Goal: Information Seeking & Learning: Learn about a topic

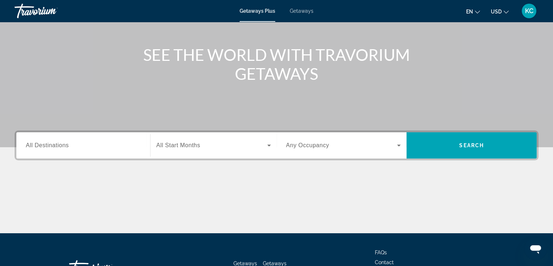
scroll to position [73, 0]
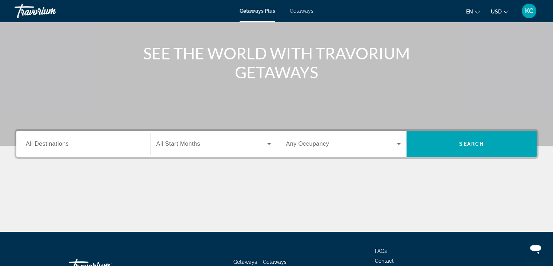
click at [39, 143] on span "All Destinations" at bounding box center [47, 143] width 43 height 6
click at [39, 143] on input "Destination All Destinations" at bounding box center [83, 144] width 115 height 9
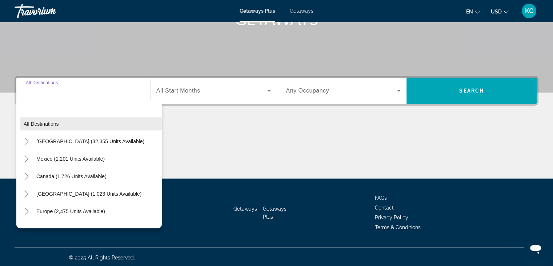
scroll to position [128, 0]
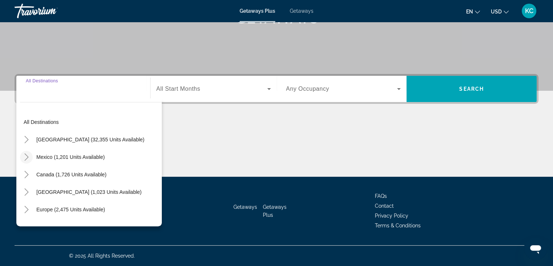
click at [27, 155] on icon "Toggle Mexico (1,201 units available)" at bounding box center [26, 156] width 7 height 7
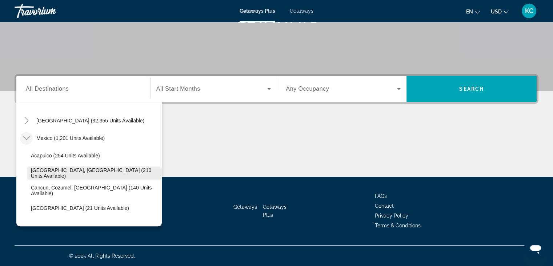
scroll to position [2, 0]
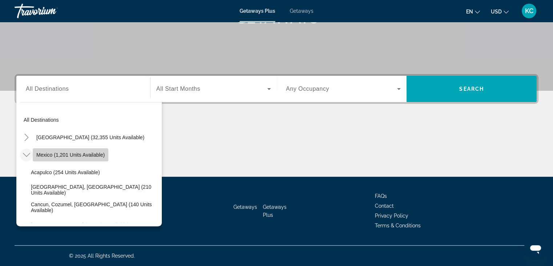
click at [41, 152] on span "Mexico (1,201 units available)" at bounding box center [70, 155] width 68 height 6
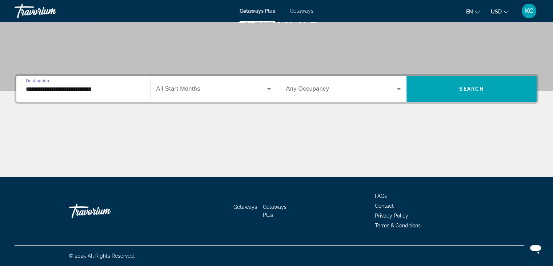
click at [30, 91] on input "**********" at bounding box center [83, 89] width 115 height 9
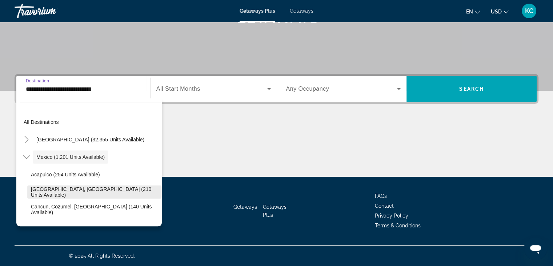
click at [79, 190] on span "Baja Peninsula, Los Cabos (210 units available)" at bounding box center [94, 192] width 127 height 12
type input "**********"
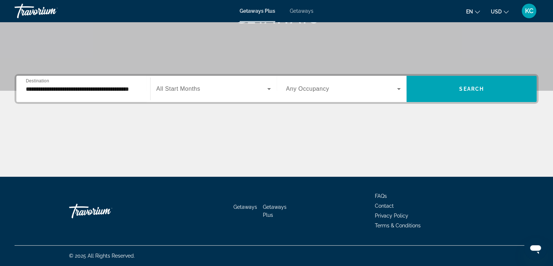
click at [177, 88] on span "All Start Months" at bounding box center [178, 88] width 44 height 6
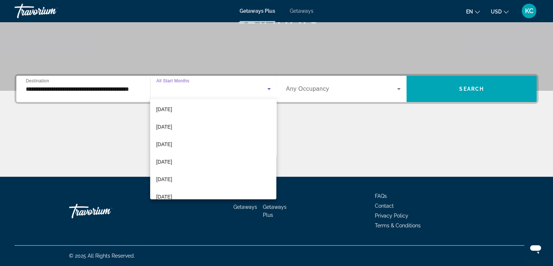
scroll to position [73, 0]
click at [172, 176] on span "April 2026" at bounding box center [164, 177] width 16 height 9
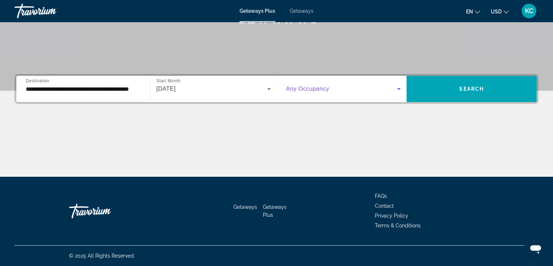
click at [400, 87] on icon "Search widget" at bounding box center [399, 88] width 9 height 9
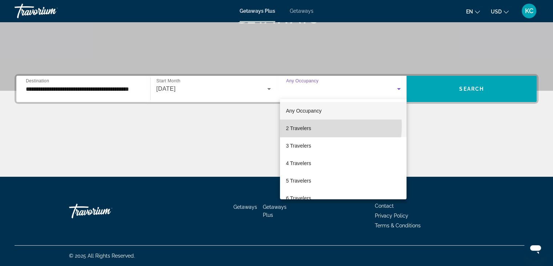
click at [297, 125] on span "2 Travelers" at bounding box center [298, 128] width 25 height 9
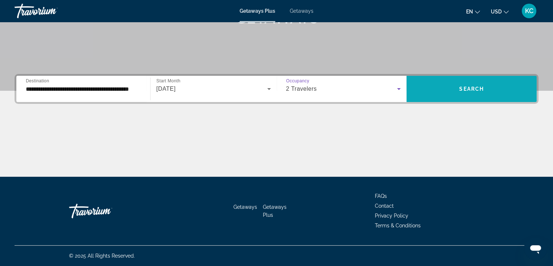
click at [464, 85] on span "Search widget" at bounding box center [472, 88] width 130 height 17
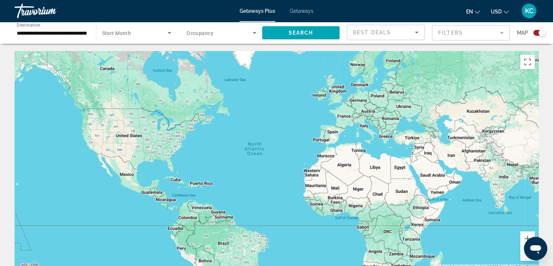
click at [171, 32] on icon "Search widget" at bounding box center [169, 32] width 9 height 9
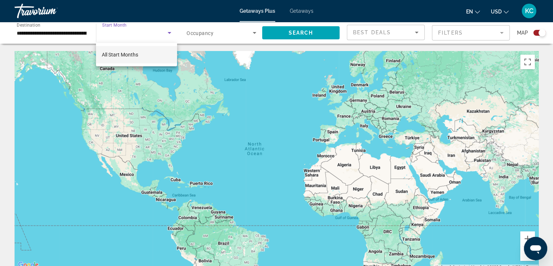
click at [137, 53] on span "All Start Months" at bounding box center [120, 55] width 36 height 6
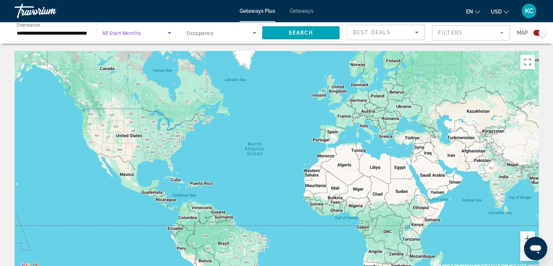
click at [127, 32] on span "All Start Months" at bounding box center [121, 33] width 39 height 6
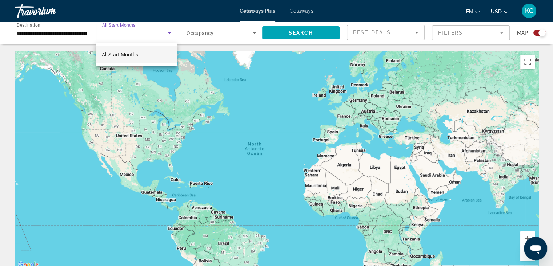
click at [169, 32] on div at bounding box center [276, 133] width 553 height 266
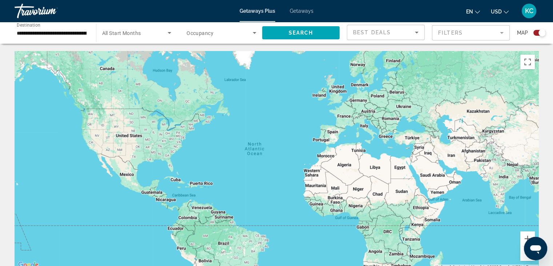
click at [256, 32] on icon "Search widget" at bounding box center [254, 32] width 9 height 9
click at [255, 32] on icon "Search widget" at bounding box center [255, 33] width 4 height 2
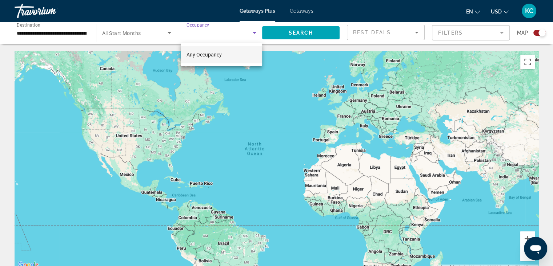
click at [117, 32] on div at bounding box center [276, 133] width 553 height 266
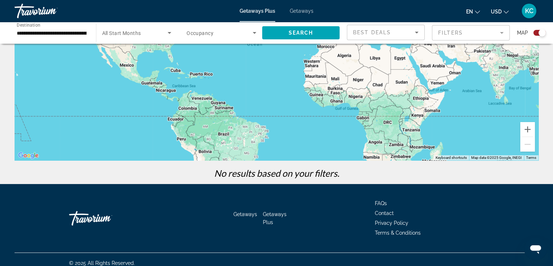
scroll to position [116, 0]
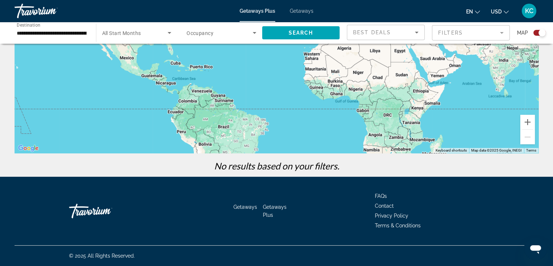
click at [500, 32] on mat-form-field "Filters" at bounding box center [471, 32] width 78 height 15
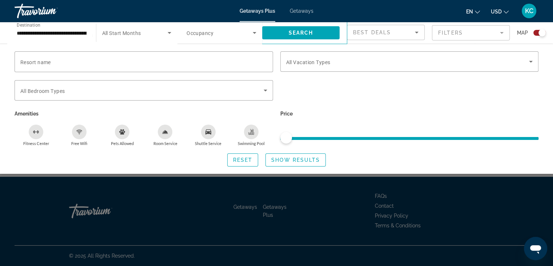
drag, startPoint x: 287, startPoint y: 136, endPoint x: 296, endPoint y: 137, distance: 9.1
click at [296, 137] on ngx-slider "ngx-slider" at bounding box center [409, 137] width 259 height 1
drag, startPoint x: 284, startPoint y: 138, endPoint x: 324, endPoint y: 138, distance: 39.3
click at [314, 138] on ngx-slider "ngx-slider" at bounding box center [409, 137] width 259 height 1
click at [331, 135] on span "ngx-slider" at bounding box center [409, 137] width 259 height 12
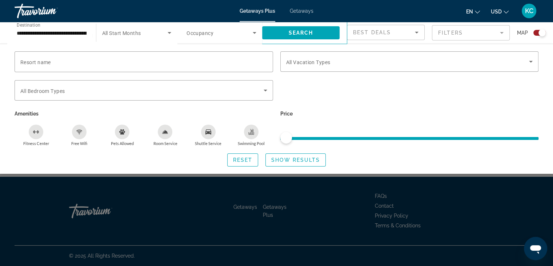
click at [331, 135] on span "ngx-slider" at bounding box center [409, 137] width 259 height 12
click at [331, 134] on span "ngx-slider" at bounding box center [409, 137] width 259 height 12
click at [530, 60] on icon "Search widget" at bounding box center [531, 61] width 9 height 9
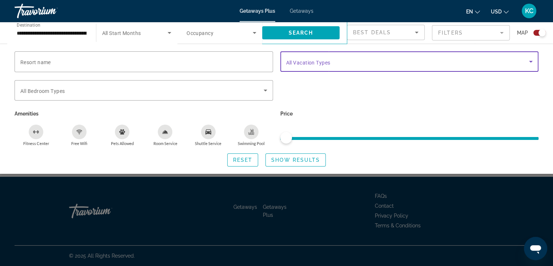
click at [530, 60] on icon "Search widget" at bounding box center [531, 61] width 9 height 9
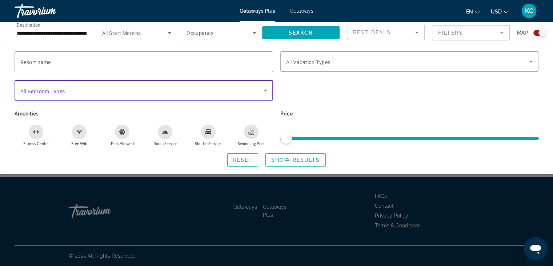
click at [264, 89] on icon "Search widget" at bounding box center [266, 90] width 4 height 2
click at [217, 123] on div "Amenities Fitness Center Free Wifi Pets Allowed Room Service Shuttle Service Sw…" at bounding box center [144, 126] width 266 height 37
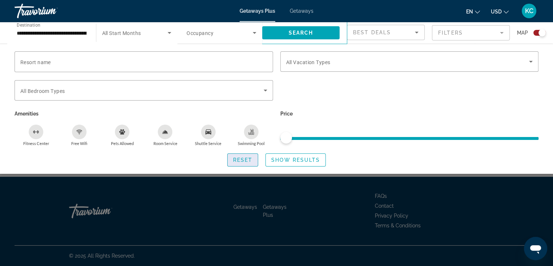
click at [243, 160] on span "Reset" at bounding box center [243, 160] width 20 height 6
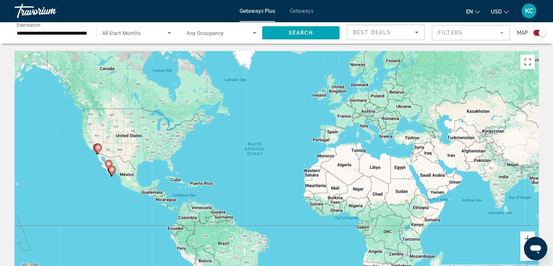
click at [17, 25] on span "Destination" at bounding box center [29, 24] width 24 height 5
click at [17, 29] on input "**********" at bounding box center [52, 33] width 70 height 9
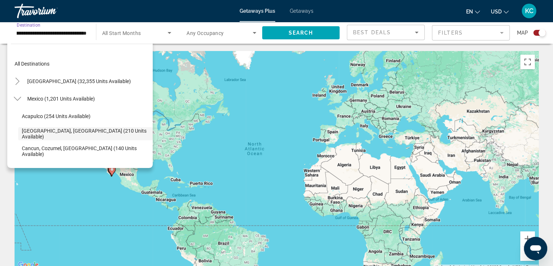
scroll to position [26, 0]
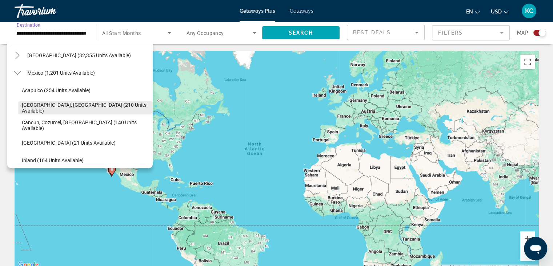
click at [71, 108] on span "Baja Peninsula, Los Cabos (210 units available)" at bounding box center [85, 108] width 127 height 12
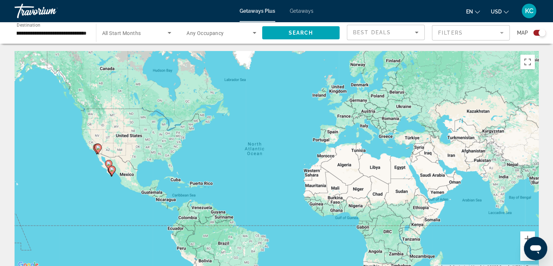
click at [136, 32] on span "All Start Months" at bounding box center [121, 33] width 39 height 6
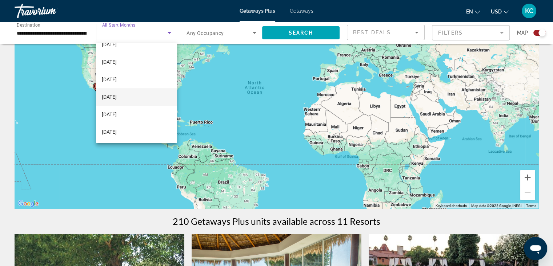
scroll to position [73, 0]
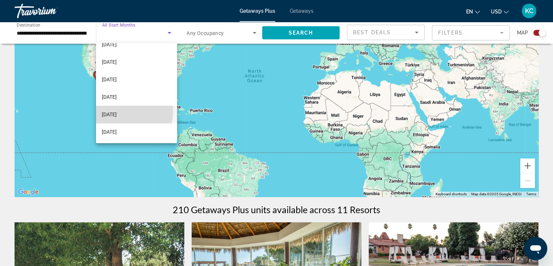
click at [117, 111] on span "March 2026" at bounding box center [109, 114] width 15 height 9
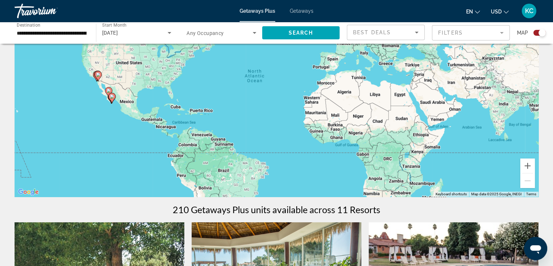
click at [256, 31] on icon "Search widget" at bounding box center [254, 32] width 9 height 9
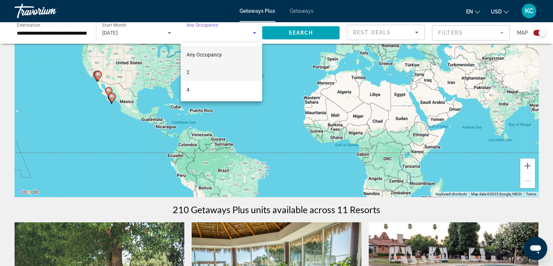
click at [196, 69] on mat-option "2" at bounding box center [221, 71] width 81 height 17
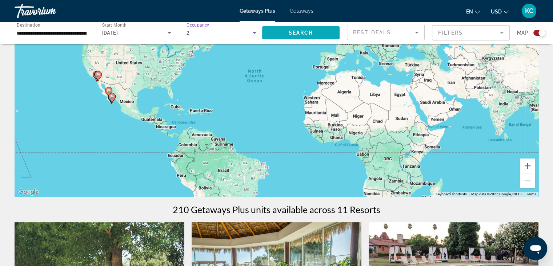
click at [297, 30] on span "Search" at bounding box center [300, 33] width 25 height 6
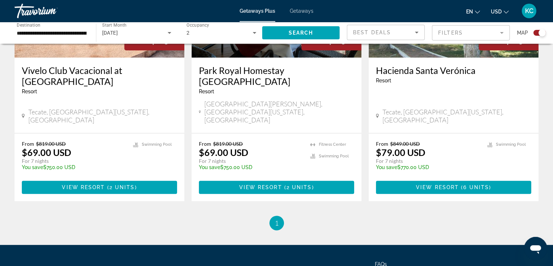
scroll to position [406, 0]
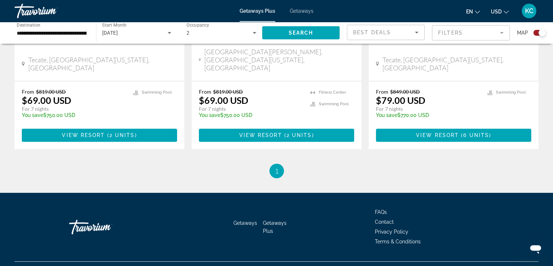
click at [278, 167] on span "1" at bounding box center [277, 171] width 4 height 8
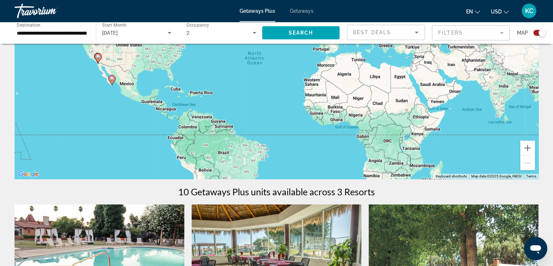
scroll to position [78, 0]
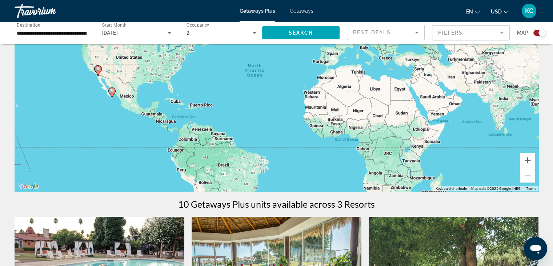
click at [169, 32] on icon "Search widget" at bounding box center [170, 33] width 4 height 2
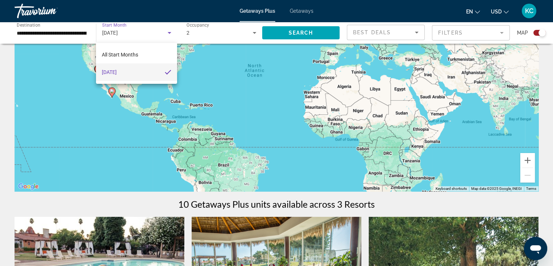
click at [169, 32] on div at bounding box center [276, 133] width 553 height 266
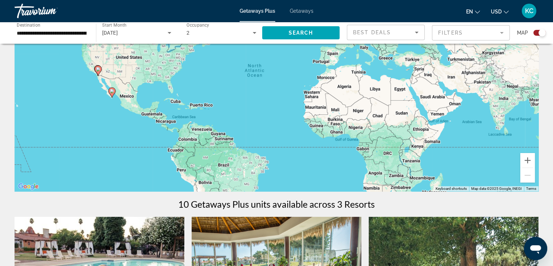
click at [167, 35] on icon "Search widget" at bounding box center [169, 32] width 9 height 9
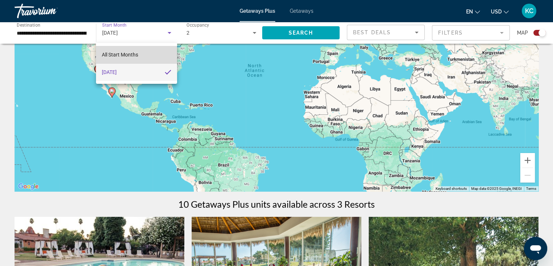
click at [134, 53] on span "All Start Months" at bounding box center [120, 55] width 36 height 6
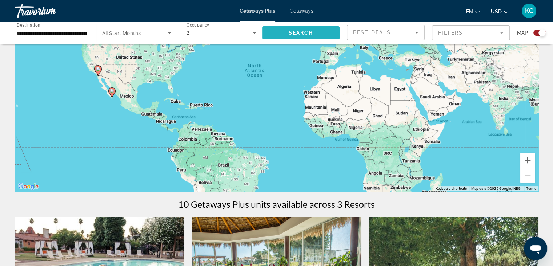
click at [292, 31] on span "Search" at bounding box center [300, 33] width 25 height 6
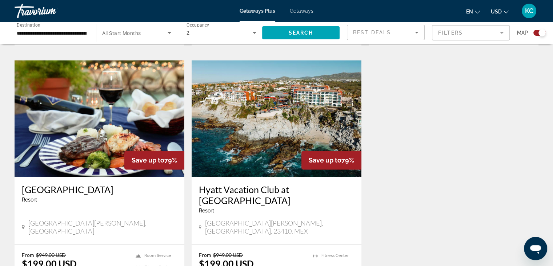
scroll to position [1018, 0]
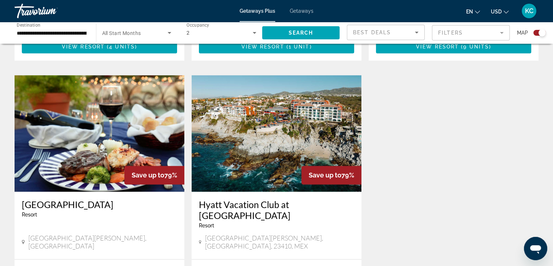
click at [106, 128] on img "Main content" at bounding box center [100, 133] width 170 height 116
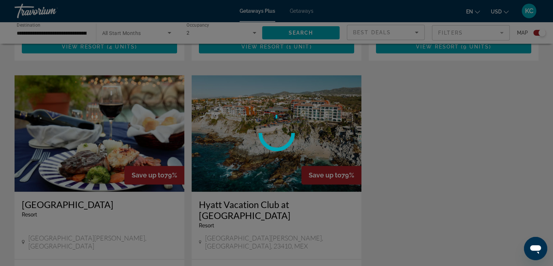
click at [106, 128] on div at bounding box center [276, 133] width 553 height 266
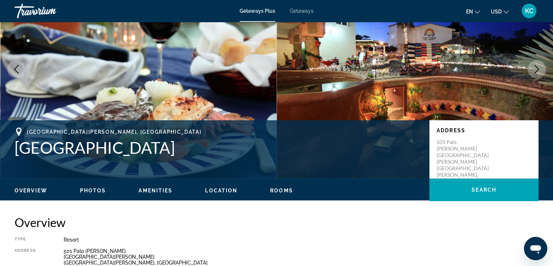
scroll to position [109, 0]
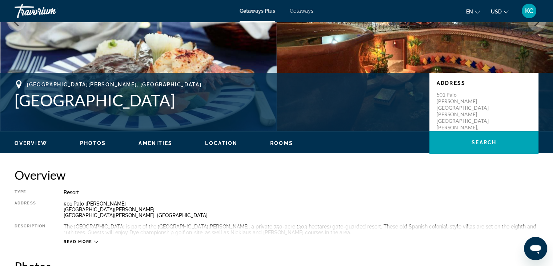
click at [97, 141] on span "Photos" at bounding box center [93, 143] width 26 height 6
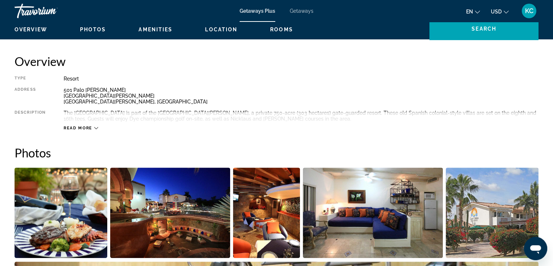
scroll to position [324, 0]
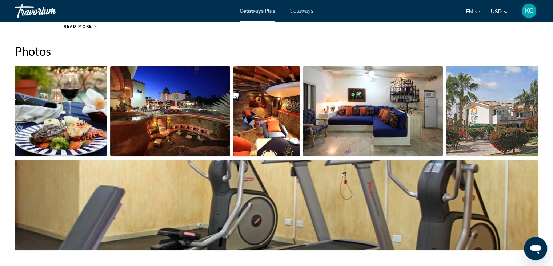
click at [72, 133] on img "Open full-screen image slider" at bounding box center [61, 111] width 93 height 90
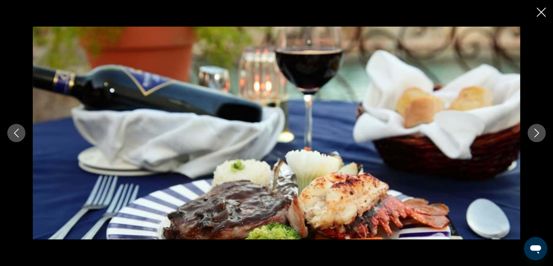
click at [534, 131] on icon "Next image" at bounding box center [536, 132] width 9 height 9
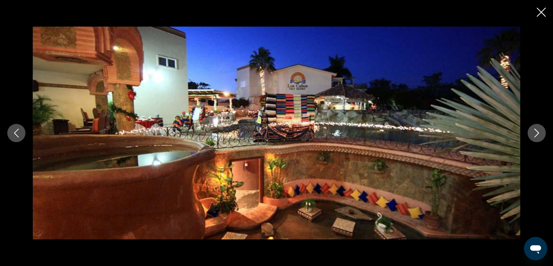
click at [534, 131] on icon "Next image" at bounding box center [536, 132] width 9 height 9
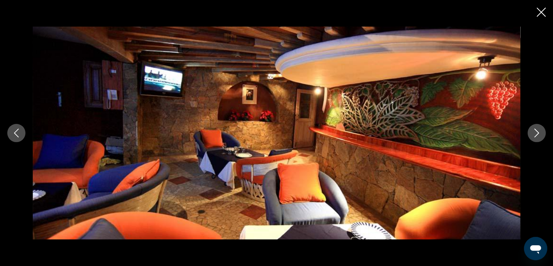
click at [534, 131] on icon "Next image" at bounding box center [536, 132] width 9 height 9
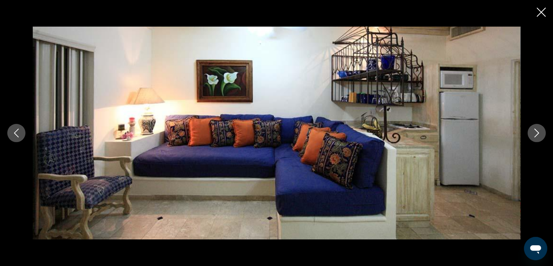
click at [534, 131] on icon "Next image" at bounding box center [536, 132] width 9 height 9
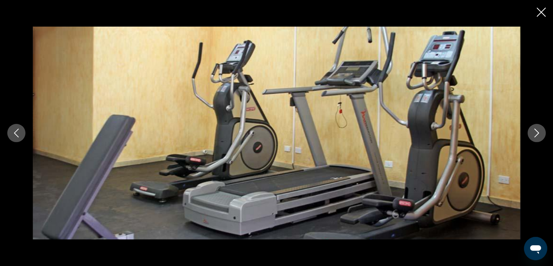
click at [534, 131] on icon "Next image" at bounding box center [536, 132] width 9 height 9
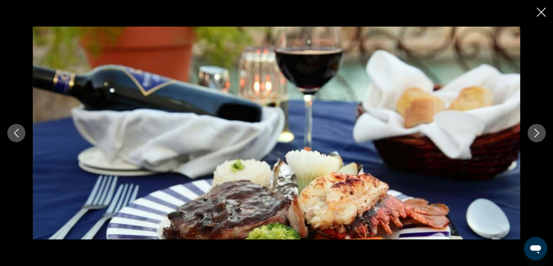
click at [534, 131] on icon "Next image" at bounding box center [536, 132] width 9 height 9
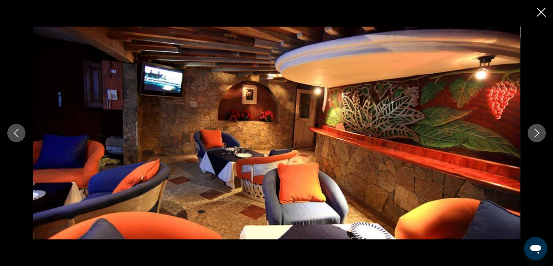
click at [534, 131] on icon "Next image" at bounding box center [536, 132] width 9 height 9
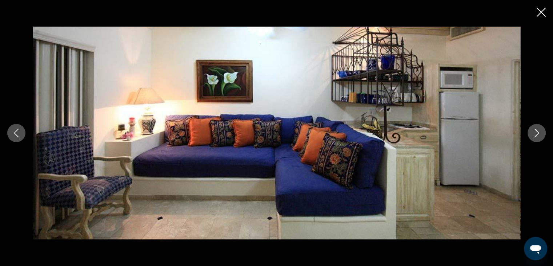
click at [534, 131] on icon "Next image" at bounding box center [536, 132] width 9 height 9
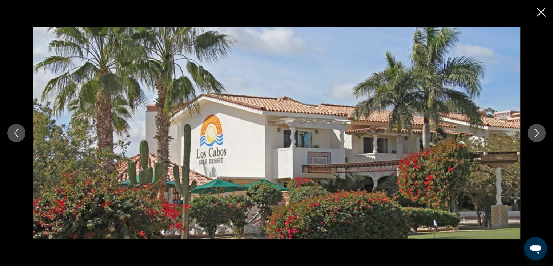
click at [534, 131] on icon "Next image" at bounding box center [536, 132] width 9 height 9
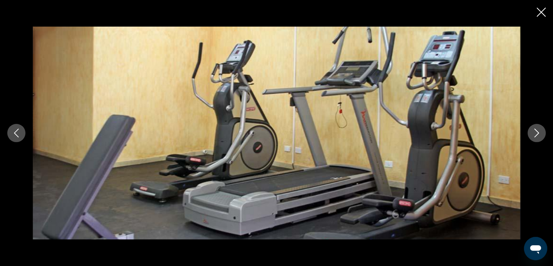
click at [535, 131] on icon "Next image" at bounding box center [536, 132] width 9 height 9
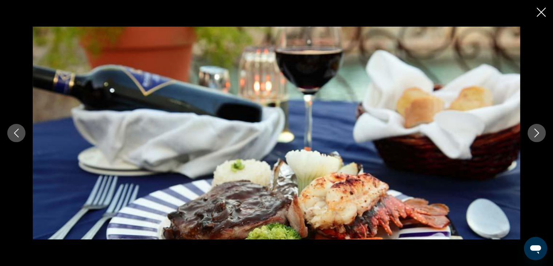
click at [535, 131] on icon "Next image" at bounding box center [536, 132] width 9 height 9
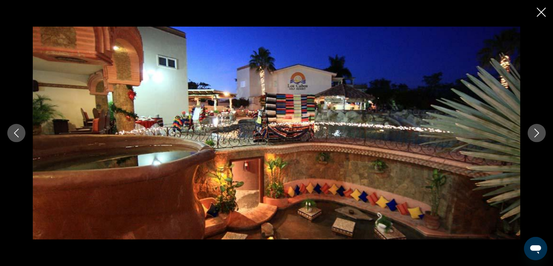
click at [535, 131] on icon "Next image" at bounding box center [536, 132] width 9 height 9
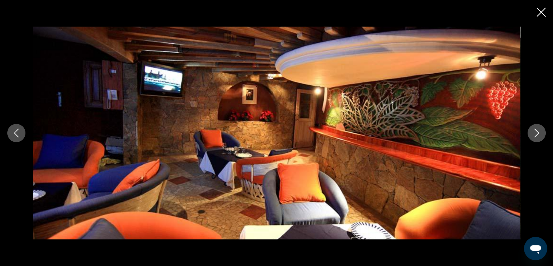
click at [535, 131] on icon "Next image" at bounding box center [536, 132] width 9 height 9
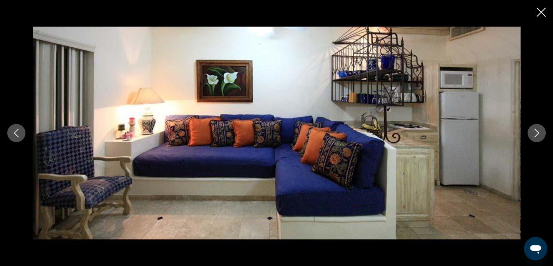
click at [535, 131] on icon "Next image" at bounding box center [536, 132] width 9 height 9
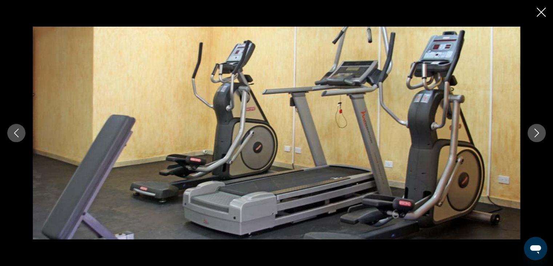
click at [535, 131] on icon "Next image" at bounding box center [536, 132] width 9 height 9
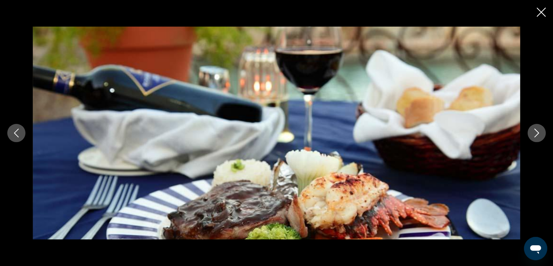
click at [540, 12] on icon "Close slideshow" at bounding box center [541, 12] width 9 height 9
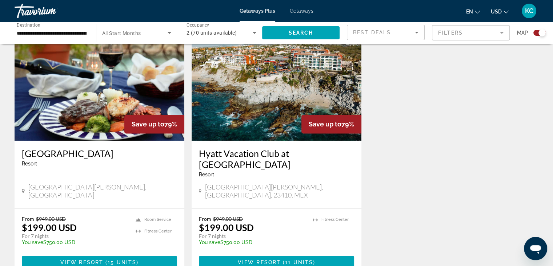
scroll to position [1091, 0]
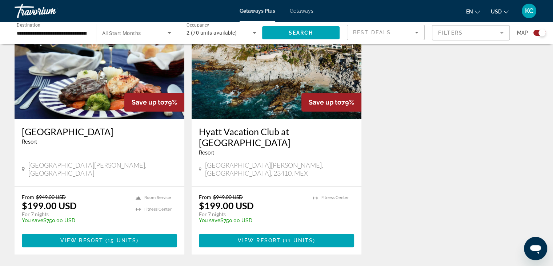
click at [239, 60] on img "Main content" at bounding box center [277, 60] width 170 height 116
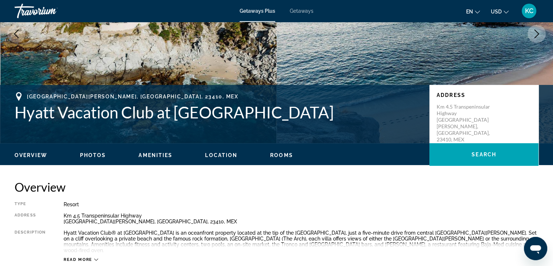
scroll to position [109, 0]
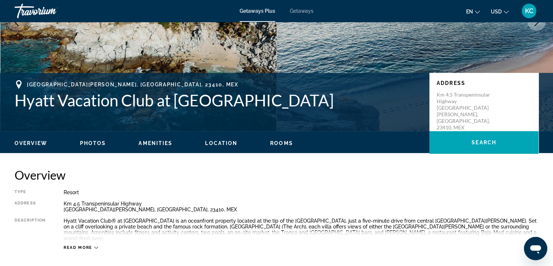
click at [91, 142] on span "Photos" at bounding box center [93, 143] width 26 height 6
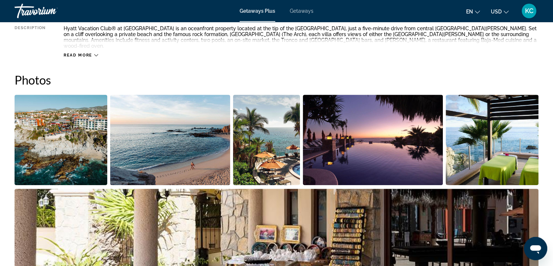
scroll to position [324, 0]
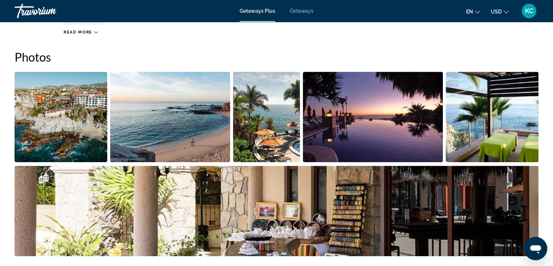
click at [74, 113] on img "Open full-screen image slider" at bounding box center [61, 117] width 93 height 90
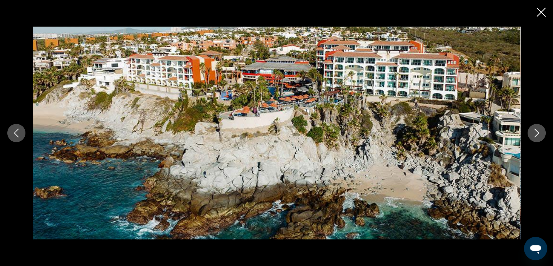
click at [534, 132] on icon "Next image" at bounding box center [536, 132] width 9 height 9
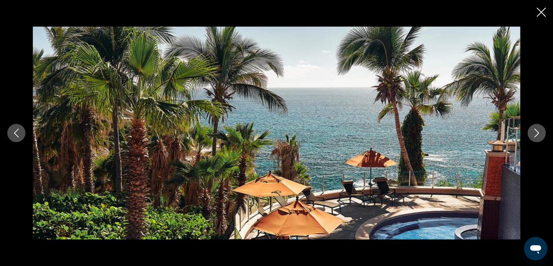
click at [534, 131] on icon "Next image" at bounding box center [536, 132] width 9 height 9
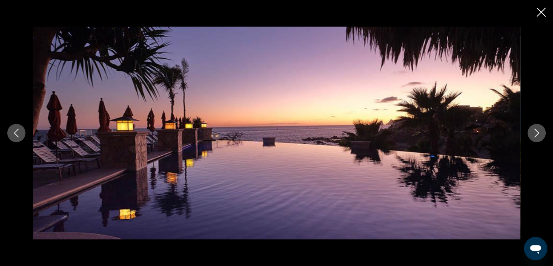
click at [534, 131] on icon "Next image" at bounding box center [536, 132] width 9 height 9
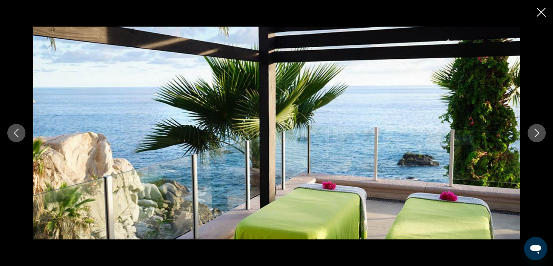
click at [534, 131] on icon "Next image" at bounding box center [536, 132] width 9 height 9
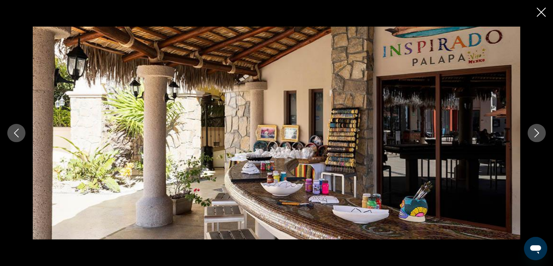
click at [534, 131] on icon "Next image" at bounding box center [536, 132] width 9 height 9
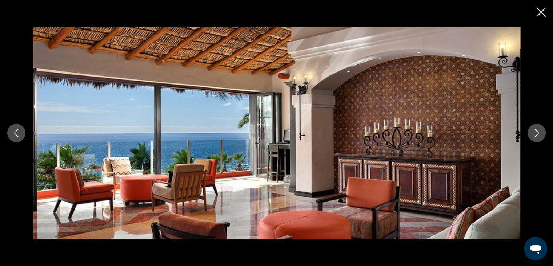
click at [534, 131] on icon "Next image" at bounding box center [536, 132] width 9 height 9
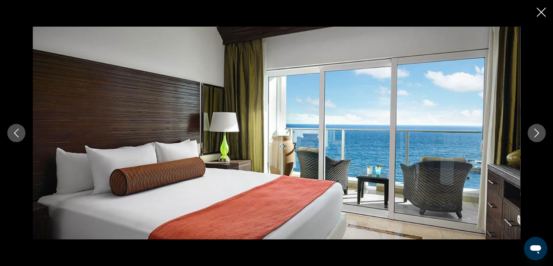
click at [534, 131] on icon "Next image" at bounding box center [536, 132] width 9 height 9
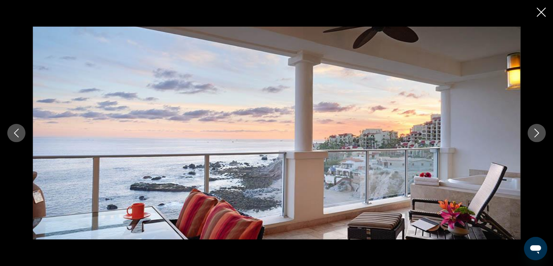
click at [534, 131] on icon "Next image" at bounding box center [536, 132] width 9 height 9
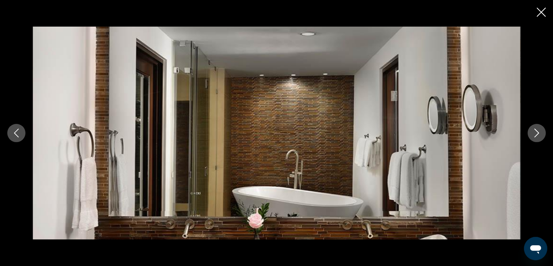
click at [534, 131] on icon "Next image" at bounding box center [536, 132] width 9 height 9
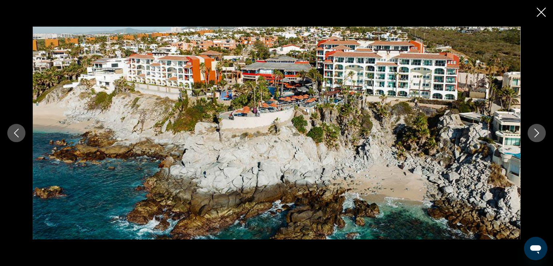
click at [534, 131] on icon "Next image" at bounding box center [536, 132] width 9 height 9
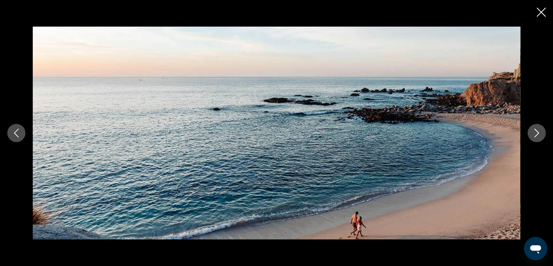
click at [534, 131] on icon "Next image" at bounding box center [536, 132] width 9 height 9
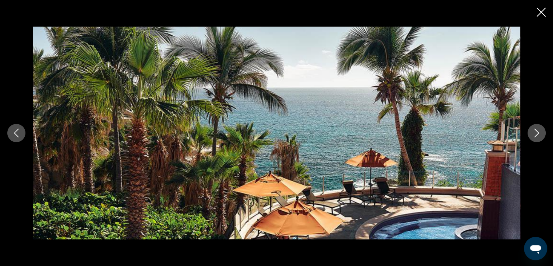
click at [534, 131] on icon "Next image" at bounding box center [536, 132] width 9 height 9
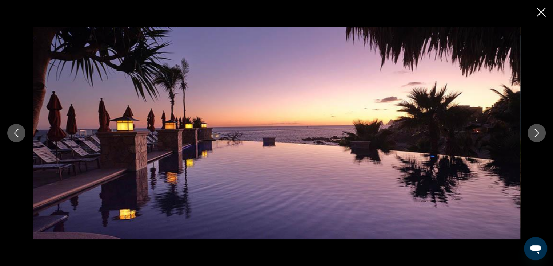
click at [534, 131] on icon "Next image" at bounding box center [536, 132] width 9 height 9
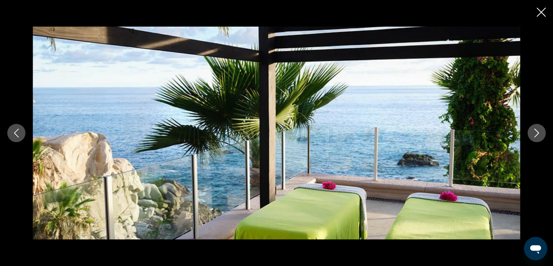
click at [534, 131] on icon "Next image" at bounding box center [536, 132] width 9 height 9
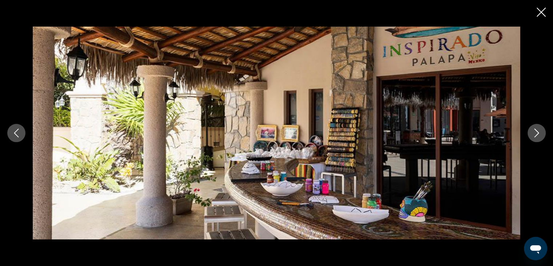
click at [543, 12] on icon "Close slideshow" at bounding box center [541, 12] width 9 height 9
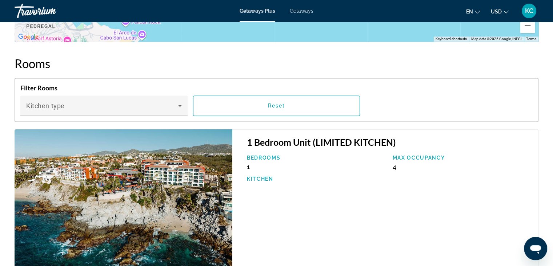
scroll to position [1080, 0]
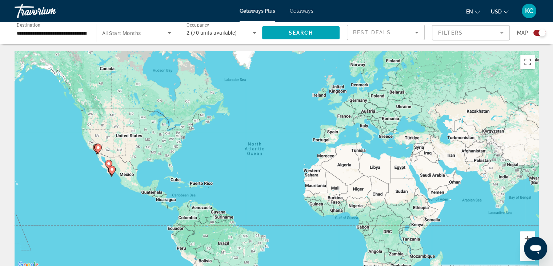
click at [303, 9] on span "Getaways" at bounding box center [302, 11] width 24 height 6
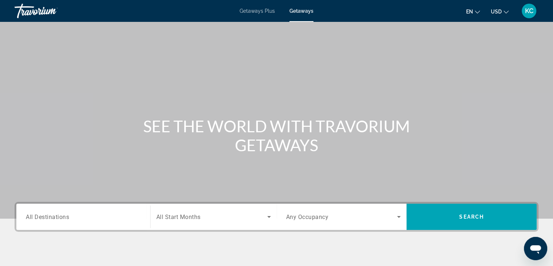
click at [34, 219] on span "All Destinations" at bounding box center [47, 216] width 43 height 7
click at [34, 219] on input "Destination All Destinations" at bounding box center [83, 216] width 115 height 9
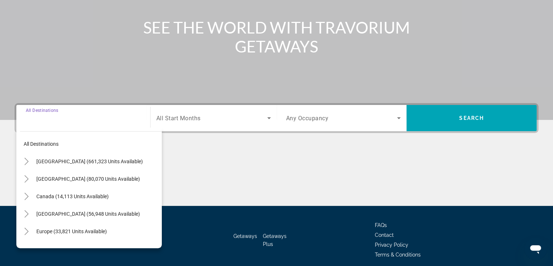
scroll to position [128, 0]
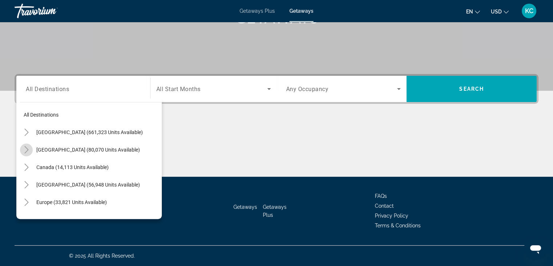
click at [26, 150] on icon "Toggle Mexico (80,070 units available)" at bounding box center [26, 149] width 7 height 7
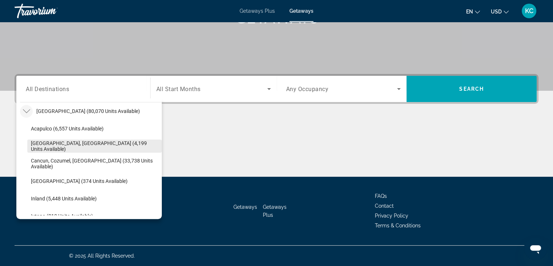
click at [79, 144] on span "[GEOGRAPHIC_DATA], [GEOGRAPHIC_DATA] (4,199 units available)" at bounding box center [94, 146] width 127 height 12
type input "**********"
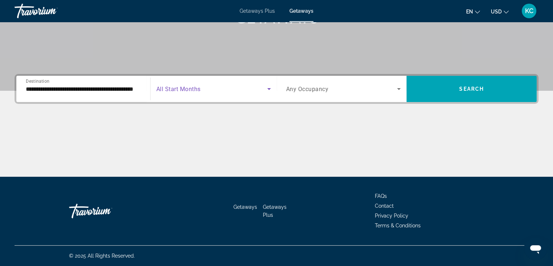
click at [270, 89] on icon "Search widget" at bounding box center [269, 88] width 9 height 9
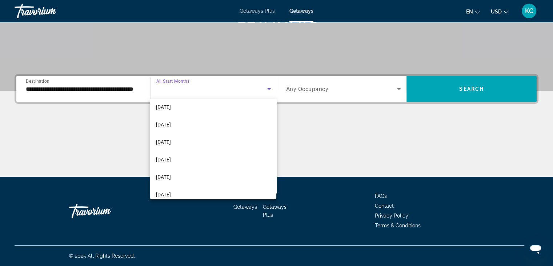
scroll to position [109, 0]
click at [170, 140] on span "April 2026" at bounding box center [163, 141] width 15 height 9
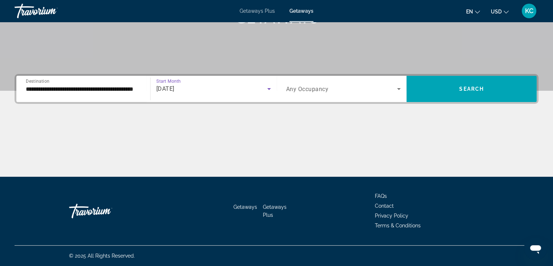
click at [398, 88] on icon "Search widget" at bounding box center [399, 89] width 4 height 2
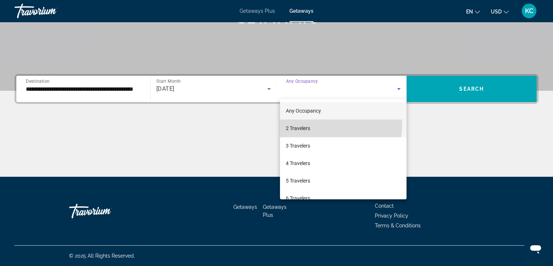
click at [315, 124] on mat-option "2 Travelers" at bounding box center [343, 127] width 127 height 17
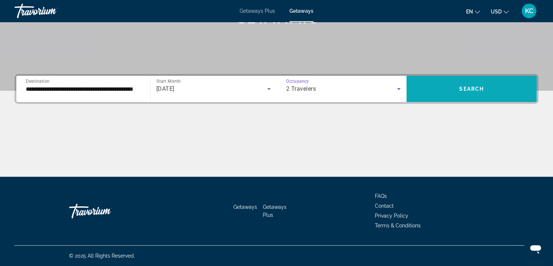
click at [451, 83] on span "Search widget" at bounding box center [472, 88] width 130 height 17
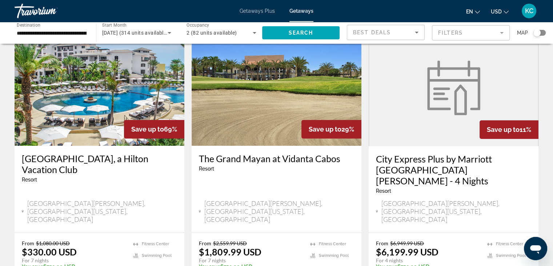
scroll to position [544, 0]
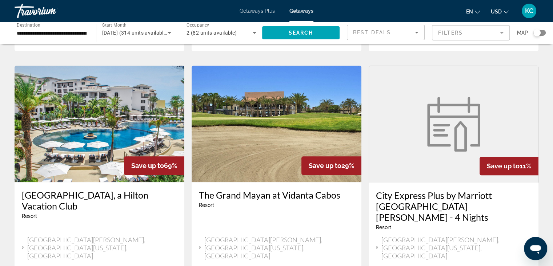
click at [248, 189] on h3 "The Grand Mayan at Vidanta Cabos" at bounding box center [276, 194] width 155 height 11
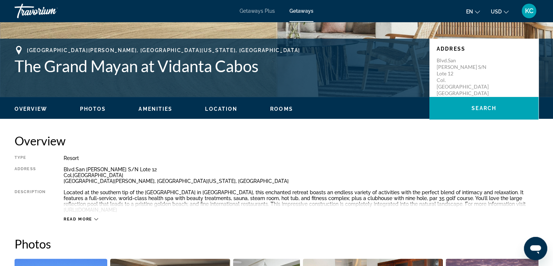
scroll to position [145, 0]
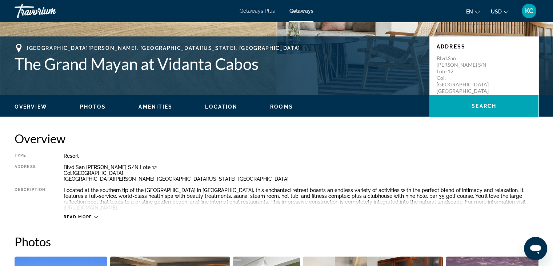
click at [92, 104] on span "Photos" at bounding box center [93, 107] width 26 height 6
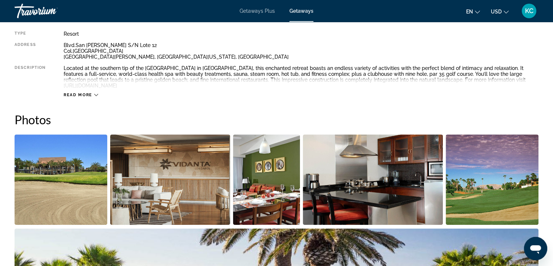
scroll to position [330, 0]
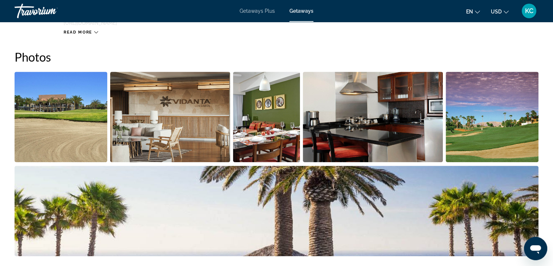
click at [86, 109] on img "Open full-screen image slider" at bounding box center [61, 117] width 93 height 90
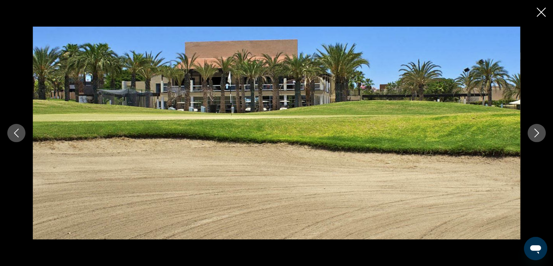
click at [536, 128] on icon "Next image" at bounding box center [536, 132] width 9 height 9
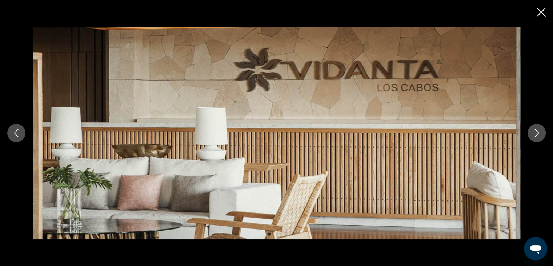
click at [536, 128] on button "Next image" at bounding box center [537, 133] width 18 height 18
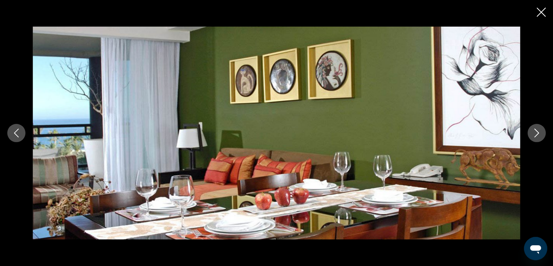
click at [536, 128] on button "Next image" at bounding box center [537, 133] width 18 height 18
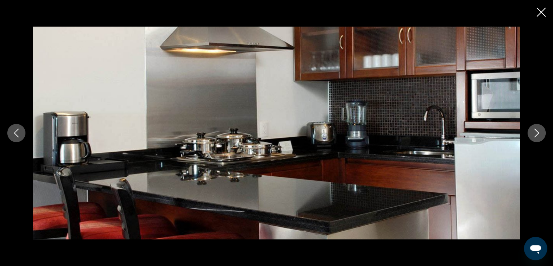
click at [536, 128] on button "Next image" at bounding box center [537, 133] width 18 height 18
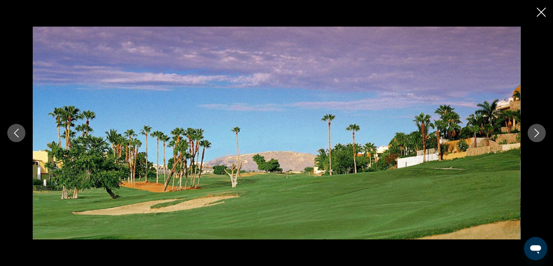
click at [536, 128] on button "Next image" at bounding box center [537, 133] width 18 height 18
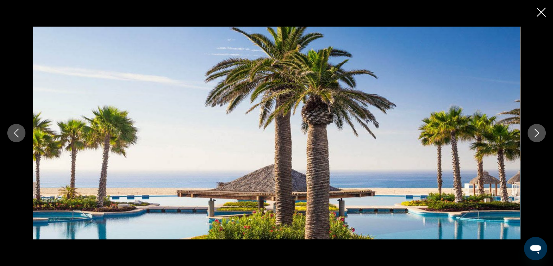
click at [536, 128] on button "Next image" at bounding box center [537, 133] width 18 height 18
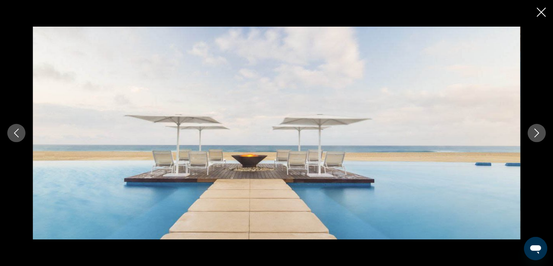
click at [536, 128] on button "Next image" at bounding box center [537, 133] width 18 height 18
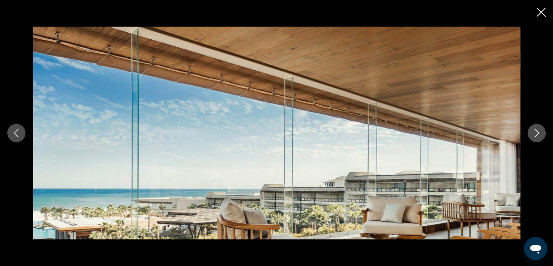
click at [536, 128] on button "Next image" at bounding box center [537, 133] width 18 height 18
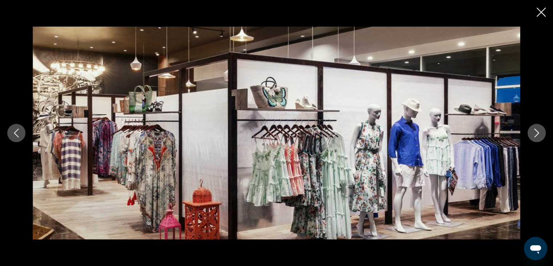
click at [542, 127] on button "Next image" at bounding box center [537, 133] width 18 height 18
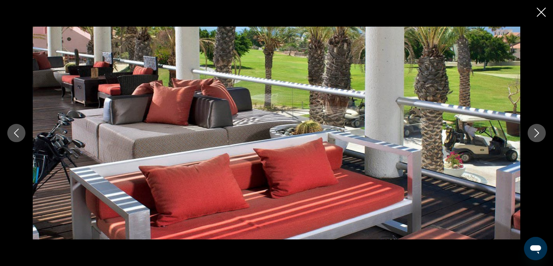
click at [538, 131] on icon "Next image" at bounding box center [536, 132] width 9 height 9
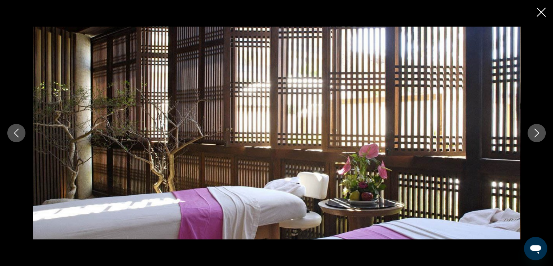
click at [538, 131] on icon "Next image" at bounding box center [536, 132] width 9 height 9
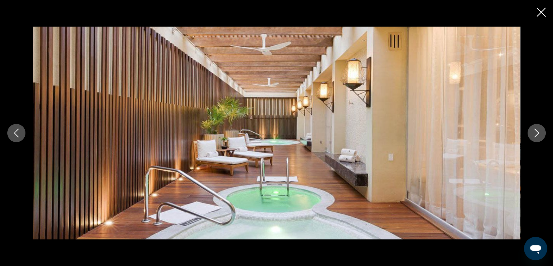
click at [538, 131] on icon "Next image" at bounding box center [536, 132] width 9 height 9
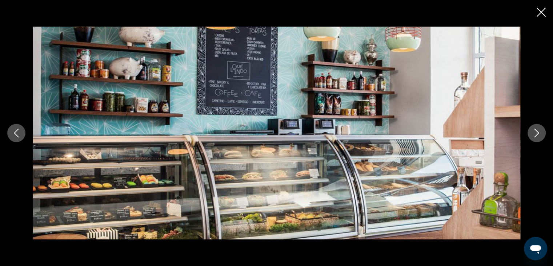
click at [538, 131] on icon "Next image" at bounding box center [536, 132] width 9 height 9
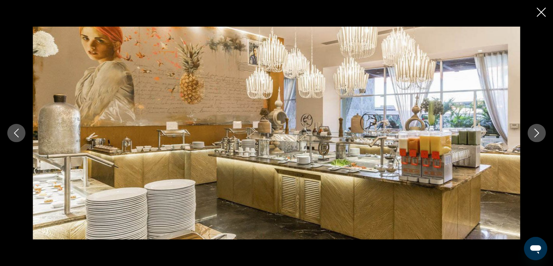
click at [538, 131] on icon "Next image" at bounding box center [536, 132] width 9 height 9
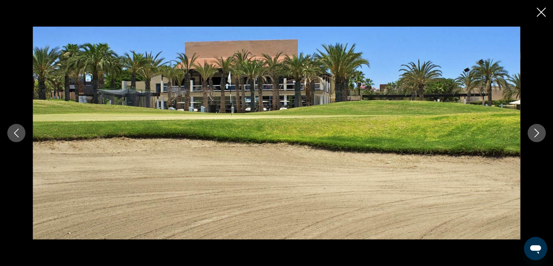
click at [538, 131] on icon "Next image" at bounding box center [536, 132] width 9 height 9
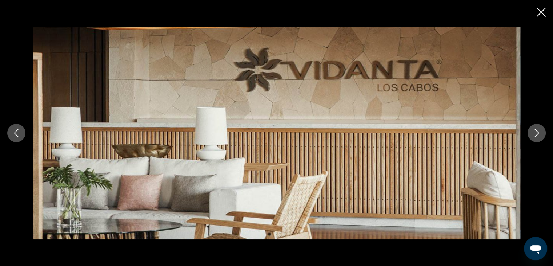
click at [538, 131] on icon "Next image" at bounding box center [536, 132] width 9 height 9
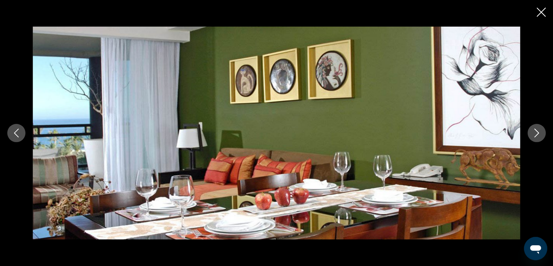
click at [542, 12] on icon "Close slideshow" at bounding box center [541, 12] width 9 height 9
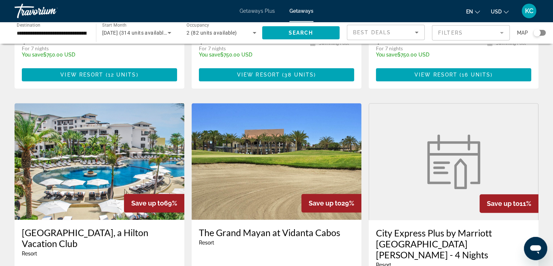
scroll to position [509, 0]
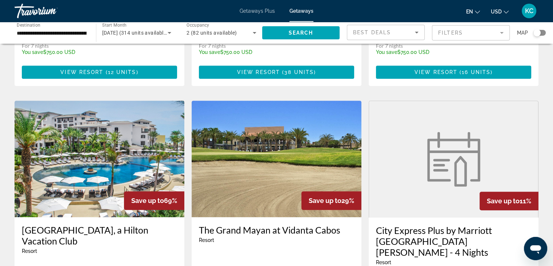
click at [92, 124] on img "Main content" at bounding box center [100, 158] width 170 height 116
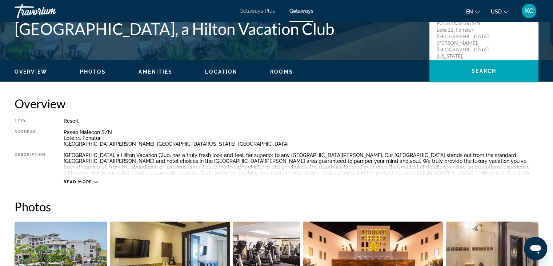
scroll to position [182, 0]
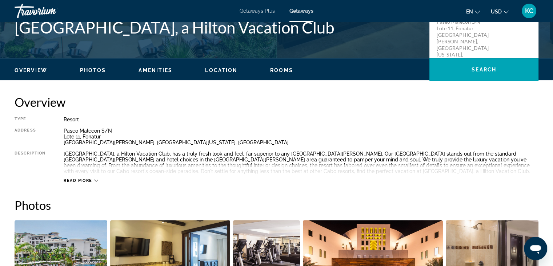
click at [88, 68] on span "Photos" at bounding box center [93, 70] width 26 height 6
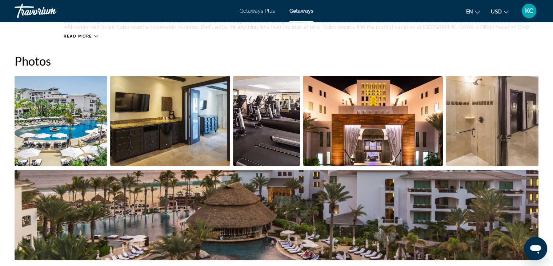
scroll to position [336, 0]
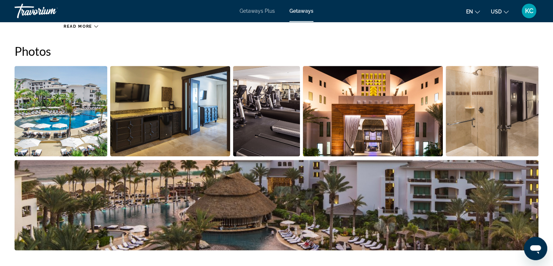
click at [73, 87] on img "Open full-screen image slider" at bounding box center [61, 111] width 93 height 90
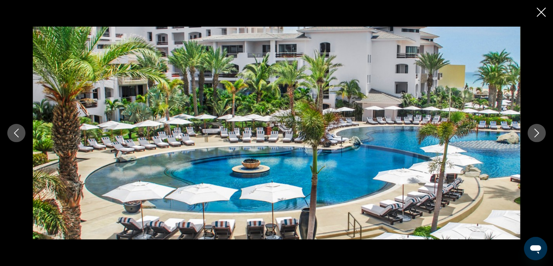
click at [537, 133] on icon "Next image" at bounding box center [536, 132] width 9 height 9
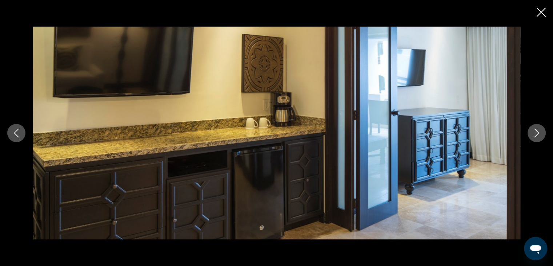
click at [537, 133] on icon "Next image" at bounding box center [536, 132] width 9 height 9
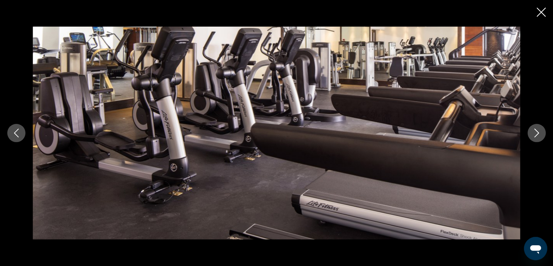
click at [537, 133] on icon "Next image" at bounding box center [536, 132] width 9 height 9
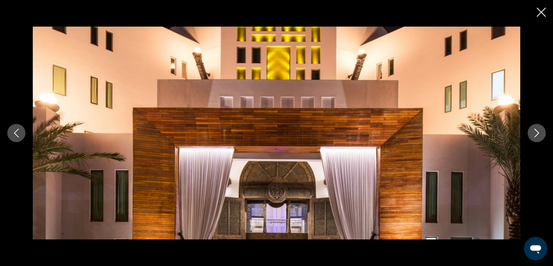
click at [536, 133] on icon "Next image" at bounding box center [536, 132] width 9 height 9
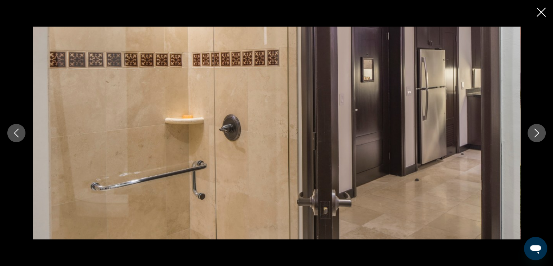
click at [536, 133] on icon "Next image" at bounding box center [536, 132] width 9 height 9
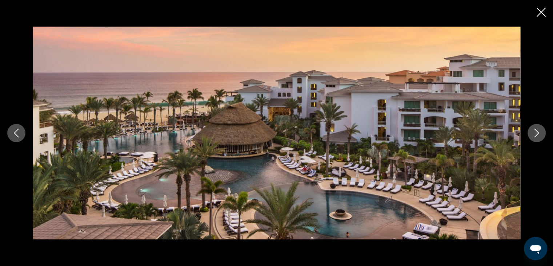
click at [534, 136] on icon "Next image" at bounding box center [536, 132] width 9 height 9
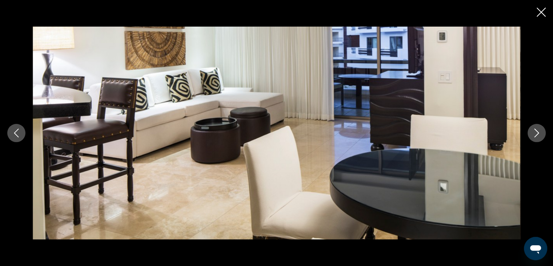
click at [534, 136] on icon "Next image" at bounding box center [536, 132] width 9 height 9
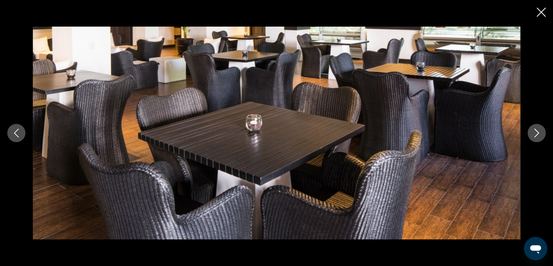
click at [534, 136] on icon "Next image" at bounding box center [536, 132] width 9 height 9
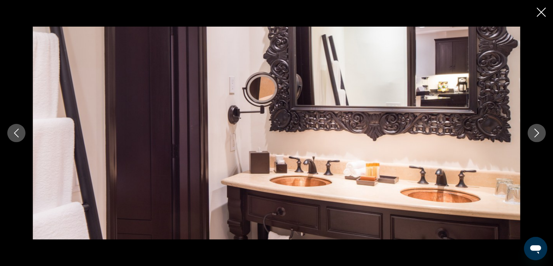
click at [534, 136] on icon "Next image" at bounding box center [536, 132] width 9 height 9
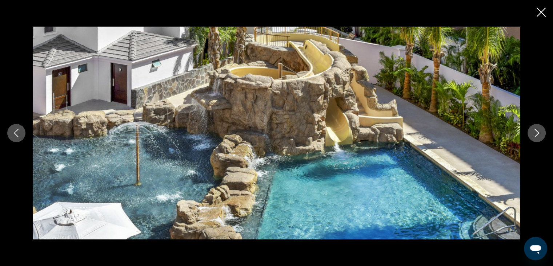
click at [534, 136] on icon "Next image" at bounding box center [536, 132] width 9 height 9
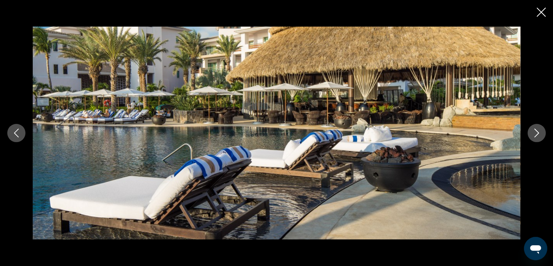
click at [534, 136] on icon "Next image" at bounding box center [536, 132] width 9 height 9
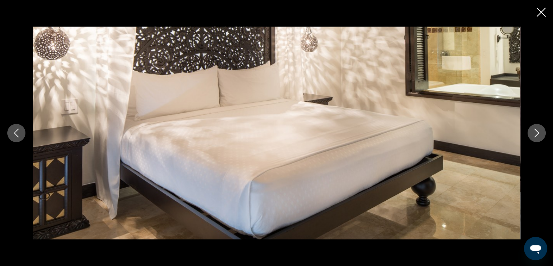
click at [534, 136] on icon "Next image" at bounding box center [536, 132] width 9 height 9
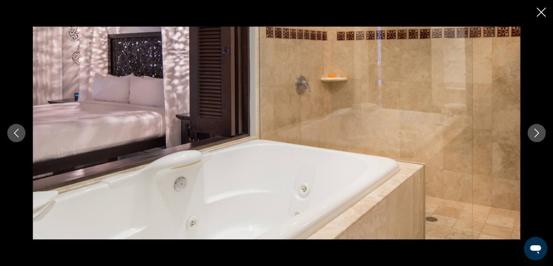
click at [538, 135] on icon "Next image" at bounding box center [536, 132] width 9 height 9
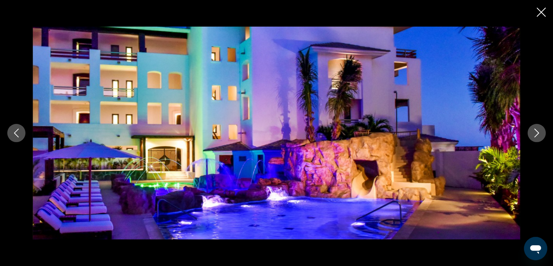
click at [538, 134] on icon "Next image" at bounding box center [537, 132] width 5 height 9
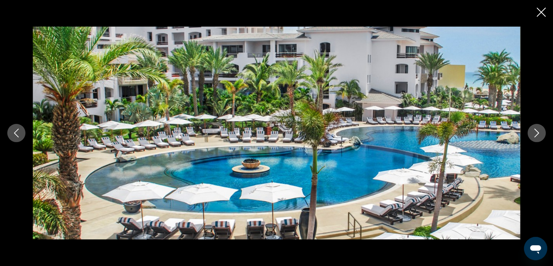
click at [536, 132] on icon "Next image" at bounding box center [536, 132] width 9 height 9
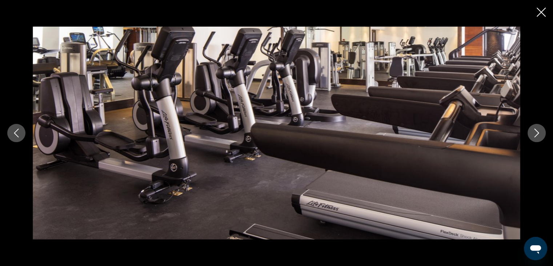
click at [536, 132] on icon "Next image" at bounding box center [536, 132] width 9 height 9
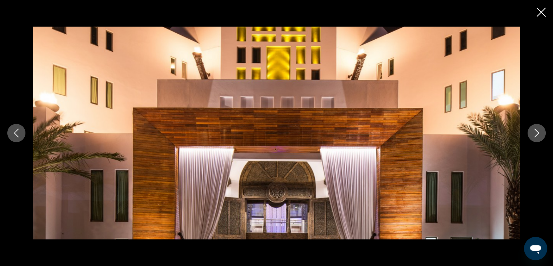
click at [536, 132] on icon "Next image" at bounding box center [536, 132] width 9 height 9
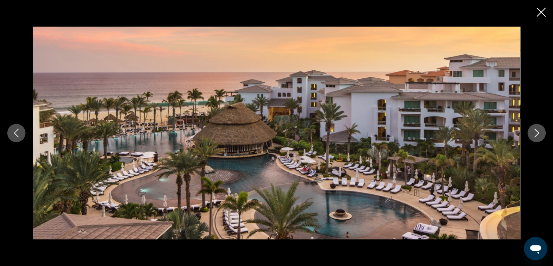
click at [536, 132] on icon "Next image" at bounding box center [536, 132] width 9 height 9
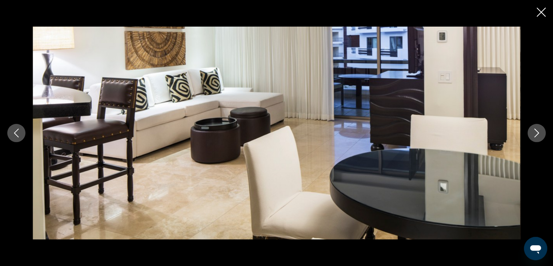
click at [541, 12] on icon "Close slideshow" at bounding box center [541, 12] width 9 height 9
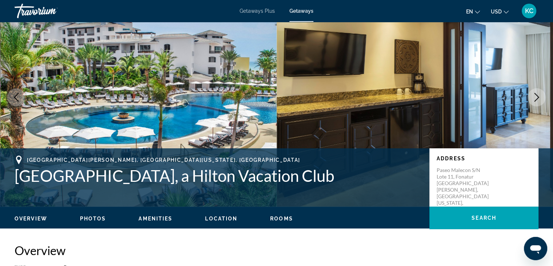
scroll to position [0, 0]
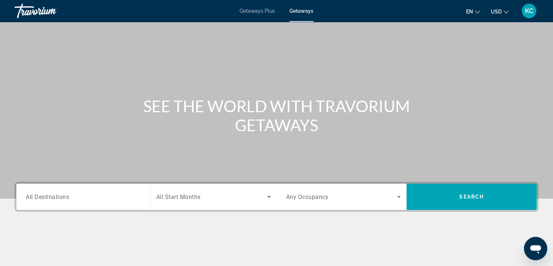
scroll to position [36, 0]
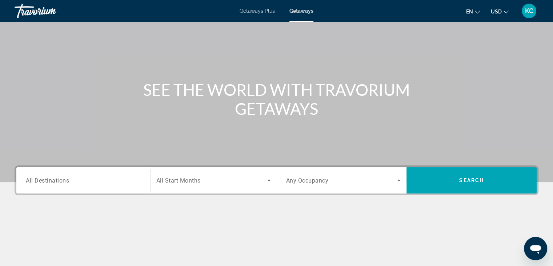
click at [25, 178] on div "Destination All Destinations" at bounding box center [83, 180] width 127 height 21
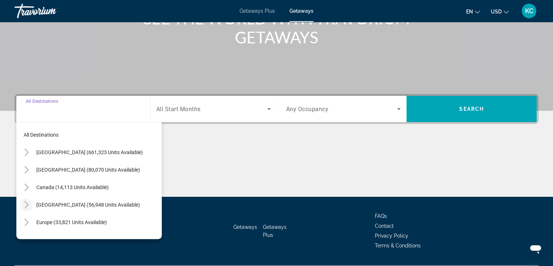
scroll to position [128, 0]
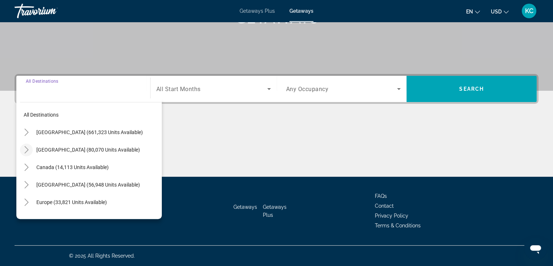
click at [25, 148] on icon "Toggle Mexico (80,070 units available)" at bounding box center [26, 149] width 7 height 7
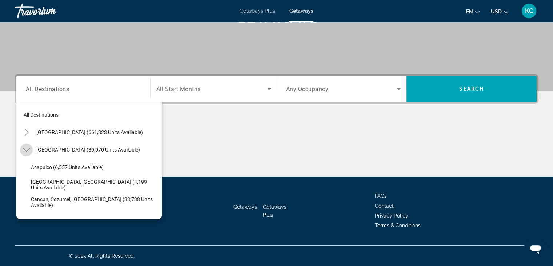
scroll to position [39, 0]
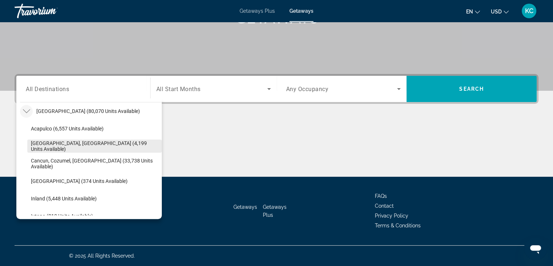
click at [82, 144] on span "[GEOGRAPHIC_DATA], [GEOGRAPHIC_DATA] (4,199 units available)" at bounding box center [94, 146] width 127 height 12
type input "**********"
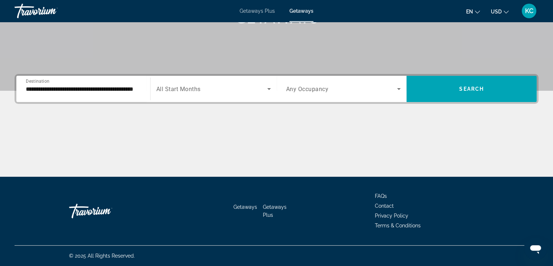
click at [179, 87] on span "All Start Months" at bounding box center [178, 88] width 44 height 7
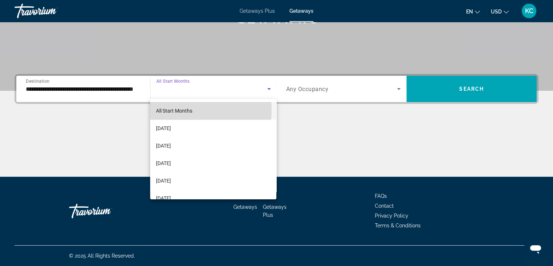
click at [177, 109] on span "All Start Months" at bounding box center [174, 111] width 36 height 6
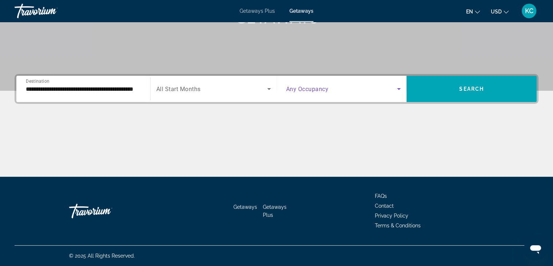
click at [397, 88] on icon "Search widget" at bounding box center [399, 88] width 9 height 9
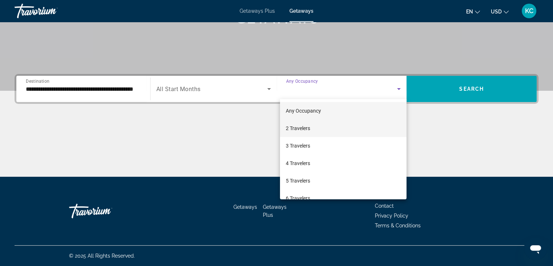
click at [295, 129] on span "2 Travelers" at bounding box center [298, 128] width 24 height 9
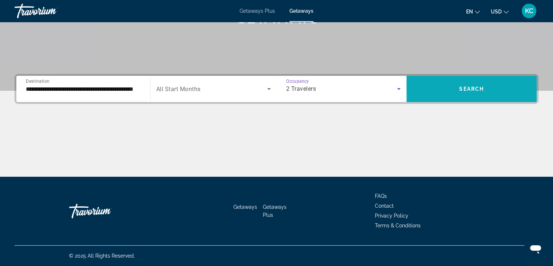
click at [483, 88] on span "Search" at bounding box center [471, 89] width 25 height 6
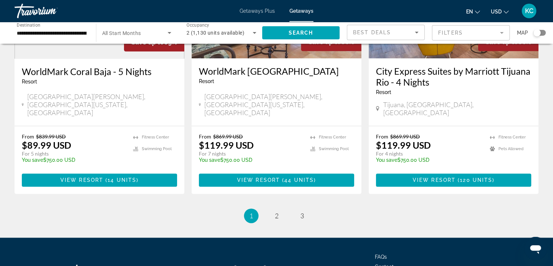
scroll to position [955, 0]
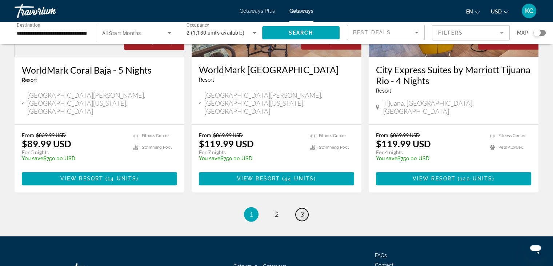
click at [302, 210] on span "3" at bounding box center [302, 214] width 4 height 8
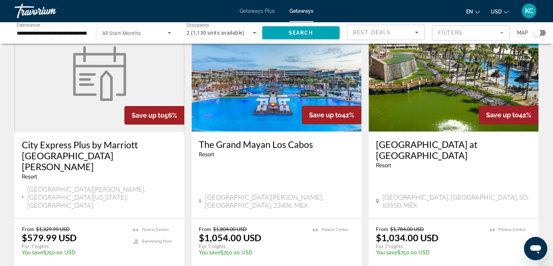
scroll to position [36, 0]
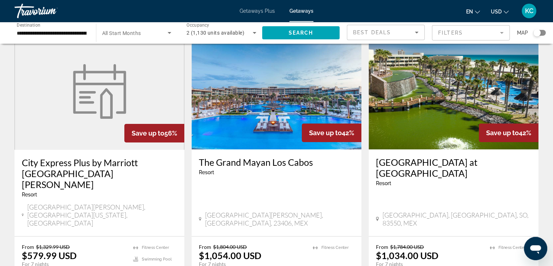
click at [119, 93] on img "Main content" at bounding box center [100, 91] width 62 height 55
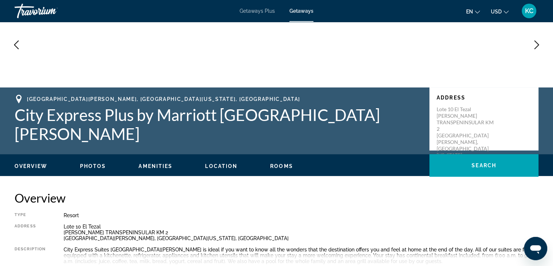
scroll to position [145, 0]
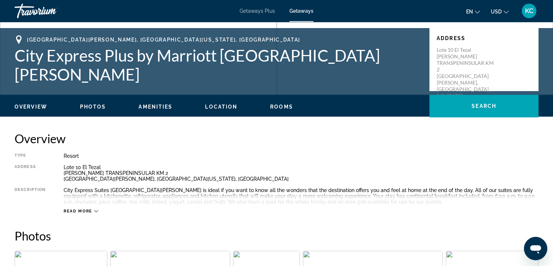
click at [101, 107] on span "Photos" at bounding box center [93, 107] width 26 height 6
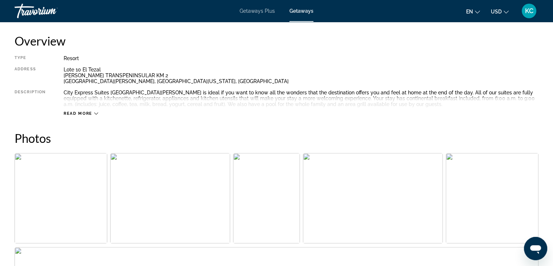
scroll to position [330, 0]
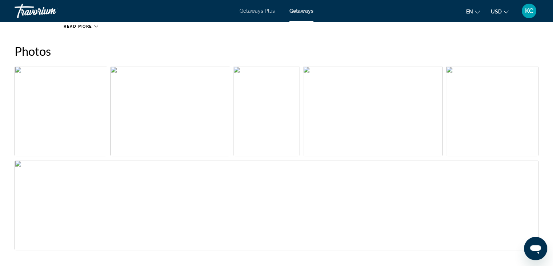
click at [112, 68] on img "Open full-screen image slider" at bounding box center [170, 111] width 120 height 90
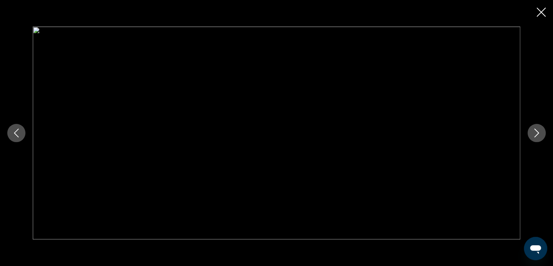
click at [537, 130] on icon "Next image" at bounding box center [536, 132] width 9 height 9
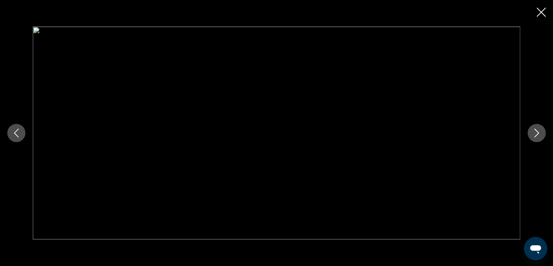
click at [537, 130] on icon "Next image" at bounding box center [536, 132] width 9 height 9
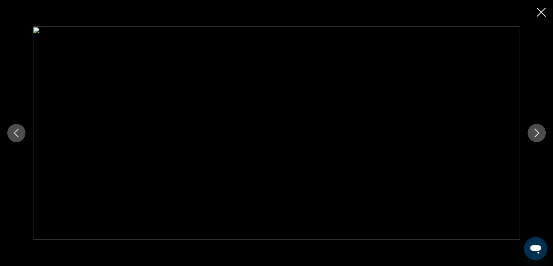
click at [537, 130] on icon "Next image" at bounding box center [536, 132] width 9 height 9
click at [543, 15] on icon "Close slideshow" at bounding box center [541, 12] width 9 height 9
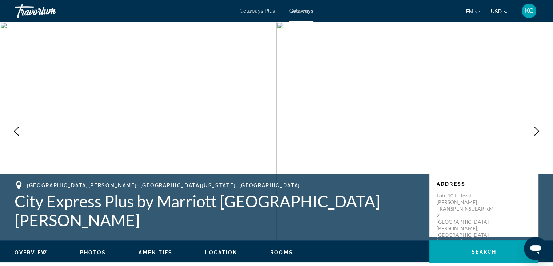
scroll to position [0, 0]
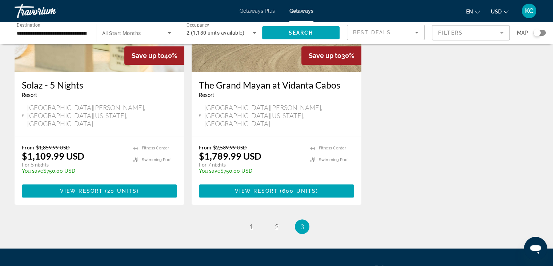
scroll to position [400, 0]
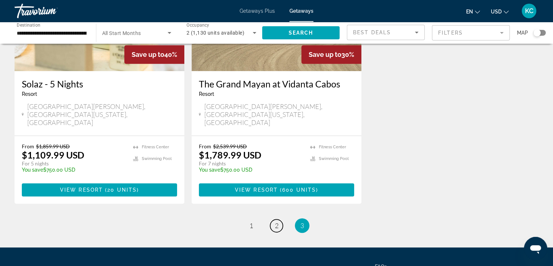
click at [275, 221] on span "2" at bounding box center [277, 225] width 4 height 8
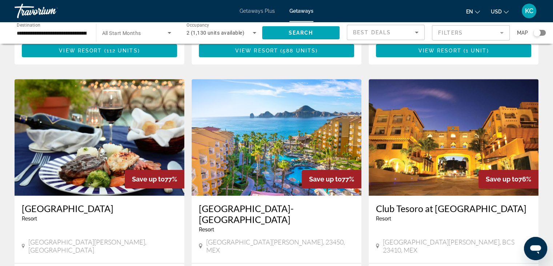
scroll to position [291, 0]
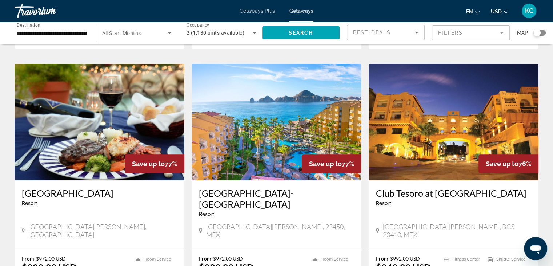
click at [246, 135] on img "Main content" at bounding box center [277, 122] width 170 height 116
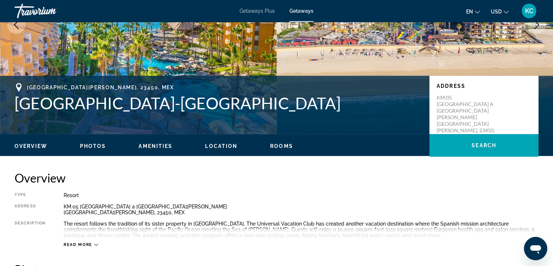
scroll to position [109, 0]
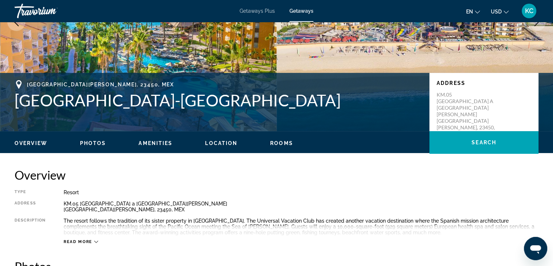
click at [100, 141] on span "Photos" at bounding box center [93, 143] width 26 height 6
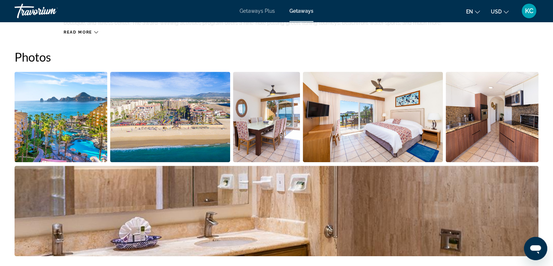
scroll to position [324, 0]
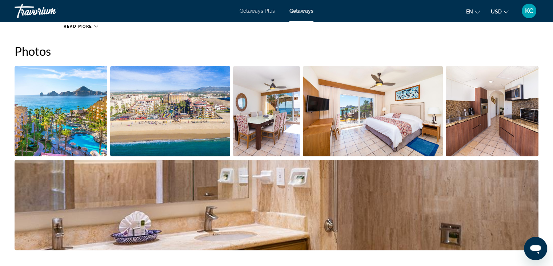
click at [61, 121] on img "Open full-screen image slider" at bounding box center [61, 111] width 93 height 90
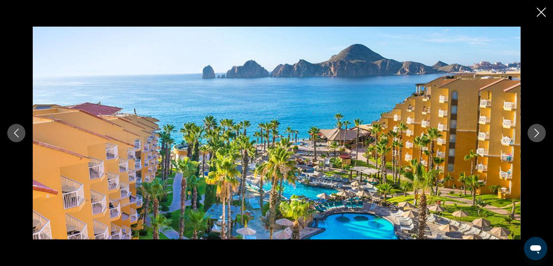
click at [535, 137] on icon "Next image" at bounding box center [536, 132] width 9 height 9
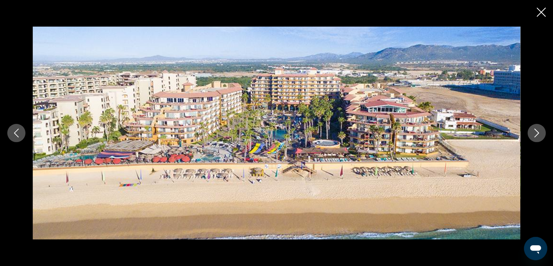
click at [535, 137] on icon "Next image" at bounding box center [536, 132] width 9 height 9
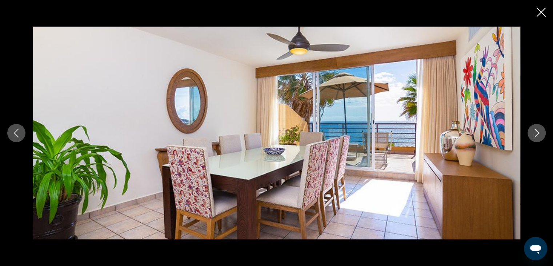
click at [535, 137] on icon "Next image" at bounding box center [536, 132] width 9 height 9
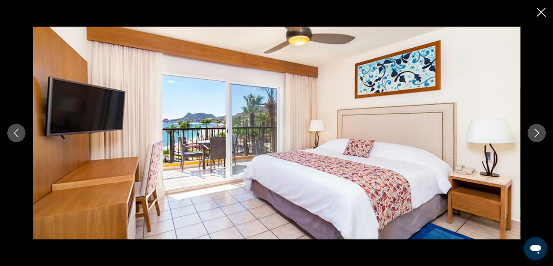
click at [535, 137] on icon "Next image" at bounding box center [536, 132] width 9 height 9
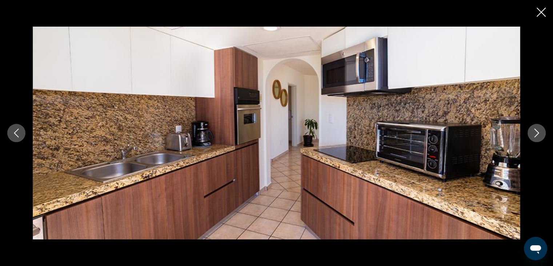
click at [535, 137] on icon "Next image" at bounding box center [536, 132] width 9 height 9
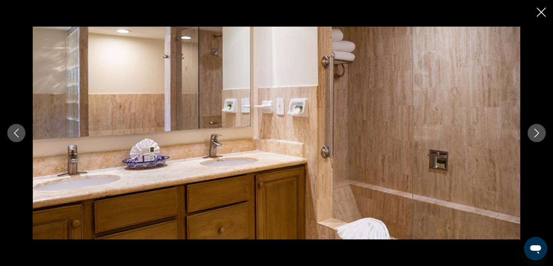
click at [535, 137] on icon "Next image" at bounding box center [536, 132] width 9 height 9
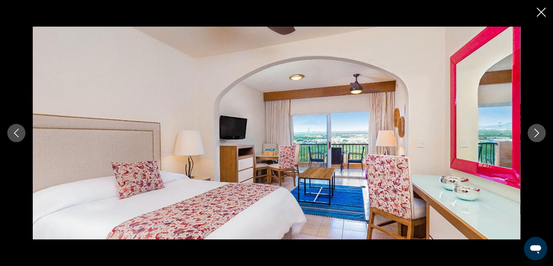
click at [535, 137] on icon "Next image" at bounding box center [536, 132] width 9 height 9
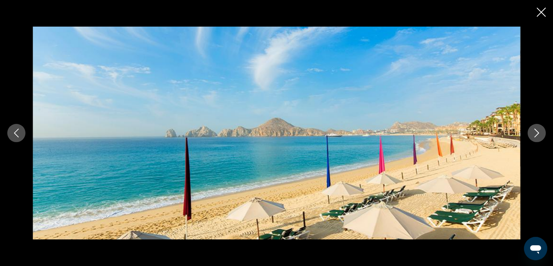
click at [535, 137] on icon "Next image" at bounding box center [536, 132] width 9 height 9
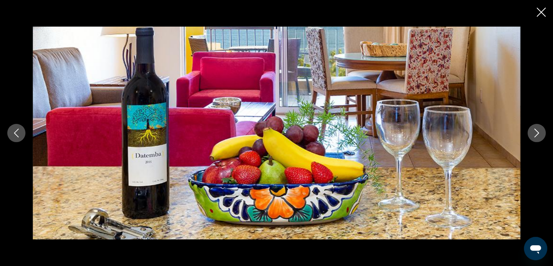
click at [535, 137] on icon "Next image" at bounding box center [536, 132] width 9 height 9
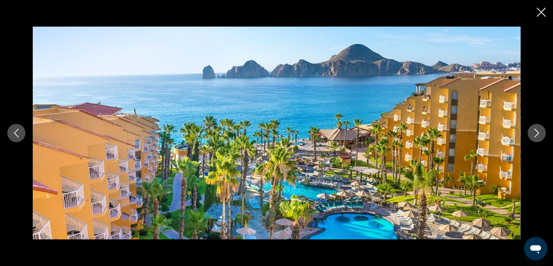
click at [535, 137] on icon "Next image" at bounding box center [536, 132] width 9 height 9
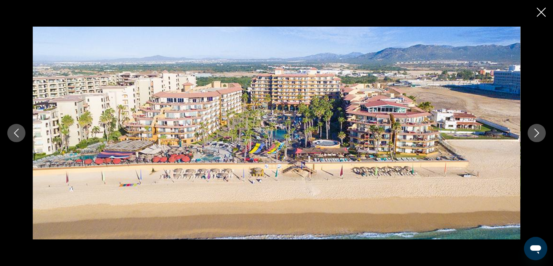
click at [535, 137] on icon "Next image" at bounding box center [536, 132] width 9 height 9
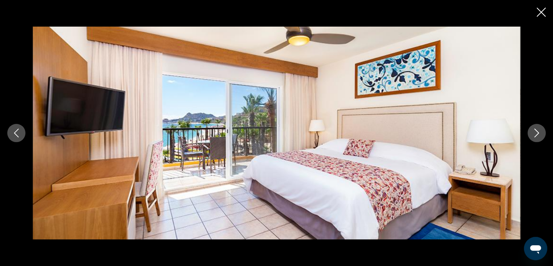
click at [540, 12] on icon "Close slideshow" at bounding box center [541, 12] width 9 height 9
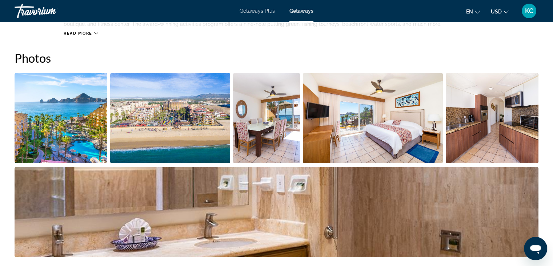
scroll to position [288, 0]
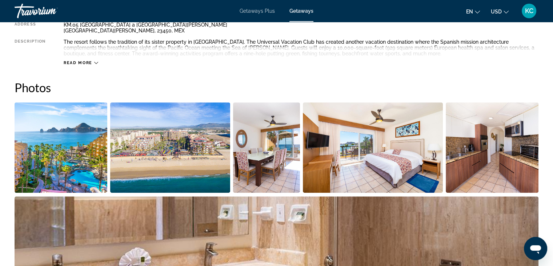
click at [529, 180] on img "Open full-screen image slider" at bounding box center [492, 147] width 93 height 90
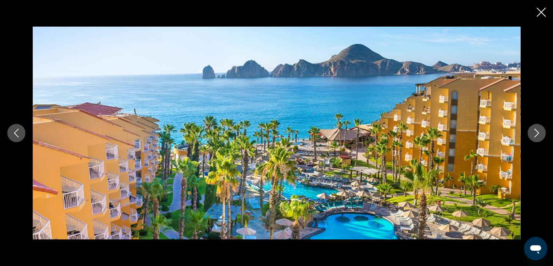
click at [534, 134] on icon "Next image" at bounding box center [536, 132] width 9 height 9
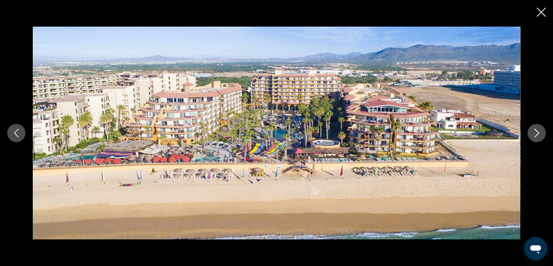
click at [541, 7] on button "Close slideshow" at bounding box center [541, 12] width 9 height 11
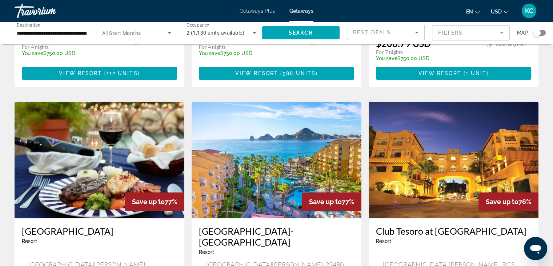
scroll to position [255, 0]
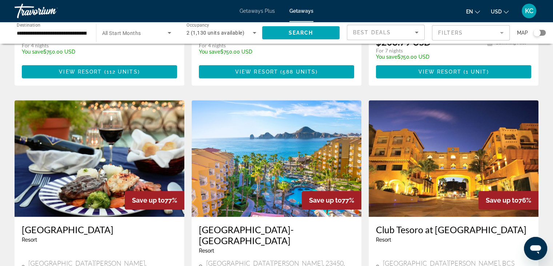
click at [438, 124] on img "Main content" at bounding box center [454, 158] width 170 height 116
click at [0, 0] on div at bounding box center [0, 0] width 0 height 0
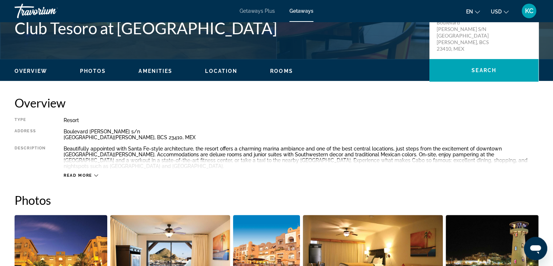
scroll to position [182, 0]
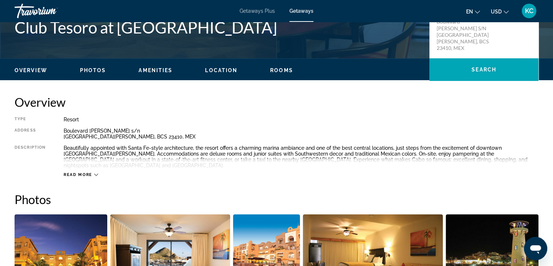
click at [102, 67] on span "Photos" at bounding box center [93, 70] width 26 height 6
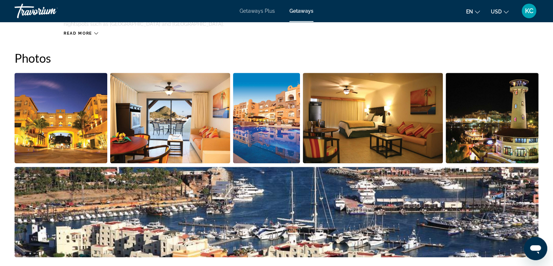
scroll to position [324, 0]
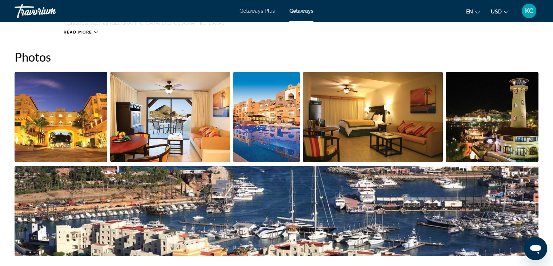
click at [67, 92] on img "Open full-screen image slider" at bounding box center [61, 117] width 93 height 90
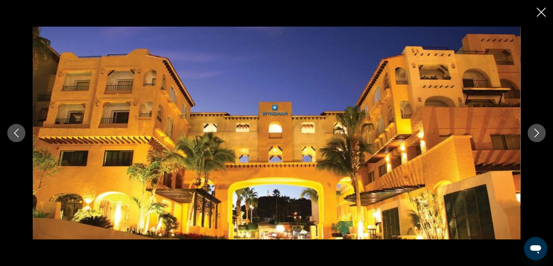
click at [534, 132] on icon "Next image" at bounding box center [536, 132] width 9 height 9
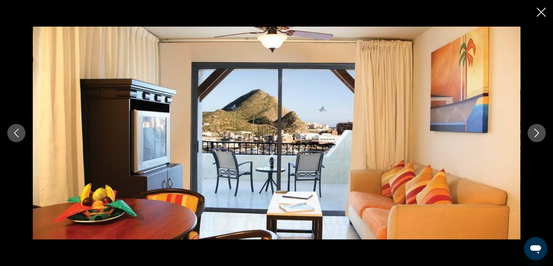
click at [535, 132] on icon "Next image" at bounding box center [536, 132] width 9 height 9
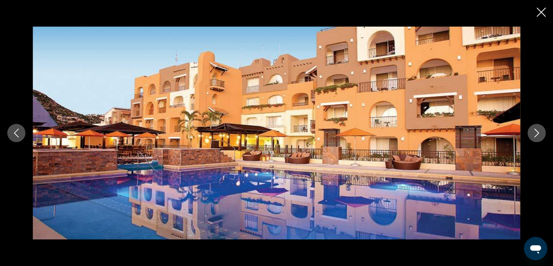
click at [535, 132] on icon "Next image" at bounding box center [536, 132] width 9 height 9
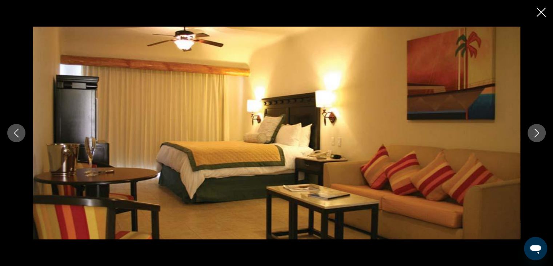
click at [535, 132] on icon "Next image" at bounding box center [536, 132] width 9 height 9
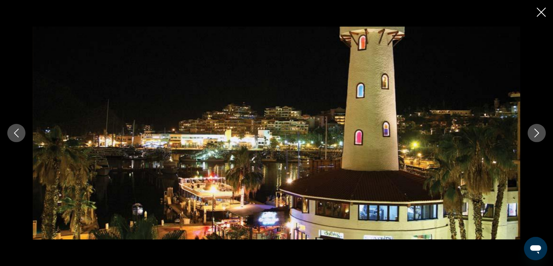
click at [535, 132] on icon "Next image" at bounding box center [536, 132] width 9 height 9
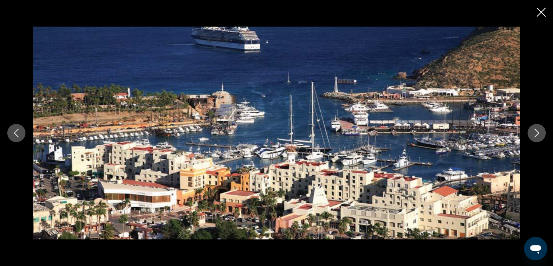
click at [535, 132] on icon "Next image" at bounding box center [536, 132] width 9 height 9
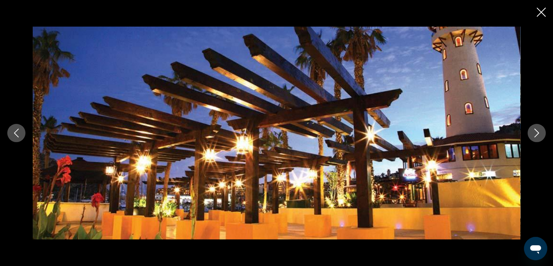
click at [535, 132] on icon "Next image" at bounding box center [536, 132] width 9 height 9
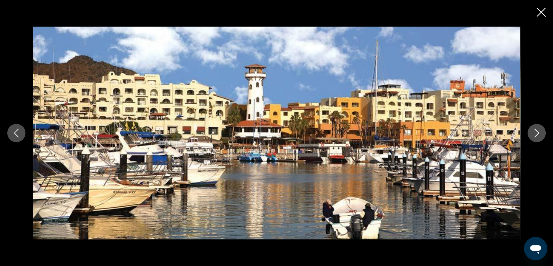
click at [535, 132] on icon "Next image" at bounding box center [536, 132] width 9 height 9
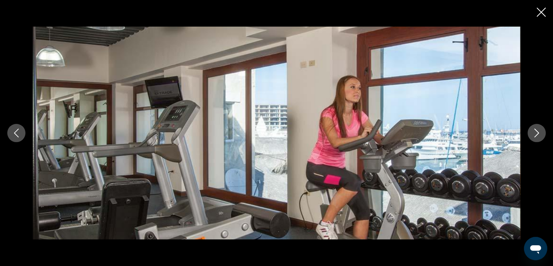
click at [535, 132] on icon "Next image" at bounding box center [536, 132] width 9 height 9
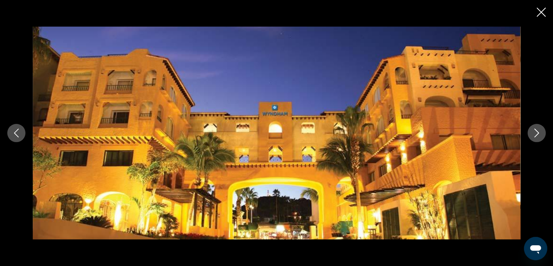
click at [535, 132] on icon "Next image" at bounding box center [536, 132] width 9 height 9
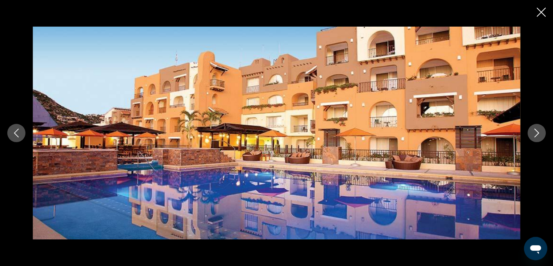
click at [535, 132] on icon "Next image" at bounding box center [536, 132] width 9 height 9
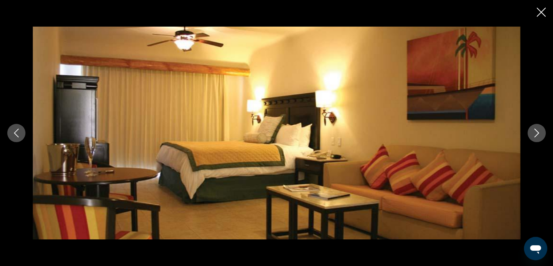
click at [541, 8] on icon "Close slideshow" at bounding box center [541, 12] width 9 height 9
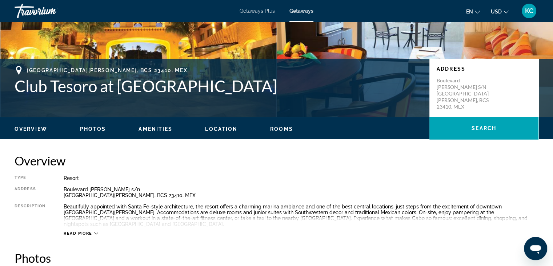
scroll to position [106, 0]
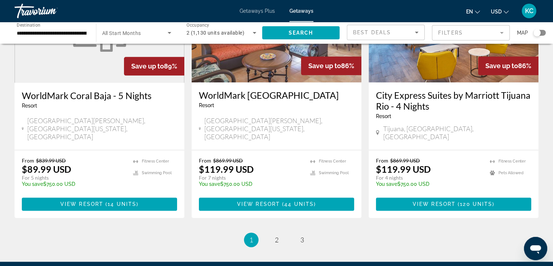
scroll to position [955, 0]
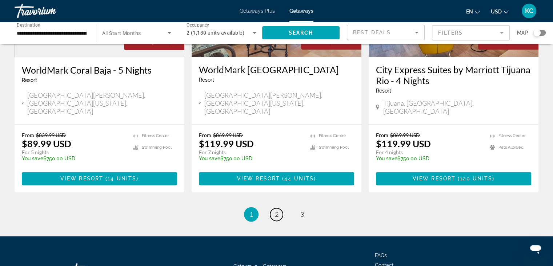
click at [275, 210] on span "2" at bounding box center [277, 214] width 4 height 8
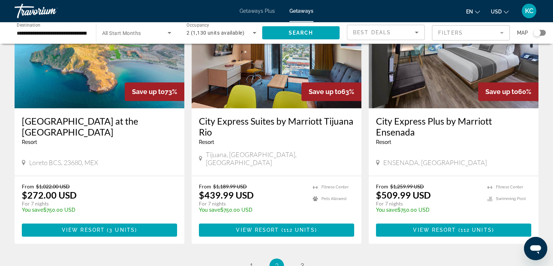
scroll to position [944, 0]
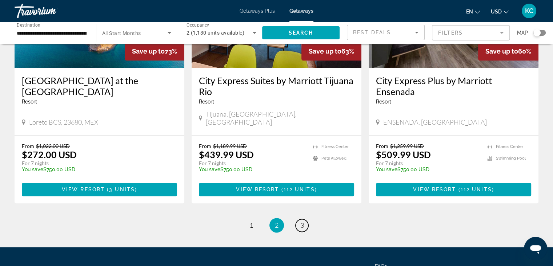
click at [300, 221] on span "3" at bounding box center [302, 225] width 4 height 8
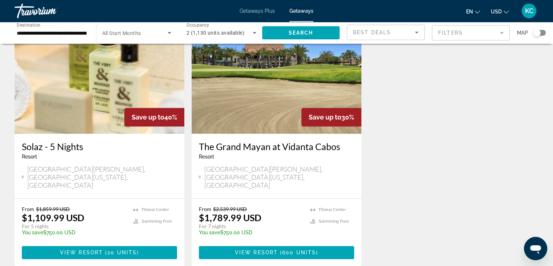
scroll to position [364, 0]
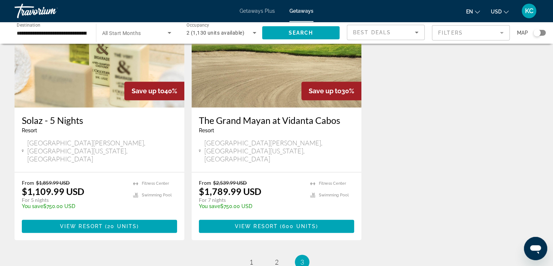
click at [102, 115] on div "Solaz - 5 Nights Resort - This is an adults only resort" at bounding box center [99, 127] width 155 height 24
click at [83, 57] on img "Main content" at bounding box center [100, 49] width 170 height 116
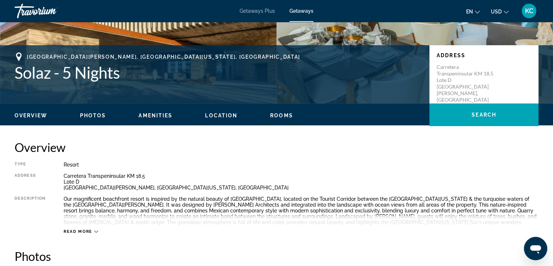
scroll to position [145, 0]
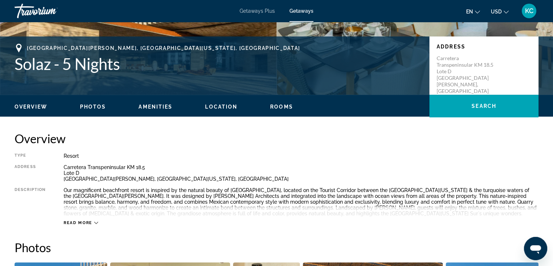
click at [91, 105] on span "Photos" at bounding box center [93, 107] width 26 height 6
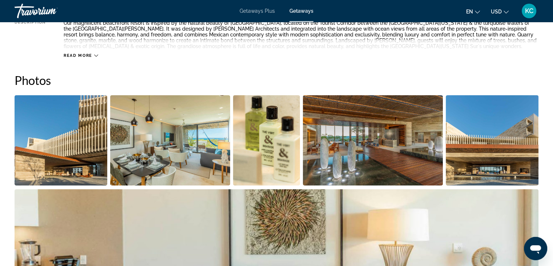
scroll to position [342, 0]
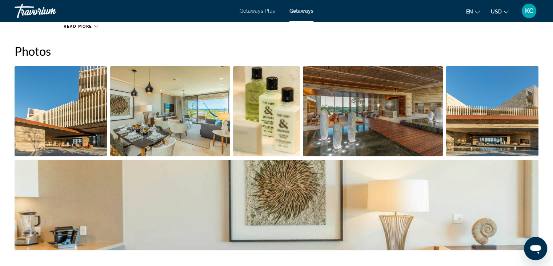
click at [92, 103] on img "Open full-screen image slider" at bounding box center [61, 111] width 93 height 90
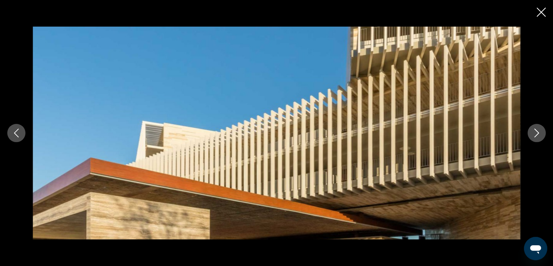
click at [540, 133] on icon "Next image" at bounding box center [536, 132] width 9 height 9
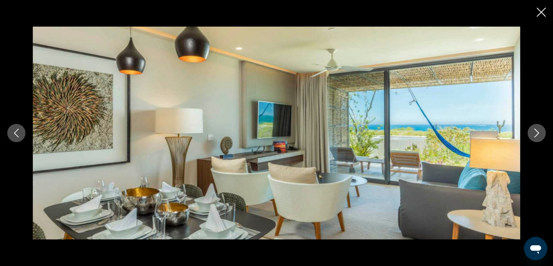
click at [540, 133] on icon "Next image" at bounding box center [536, 132] width 9 height 9
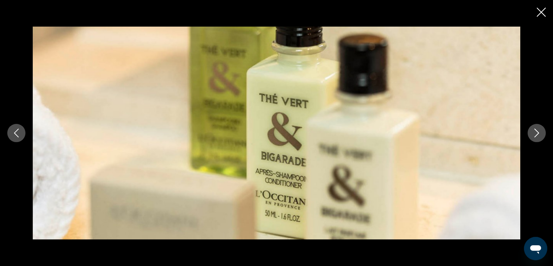
click at [540, 133] on icon "Next image" at bounding box center [536, 132] width 9 height 9
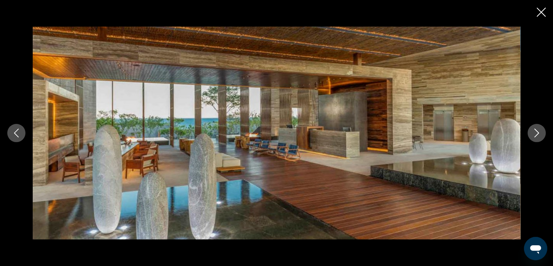
click at [540, 133] on icon "Next image" at bounding box center [536, 132] width 9 height 9
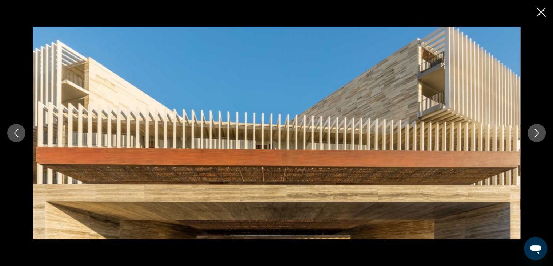
click at [540, 133] on icon "Next image" at bounding box center [536, 132] width 9 height 9
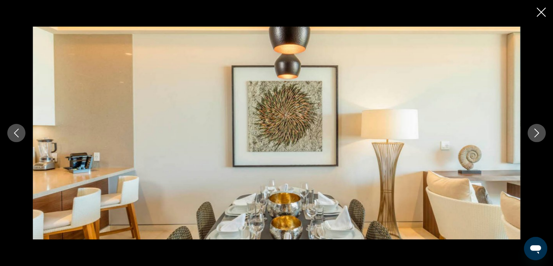
click at [540, 133] on icon "Next image" at bounding box center [536, 132] width 9 height 9
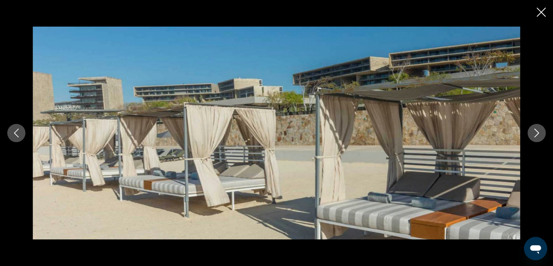
click at [540, 133] on icon "Next image" at bounding box center [536, 132] width 9 height 9
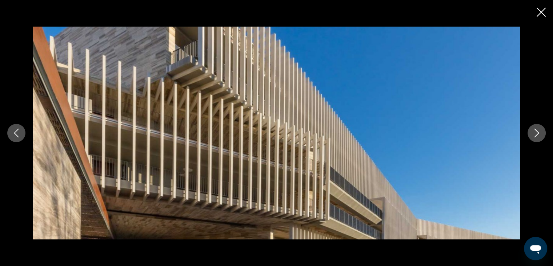
click at [540, 133] on icon "Next image" at bounding box center [536, 132] width 9 height 9
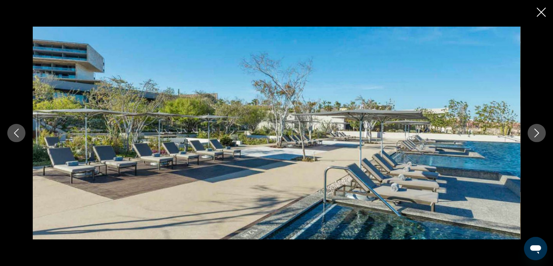
click at [540, 133] on icon "Next image" at bounding box center [536, 132] width 9 height 9
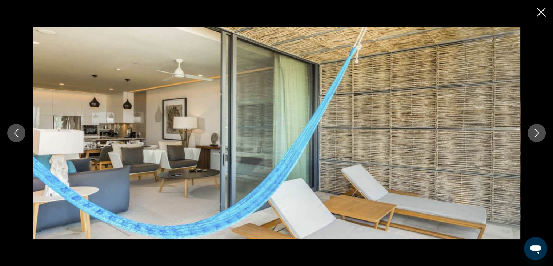
click at [540, 133] on icon "Next image" at bounding box center [536, 132] width 9 height 9
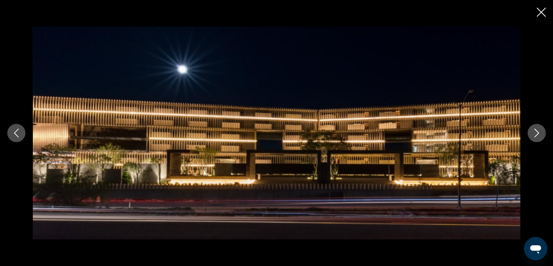
click at [540, 133] on icon "Next image" at bounding box center [536, 132] width 9 height 9
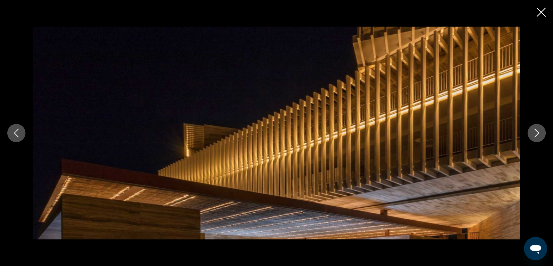
click at [540, 133] on icon "Next image" at bounding box center [536, 132] width 9 height 9
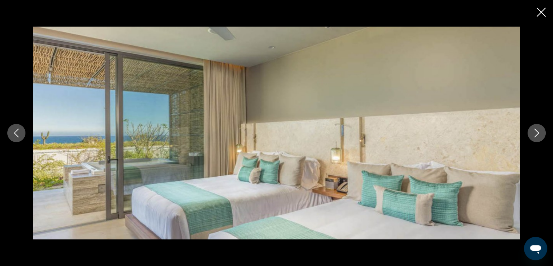
click at [540, 133] on icon "Next image" at bounding box center [536, 132] width 9 height 9
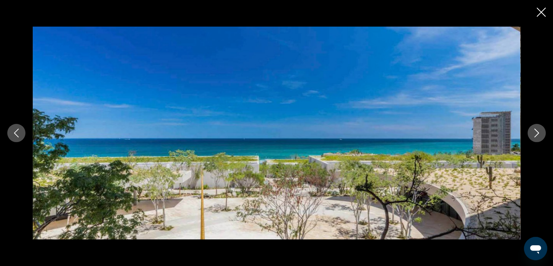
click at [540, 133] on icon "Next image" at bounding box center [536, 132] width 9 height 9
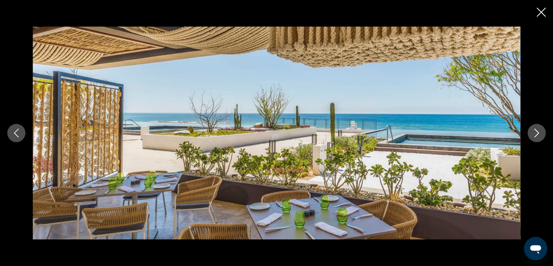
click at [540, 133] on icon "Next image" at bounding box center [536, 132] width 9 height 9
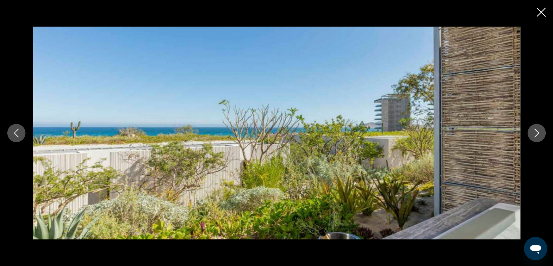
click at [540, 133] on icon "Next image" at bounding box center [536, 132] width 9 height 9
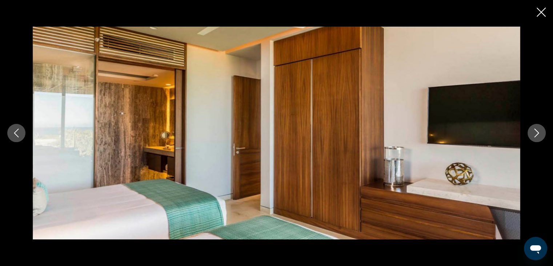
click at [540, 133] on icon "Next image" at bounding box center [536, 132] width 9 height 9
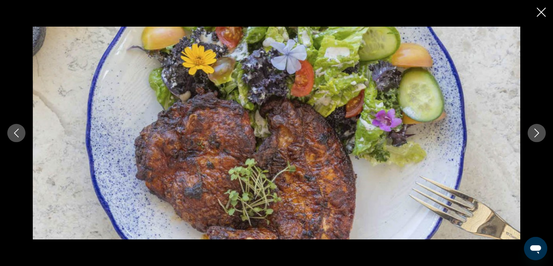
click at [540, 133] on icon "Next image" at bounding box center [536, 132] width 9 height 9
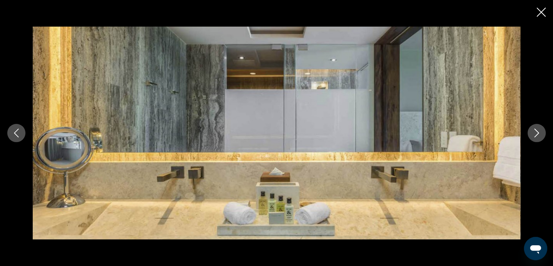
click at [540, 133] on icon "Next image" at bounding box center [536, 132] width 9 height 9
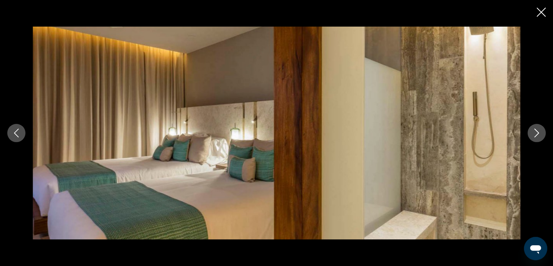
click at [540, 133] on icon "Next image" at bounding box center [536, 132] width 9 height 9
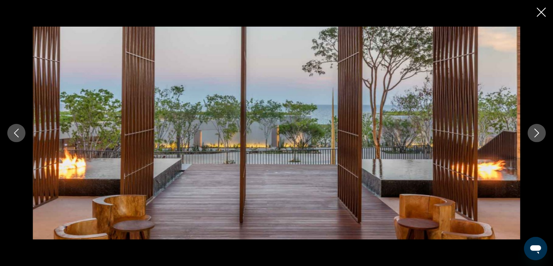
click at [540, 133] on icon "Next image" at bounding box center [536, 132] width 9 height 9
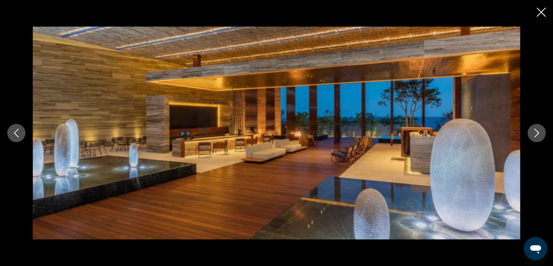
click at [540, 133] on icon "Next image" at bounding box center [536, 132] width 9 height 9
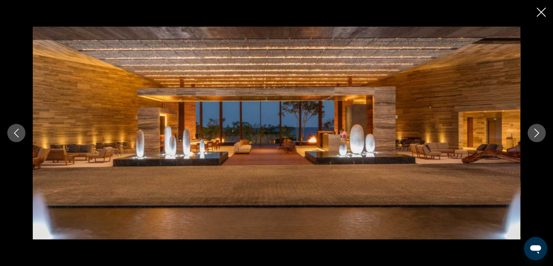
click at [540, 133] on icon "Next image" at bounding box center [536, 132] width 9 height 9
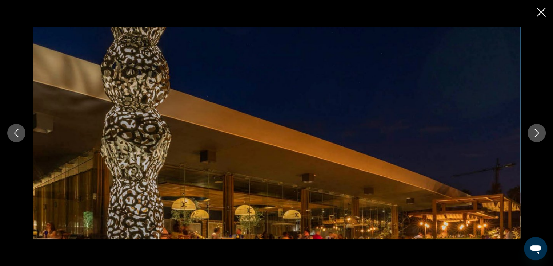
click at [540, 133] on icon "Next image" at bounding box center [536, 132] width 9 height 9
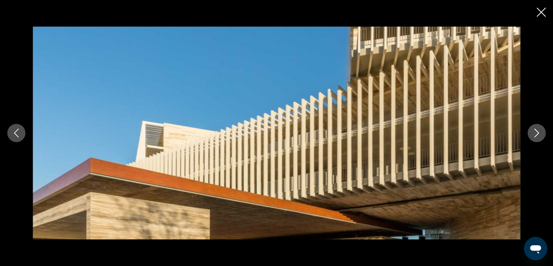
click at [540, 133] on icon "Next image" at bounding box center [536, 132] width 9 height 9
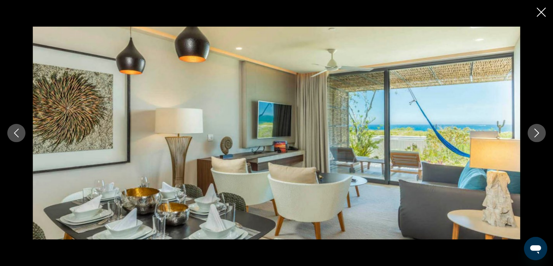
click at [544, 11] on icon "Close slideshow" at bounding box center [541, 12] width 9 height 9
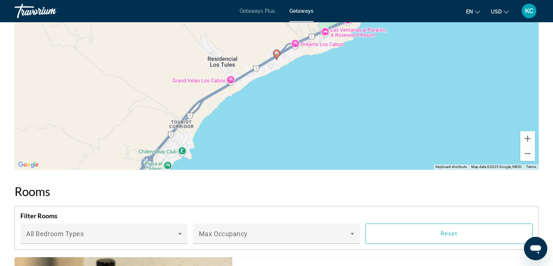
scroll to position [876, 0]
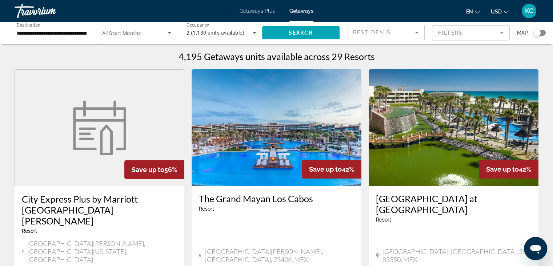
click at [427, 137] on img "Main content" at bounding box center [454, 127] width 170 height 116
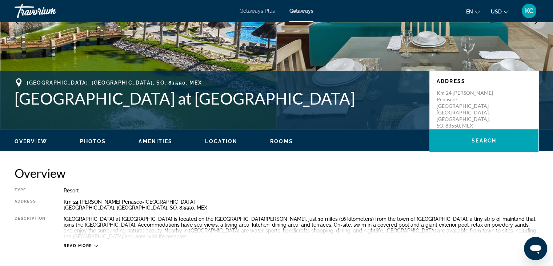
scroll to position [145, 0]
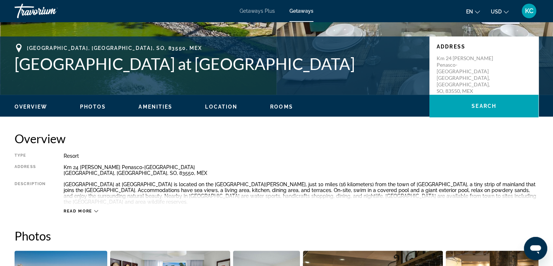
click at [100, 103] on button "Photos" at bounding box center [93, 106] width 26 height 7
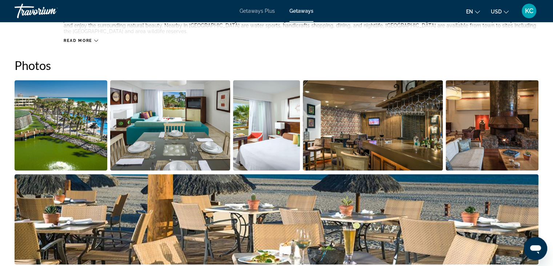
scroll to position [324, 0]
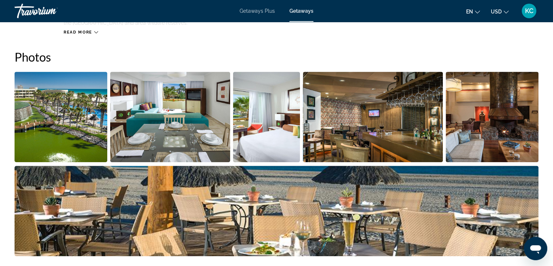
click at [67, 95] on img "Open full-screen image slider" at bounding box center [61, 117] width 93 height 90
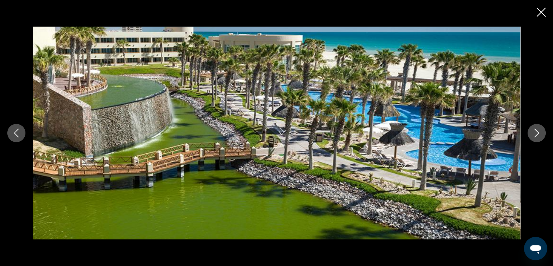
click at [535, 131] on icon "Next image" at bounding box center [536, 132] width 9 height 9
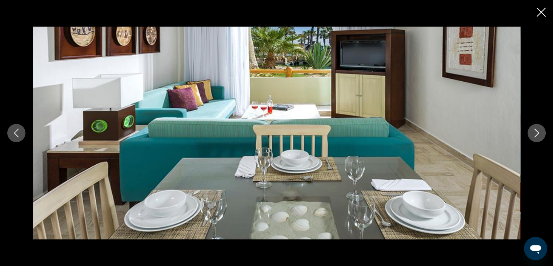
click at [535, 131] on icon "Next image" at bounding box center [536, 132] width 9 height 9
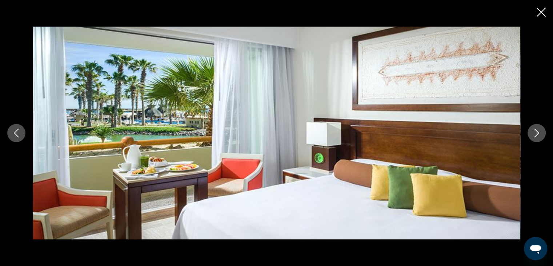
click at [535, 131] on icon "Next image" at bounding box center [536, 132] width 9 height 9
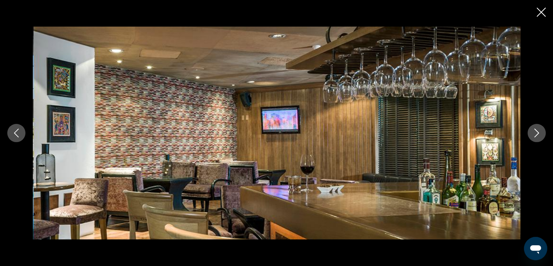
click at [535, 131] on icon "Next image" at bounding box center [536, 132] width 9 height 9
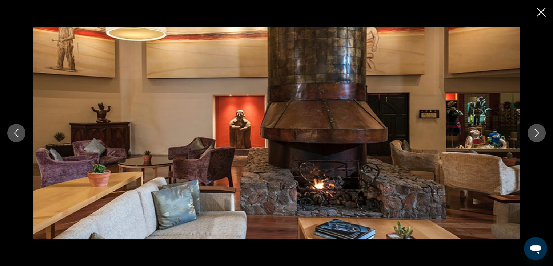
click at [535, 131] on icon "Next image" at bounding box center [536, 132] width 9 height 9
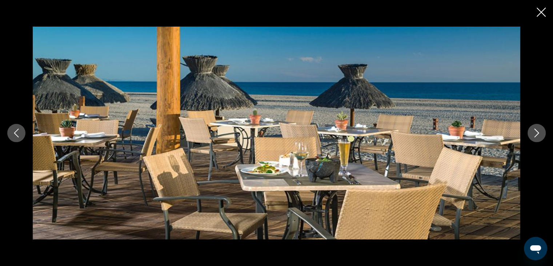
click at [535, 131] on icon "Next image" at bounding box center [536, 132] width 9 height 9
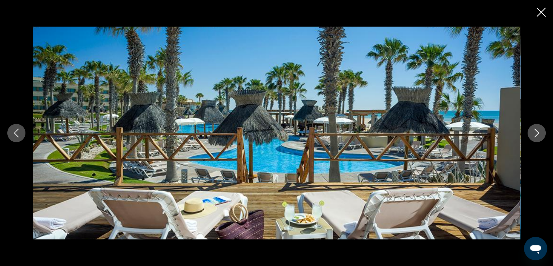
click at [535, 131] on icon "Next image" at bounding box center [536, 132] width 9 height 9
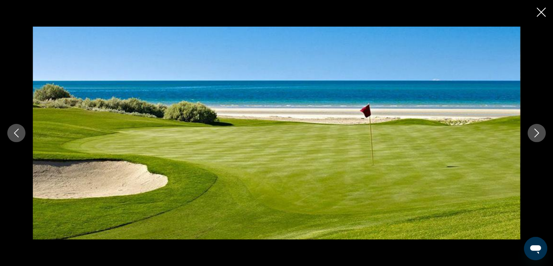
click at [535, 131] on icon "Next image" at bounding box center [536, 132] width 9 height 9
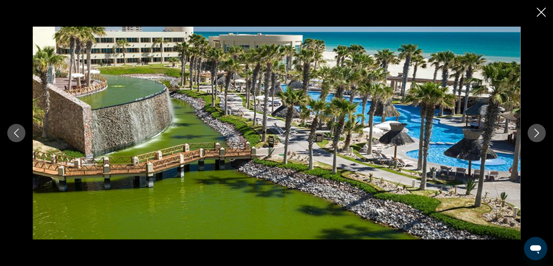
click at [535, 131] on icon "Next image" at bounding box center [536, 132] width 9 height 9
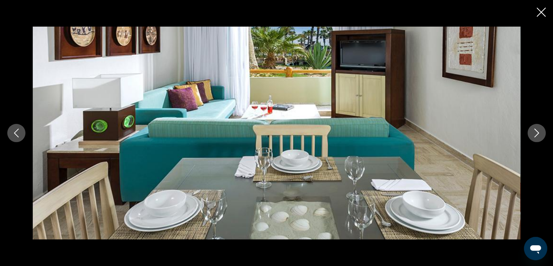
click at [535, 131] on icon "Next image" at bounding box center [536, 132] width 9 height 9
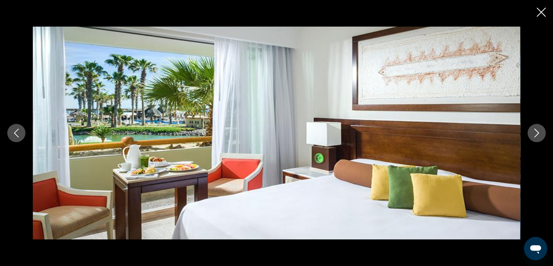
click at [535, 131] on icon "Next image" at bounding box center [536, 132] width 9 height 9
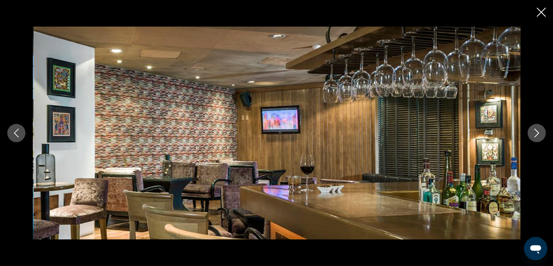
click at [535, 131] on icon "Next image" at bounding box center [536, 132] width 9 height 9
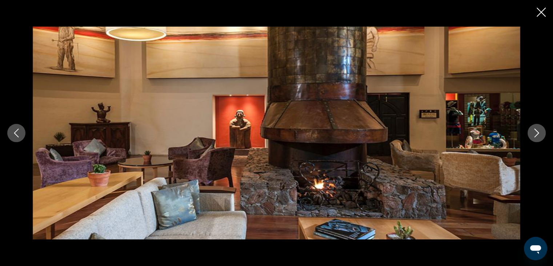
click at [536, 11] on div "prev next" at bounding box center [276, 133] width 553 height 266
click at [534, 130] on icon "Next image" at bounding box center [536, 132] width 9 height 9
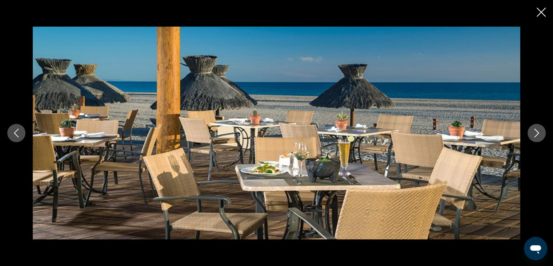
click at [534, 130] on icon "Next image" at bounding box center [536, 132] width 9 height 9
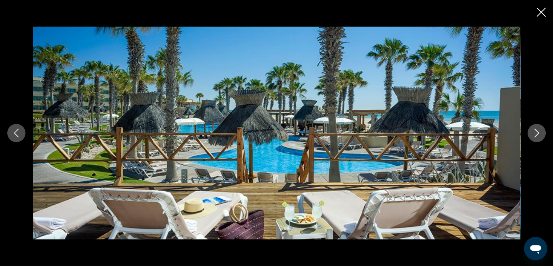
click at [534, 129] on icon "Next image" at bounding box center [536, 132] width 9 height 9
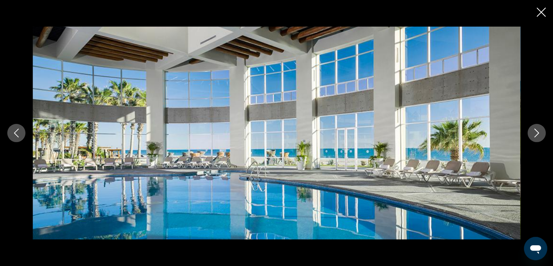
click at [534, 129] on icon "Next image" at bounding box center [536, 132] width 9 height 9
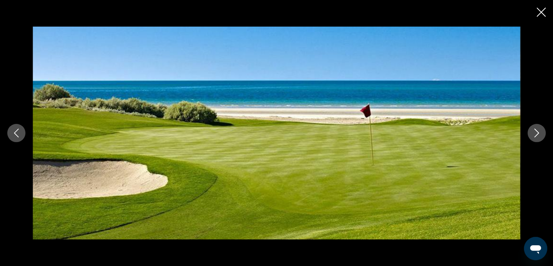
click at [534, 129] on icon "Next image" at bounding box center [536, 132] width 9 height 9
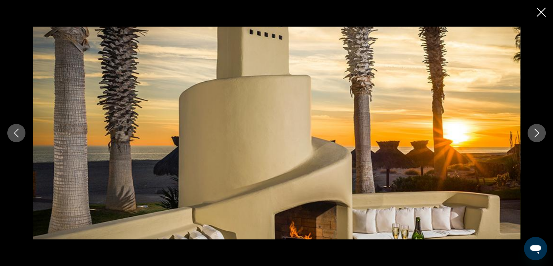
click at [534, 129] on icon "Next image" at bounding box center [536, 132] width 9 height 9
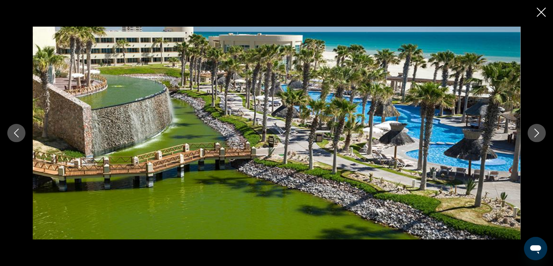
click at [534, 130] on icon "Next image" at bounding box center [536, 132] width 9 height 9
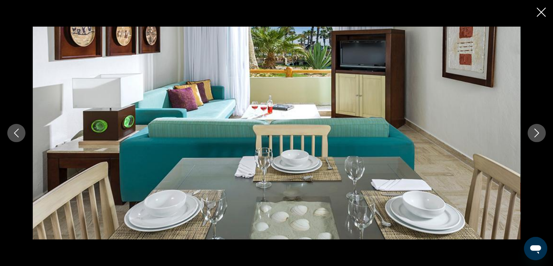
click at [534, 130] on icon "Next image" at bounding box center [536, 132] width 9 height 9
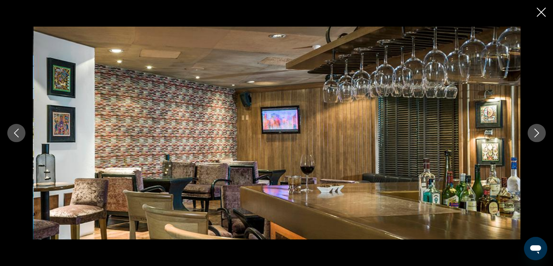
click at [534, 130] on icon "Next image" at bounding box center [536, 132] width 9 height 9
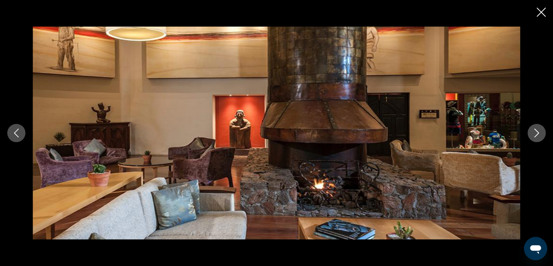
click at [534, 130] on icon "Next image" at bounding box center [536, 132] width 9 height 9
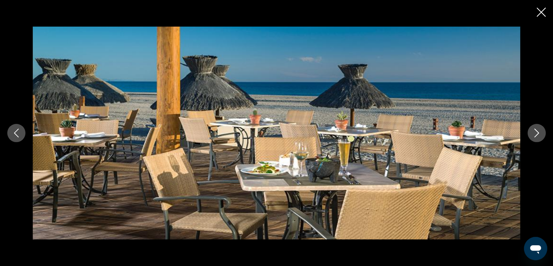
click at [534, 130] on icon "Next image" at bounding box center [536, 132] width 9 height 9
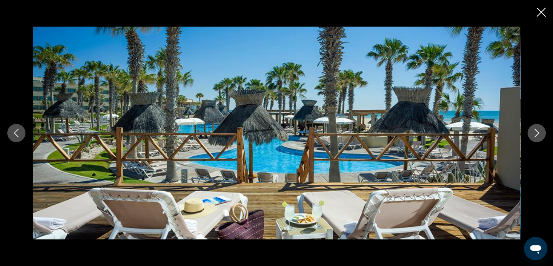
click at [534, 130] on icon "Next image" at bounding box center [536, 132] width 9 height 9
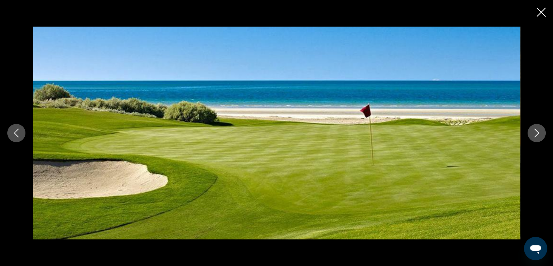
click at [535, 132] on icon "Next image" at bounding box center [536, 132] width 9 height 9
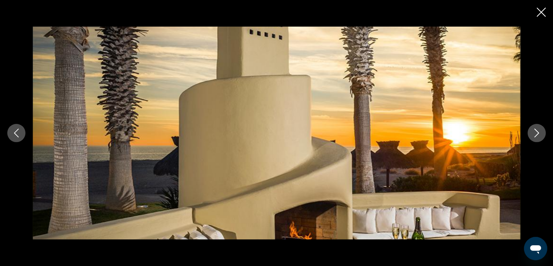
click at [535, 133] on icon "Next image" at bounding box center [536, 132] width 9 height 9
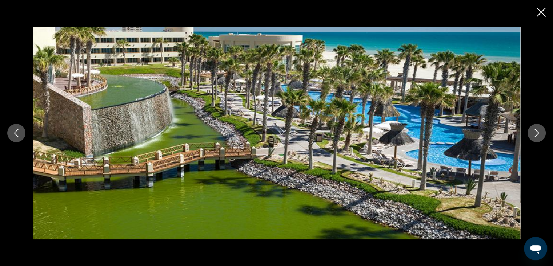
click at [534, 133] on icon "Next image" at bounding box center [536, 132] width 9 height 9
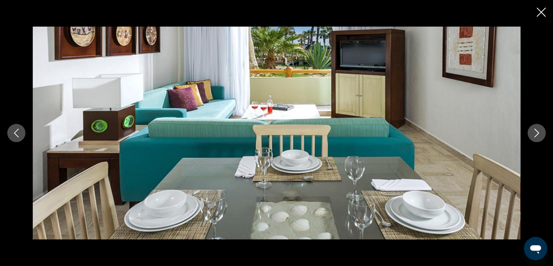
click at [534, 133] on icon "Next image" at bounding box center [536, 132] width 9 height 9
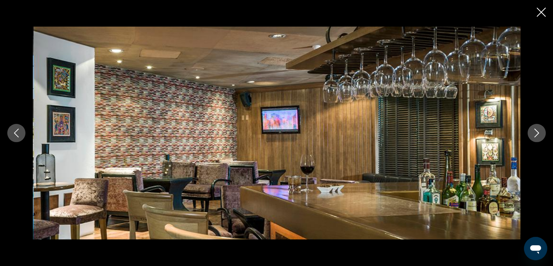
click at [541, 13] on icon "Close slideshow" at bounding box center [541, 12] width 9 height 9
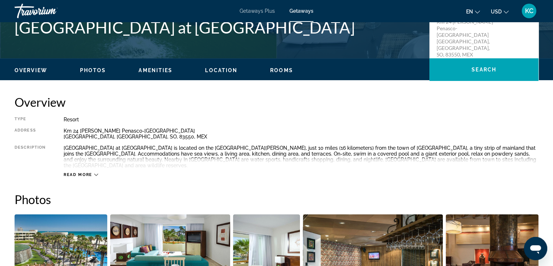
scroll to position [211, 0]
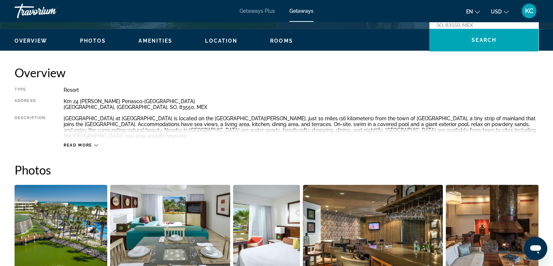
click at [151, 40] on span "Amenities" at bounding box center [156, 41] width 34 height 6
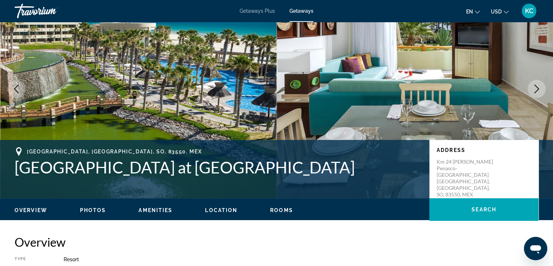
scroll to position [0, 0]
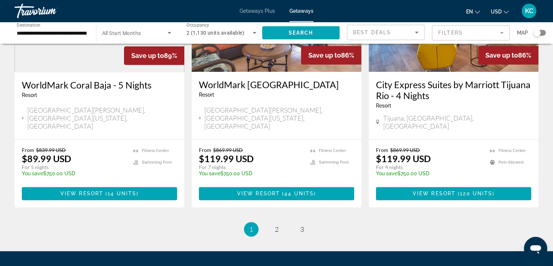
scroll to position [946, 0]
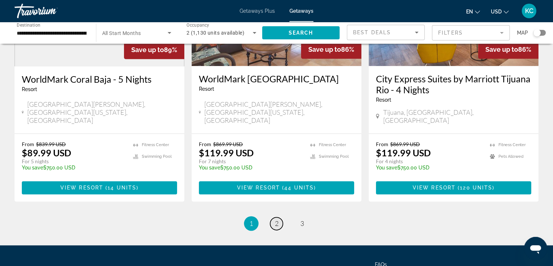
click at [275, 219] on span "2" at bounding box center [277, 223] width 4 height 8
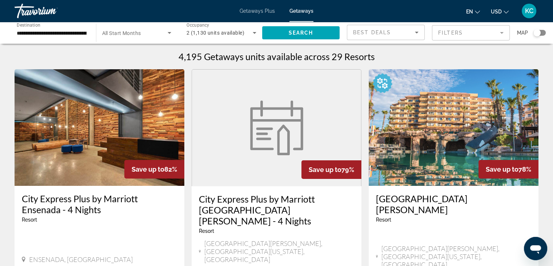
click at [439, 138] on img "Main content" at bounding box center [454, 127] width 170 height 116
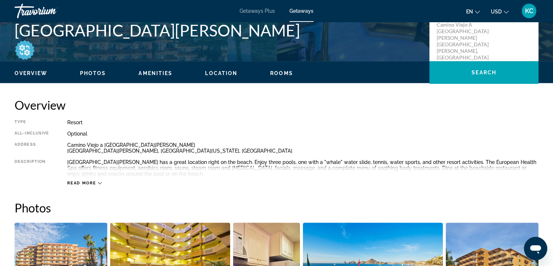
scroll to position [182, 0]
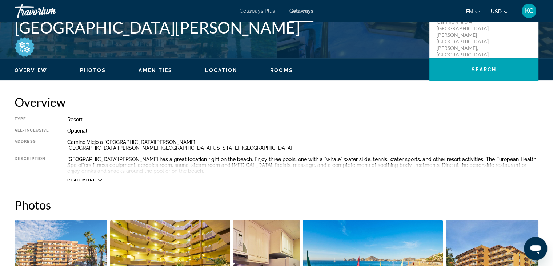
click at [100, 71] on span "Photos" at bounding box center [93, 70] width 26 height 6
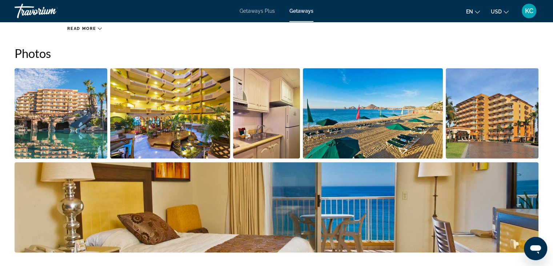
scroll to position [335, 0]
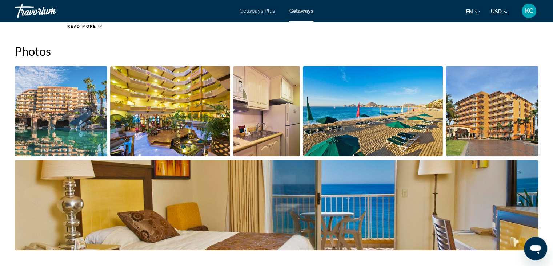
click at [89, 104] on img "Open full-screen image slider" at bounding box center [61, 111] width 93 height 90
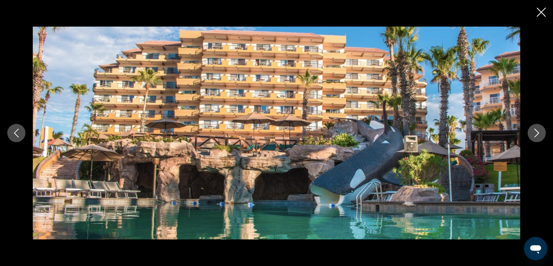
click at [536, 133] on icon "Next image" at bounding box center [536, 132] width 9 height 9
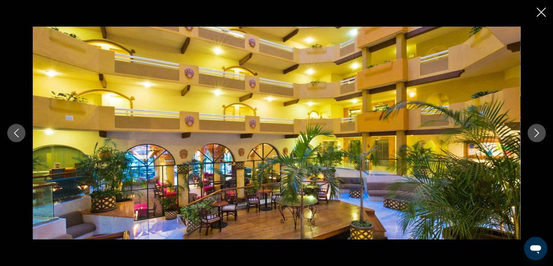
click at [536, 132] on icon "Next image" at bounding box center [536, 132] width 9 height 9
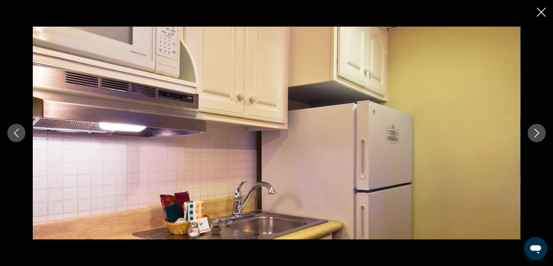
click at [536, 132] on icon "Next image" at bounding box center [536, 132] width 9 height 9
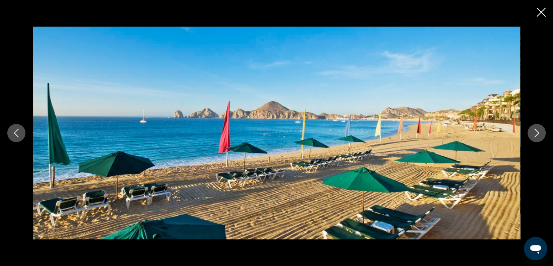
click at [536, 133] on icon "Next image" at bounding box center [536, 132] width 9 height 9
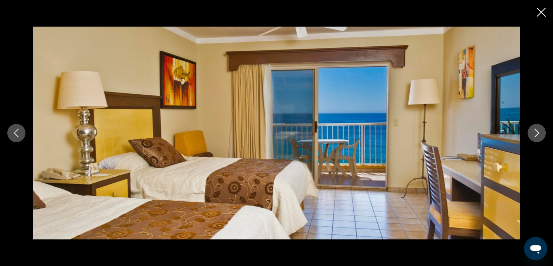
click at [536, 133] on icon "Next image" at bounding box center [536, 132] width 9 height 9
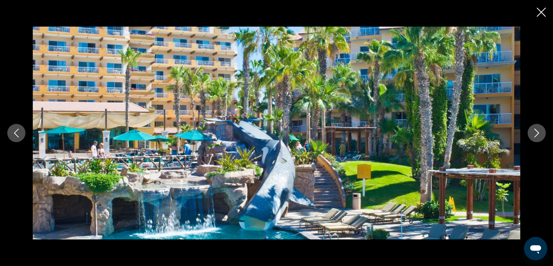
click at [536, 133] on icon "Next image" at bounding box center [536, 132] width 9 height 9
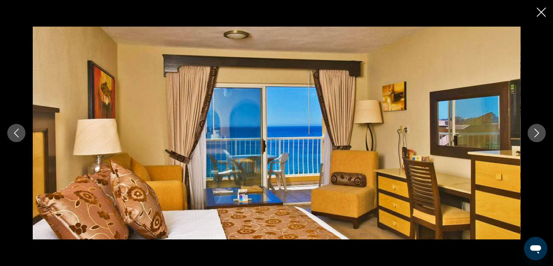
click at [536, 133] on icon "Next image" at bounding box center [536, 132] width 9 height 9
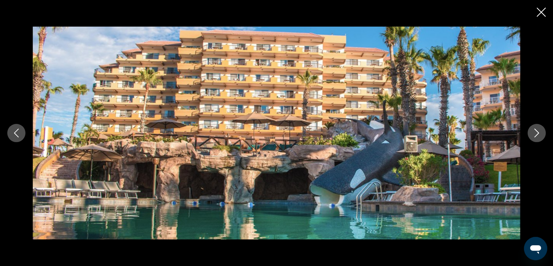
click at [536, 133] on icon "Next image" at bounding box center [536, 132] width 9 height 9
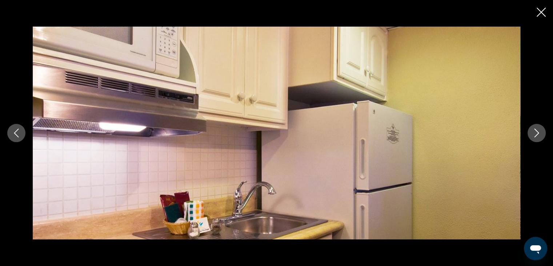
click at [536, 133] on icon "Next image" at bounding box center [536, 132] width 9 height 9
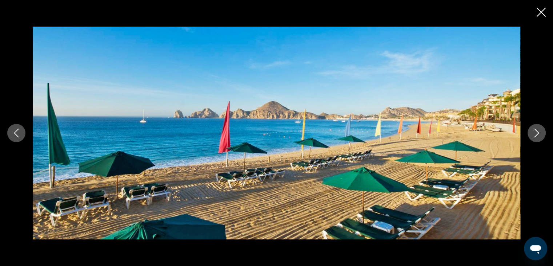
click at [536, 133] on icon "Next image" at bounding box center [536, 132] width 9 height 9
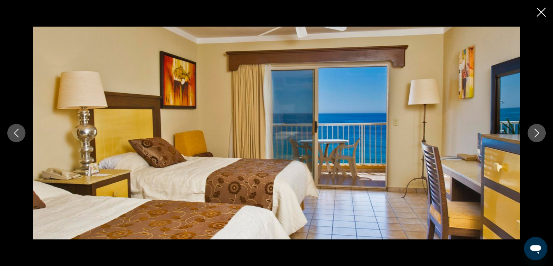
click at [536, 133] on icon "Next image" at bounding box center [536, 132] width 9 height 9
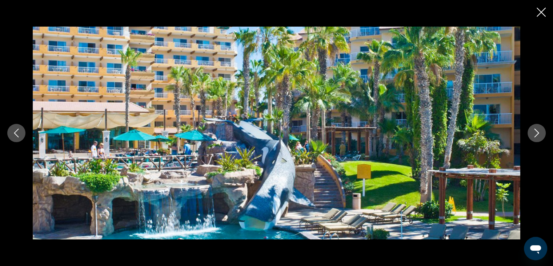
click at [535, 129] on icon "Next image" at bounding box center [537, 132] width 5 height 9
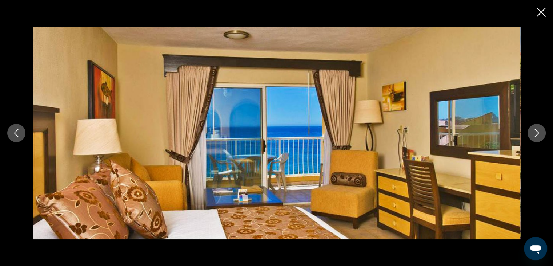
click at [538, 132] on icon "Next image" at bounding box center [537, 132] width 5 height 9
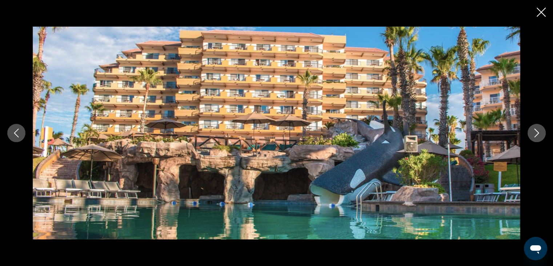
click at [542, 11] on icon "Close slideshow" at bounding box center [541, 12] width 9 height 9
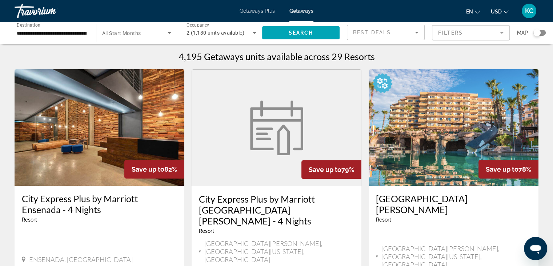
click at [17, 26] on span "Destination" at bounding box center [29, 24] width 24 height 5
click at [17, 29] on input "**********" at bounding box center [52, 33] width 70 height 9
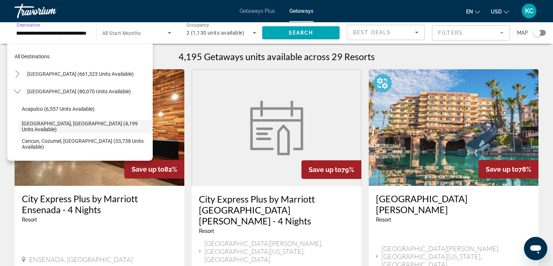
scroll to position [26, 0]
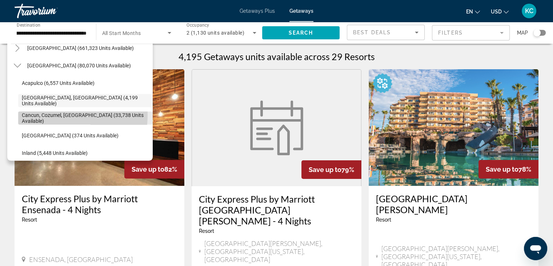
click at [27, 114] on span "Cancun, Cozumel, [GEOGRAPHIC_DATA] (33,738 units available)" at bounding box center [85, 118] width 127 height 12
type input "**********"
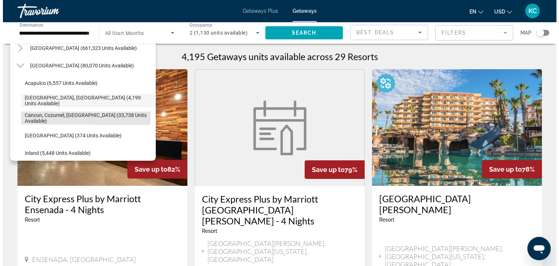
scroll to position [0, 49]
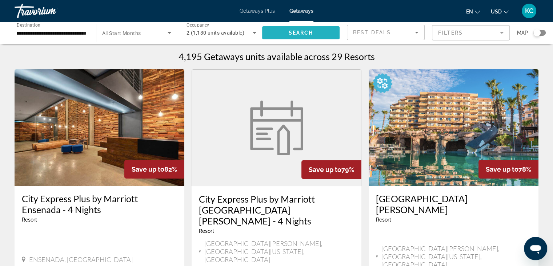
click at [319, 31] on span "Search widget" at bounding box center [301, 32] width 78 height 17
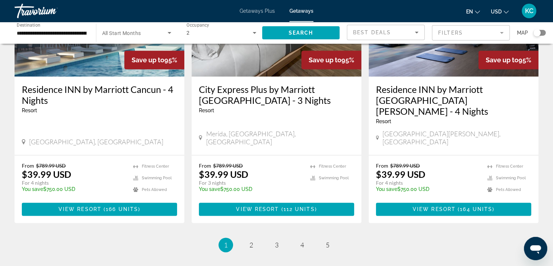
scroll to position [954, 0]
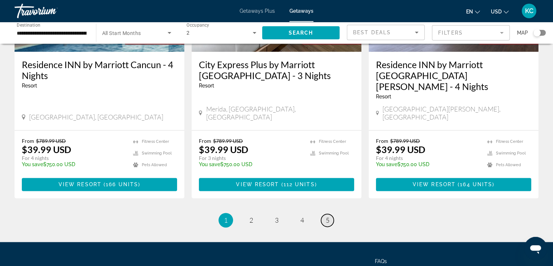
click at [324, 213] on link "page 5" at bounding box center [327, 219] width 13 height 13
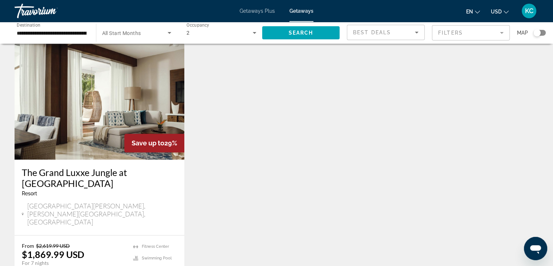
scroll to position [798, 0]
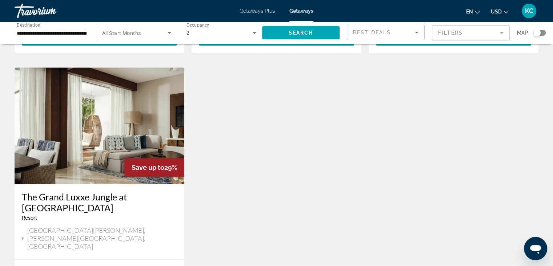
click at [125, 123] on img "Main content" at bounding box center [100, 125] width 170 height 116
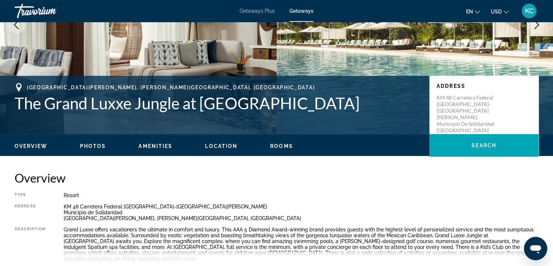
scroll to position [109, 0]
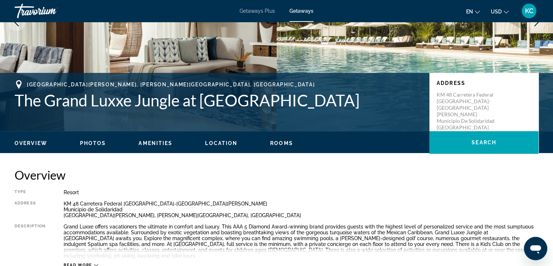
click at [90, 141] on span "Photos" at bounding box center [93, 143] width 26 height 6
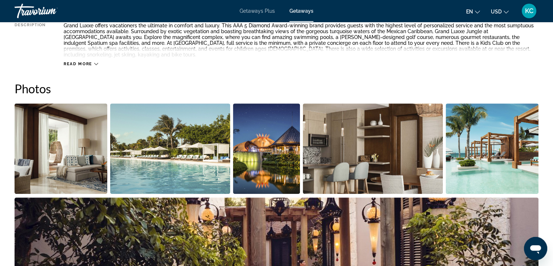
scroll to position [342, 0]
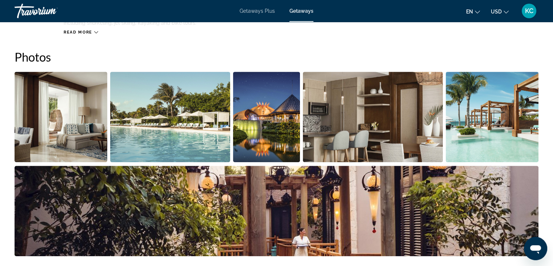
click at [73, 132] on img "Open full-screen image slider" at bounding box center [61, 117] width 93 height 90
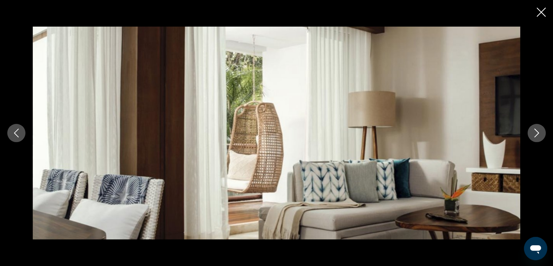
click at [541, 133] on button "Next image" at bounding box center [537, 133] width 18 height 18
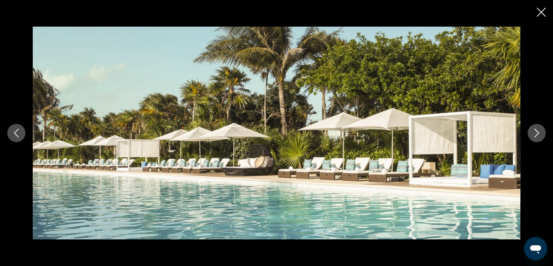
click at [541, 133] on button "Next image" at bounding box center [537, 133] width 18 height 18
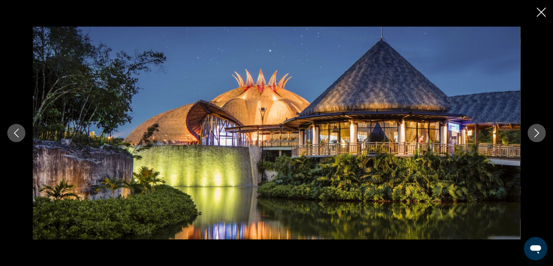
click at [541, 133] on button "Next image" at bounding box center [537, 133] width 18 height 18
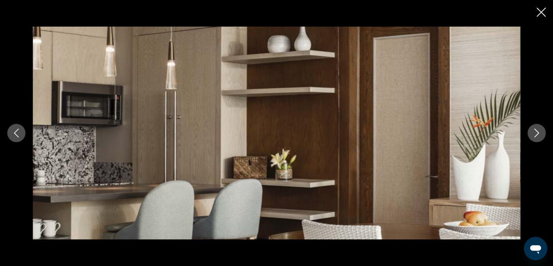
click at [541, 133] on button "Next image" at bounding box center [537, 133] width 18 height 18
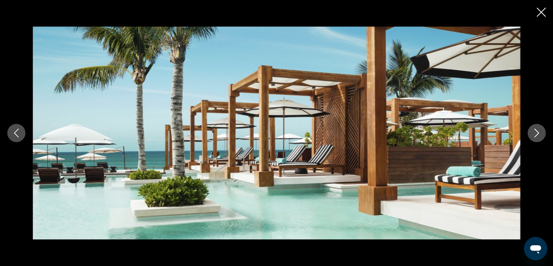
click at [537, 133] on icon "Next image" at bounding box center [536, 132] width 9 height 9
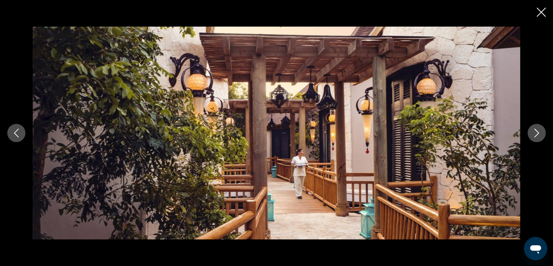
click at [539, 133] on icon "Next image" at bounding box center [536, 132] width 9 height 9
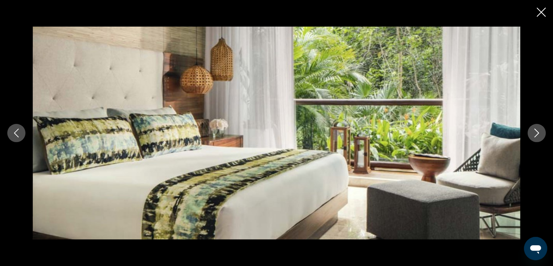
click at [539, 133] on icon "Next image" at bounding box center [536, 132] width 9 height 9
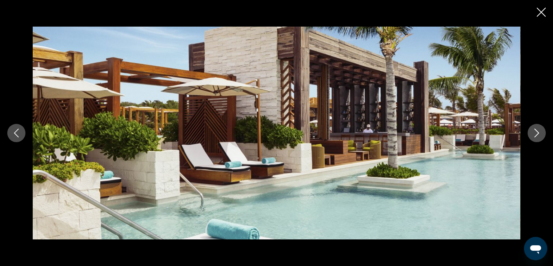
click at [539, 133] on icon "Next image" at bounding box center [536, 132] width 9 height 9
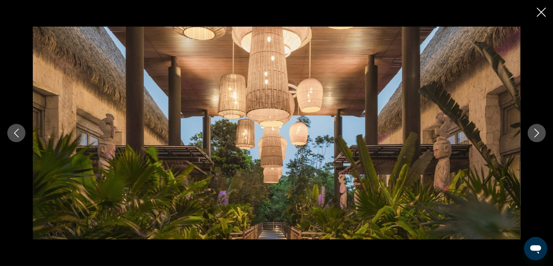
click at [539, 133] on icon "Next image" at bounding box center [536, 132] width 9 height 9
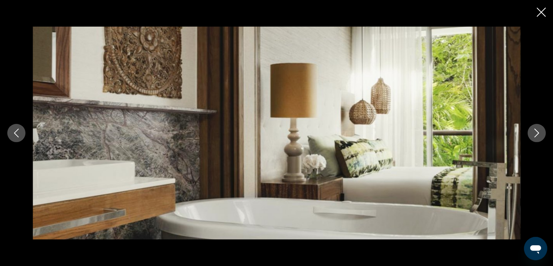
click at [539, 133] on icon "Next image" at bounding box center [536, 132] width 9 height 9
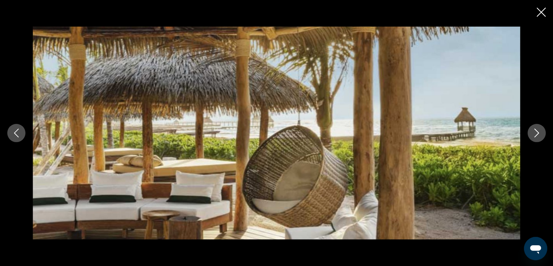
click at [539, 133] on icon "Next image" at bounding box center [536, 132] width 9 height 9
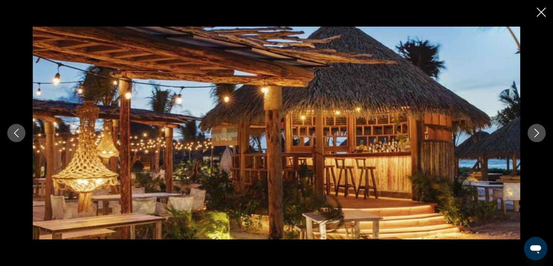
click at [539, 133] on icon "Next image" at bounding box center [536, 132] width 9 height 9
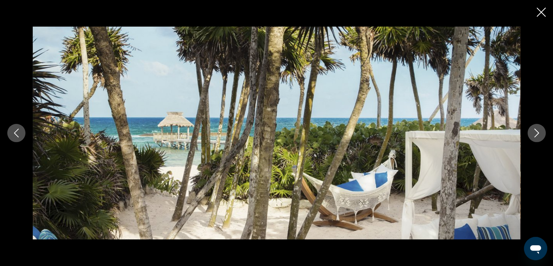
click at [539, 134] on icon "Next image" at bounding box center [536, 132] width 9 height 9
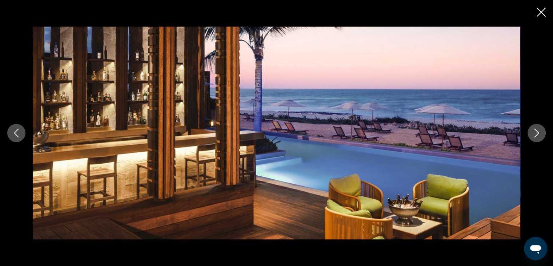
click at [539, 134] on icon "Next image" at bounding box center [536, 132] width 9 height 9
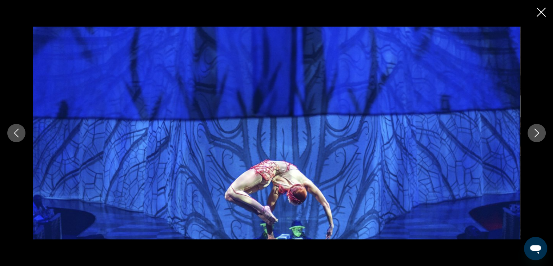
click at [539, 134] on icon "Next image" at bounding box center [536, 132] width 9 height 9
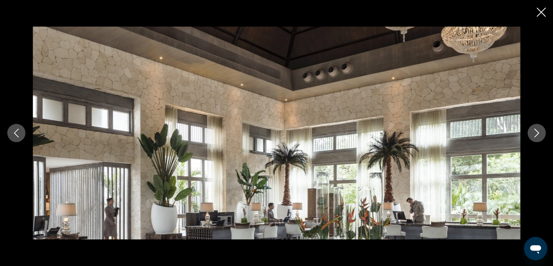
click at [539, 134] on icon "Next image" at bounding box center [536, 132] width 9 height 9
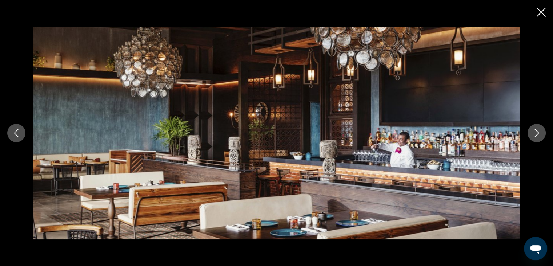
click at [539, 134] on icon "Next image" at bounding box center [536, 132] width 9 height 9
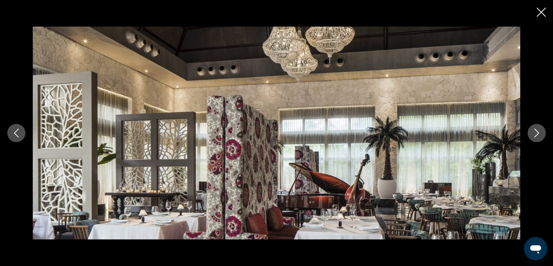
click at [539, 134] on icon "Next image" at bounding box center [536, 132] width 9 height 9
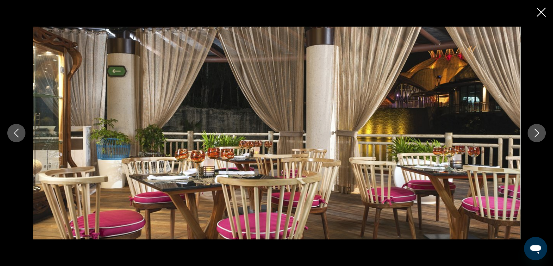
click at [539, 134] on icon "Next image" at bounding box center [536, 132] width 9 height 9
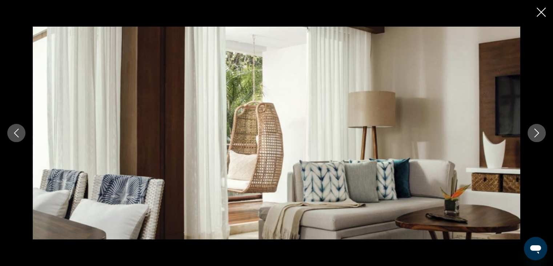
click at [539, 134] on icon "Next image" at bounding box center [536, 132] width 9 height 9
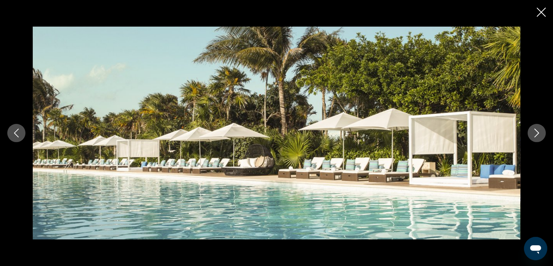
click at [539, 134] on icon "Next image" at bounding box center [536, 132] width 9 height 9
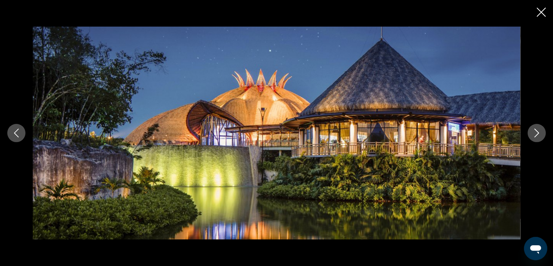
click at [538, 134] on icon "Next image" at bounding box center [536, 132] width 9 height 9
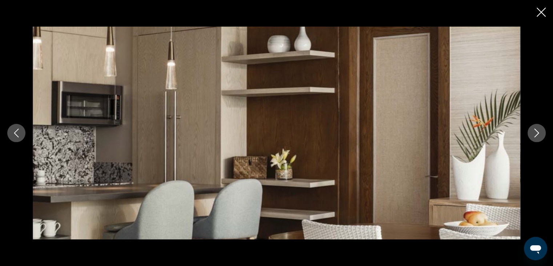
click at [538, 12] on icon "Close slideshow" at bounding box center [541, 12] width 9 height 9
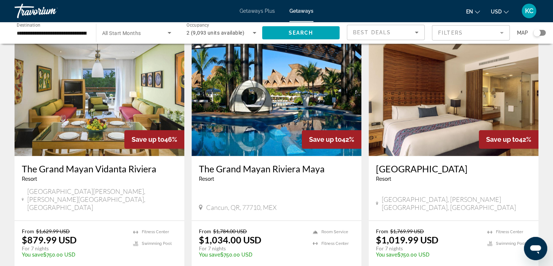
scroll to position [546, 0]
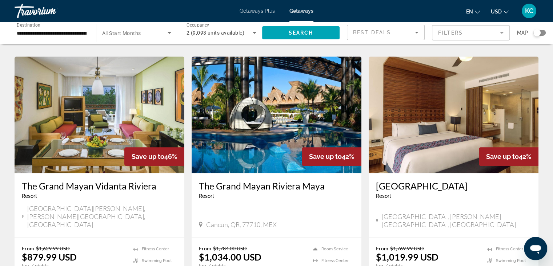
click at [262, 136] on img "Main content" at bounding box center [277, 114] width 170 height 116
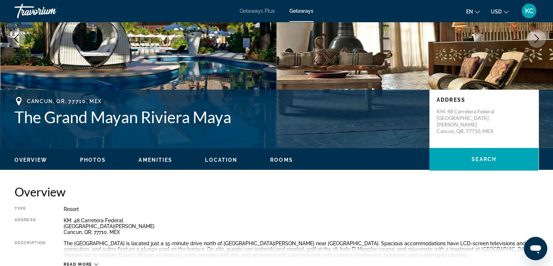
scroll to position [109, 0]
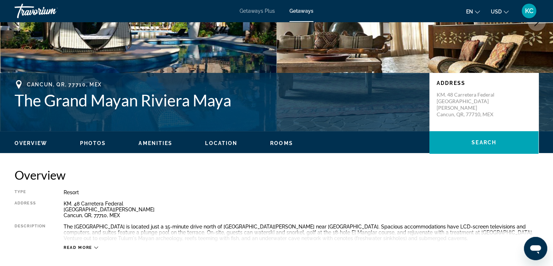
click at [87, 141] on span "Photos" at bounding box center [93, 143] width 26 height 6
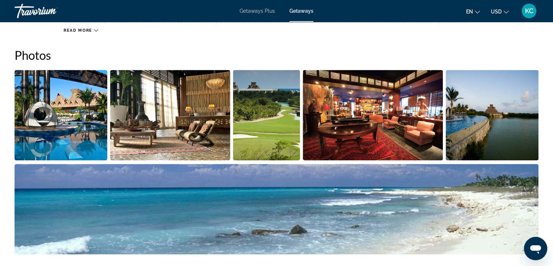
scroll to position [330, 0]
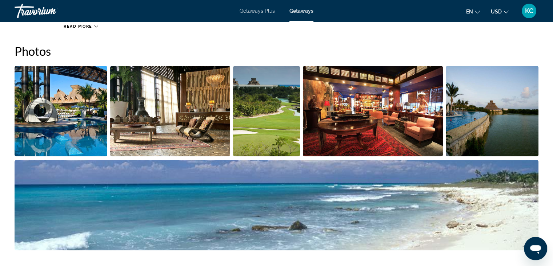
click at [87, 140] on img "Open full-screen image slider" at bounding box center [61, 111] width 93 height 90
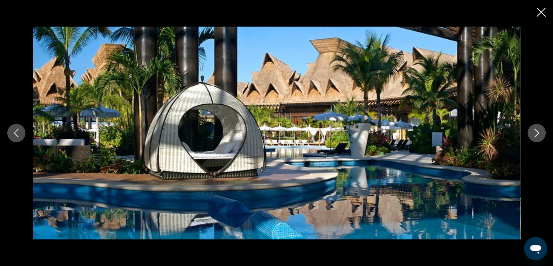
click at [537, 134] on icon "Next image" at bounding box center [537, 132] width 5 height 9
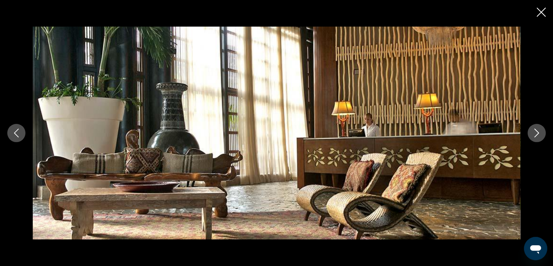
click at [537, 134] on icon "Next image" at bounding box center [537, 132] width 5 height 9
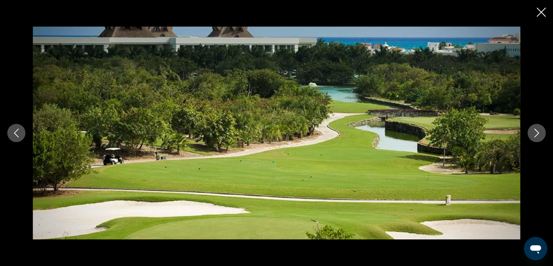
click at [537, 134] on icon "Next image" at bounding box center [537, 132] width 5 height 9
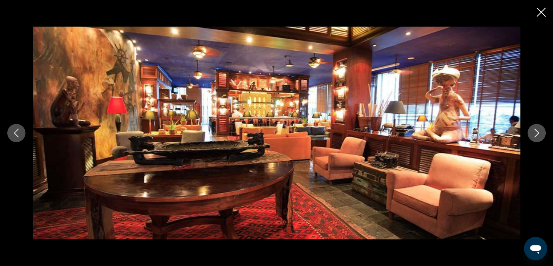
click at [537, 134] on icon "Next image" at bounding box center [537, 132] width 5 height 9
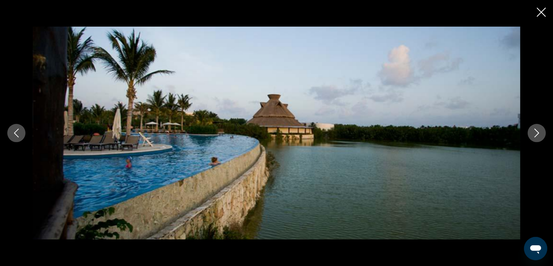
click at [537, 134] on icon "Next image" at bounding box center [537, 132] width 5 height 9
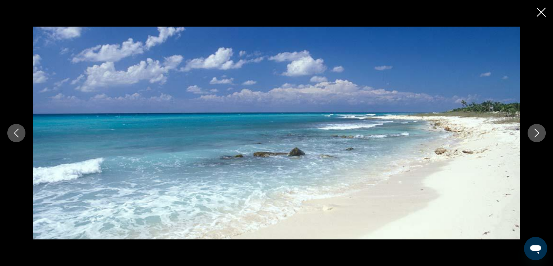
click at [537, 135] on icon "Next image" at bounding box center [536, 132] width 9 height 9
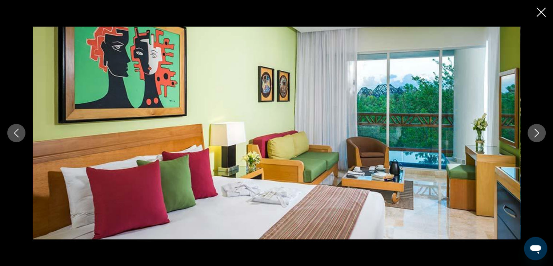
click at [537, 136] on icon "Next image" at bounding box center [536, 132] width 9 height 9
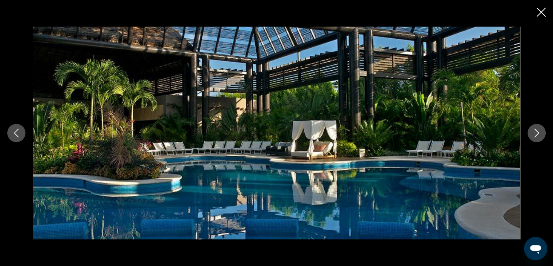
click at [537, 136] on icon "Next image" at bounding box center [536, 132] width 9 height 9
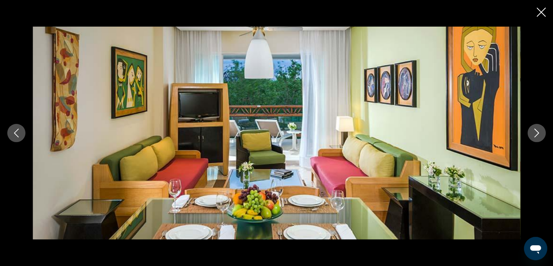
click at [538, 133] on icon "Next image" at bounding box center [537, 132] width 5 height 9
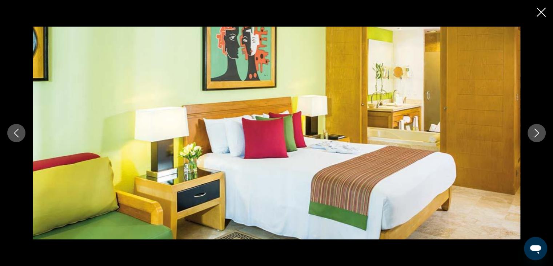
click at [535, 134] on icon "Next image" at bounding box center [536, 132] width 9 height 9
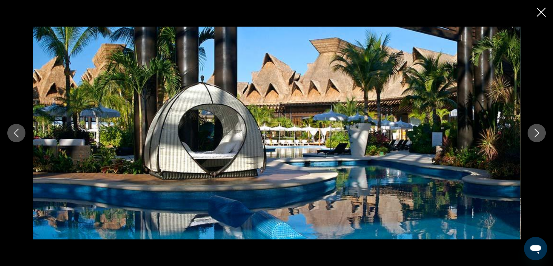
click at [535, 134] on icon "Next image" at bounding box center [536, 132] width 9 height 9
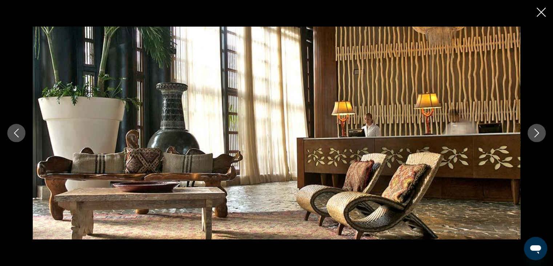
click at [535, 134] on icon "Next image" at bounding box center [536, 132] width 9 height 9
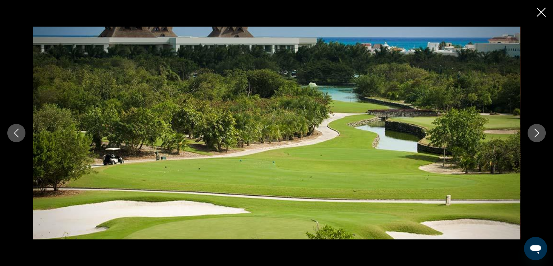
click at [541, 11] on icon "Close slideshow" at bounding box center [541, 12] width 9 height 9
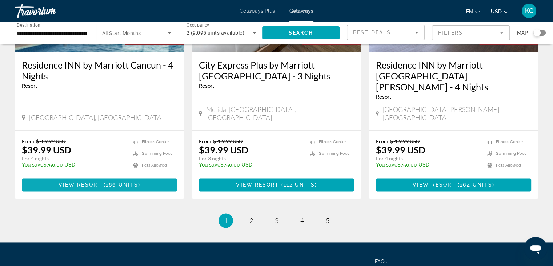
scroll to position [954, 0]
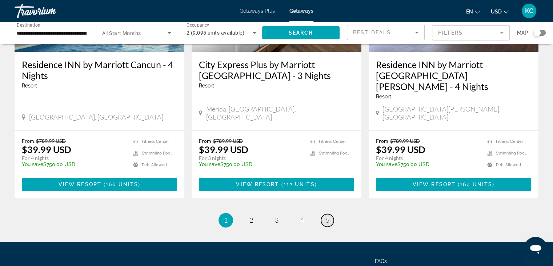
click at [327, 216] on span "5" at bounding box center [328, 220] width 4 height 8
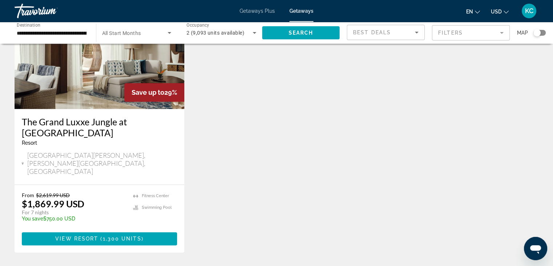
scroll to position [943, 0]
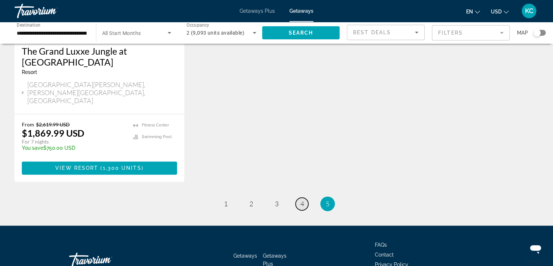
click at [300, 199] on span "4" at bounding box center [302, 203] width 4 height 8
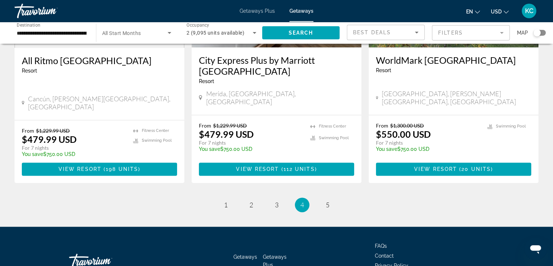
scroll to position [933, 0]
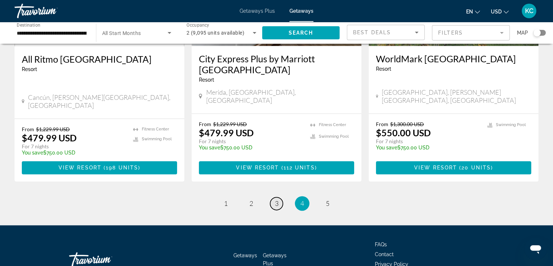
click at [275, 199] on span "3" at bounding box center [277, 203] width 4 height 8
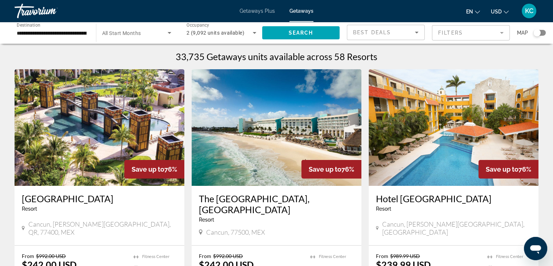
click at [21, 27] on span "Destination" at bounding box center [29, 24] width 24 height 5
click at [21, 29] on input "**********" at bounding box center [52, 33] width 70 height 9
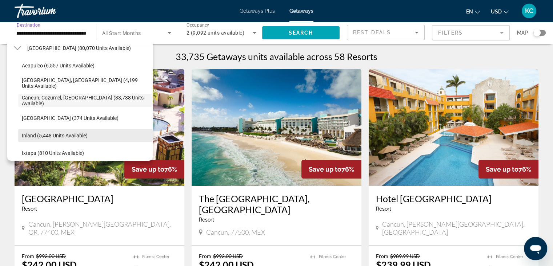
scroll to position [7, 0]
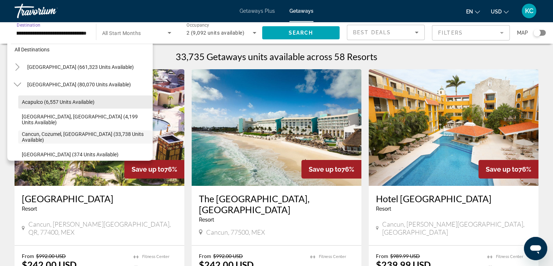
click at [36, 102] on span "Acapulco (6,557 units available)" at bounding box center [58, 102] width 73 height 6
type input "**********"
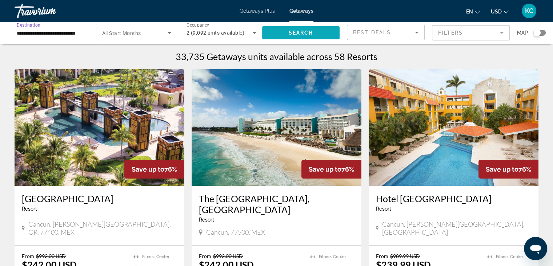
click at [303, 32] on span "Search" at bounding box center [300, 33] width 25 height 6
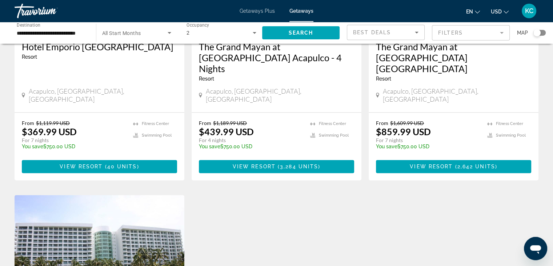
scroll to position [569, 0]
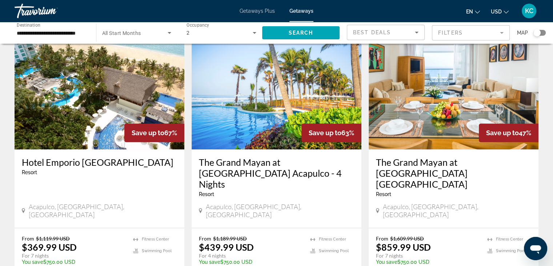
click at [416, 101] on img "Main content" at bounding box center [454, 91] width 170 height 116
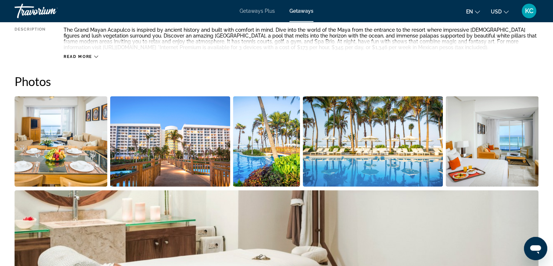
scroll to position [364, 0]
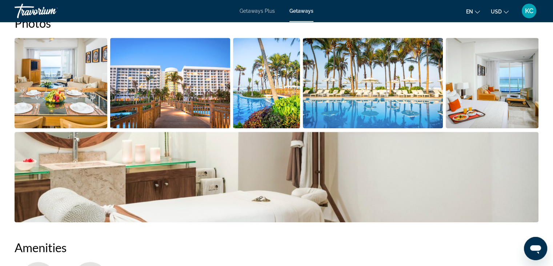
click at [67, 67] on img "Open full-screen image slider" at bounding box center [61, 83] width 93 height 90
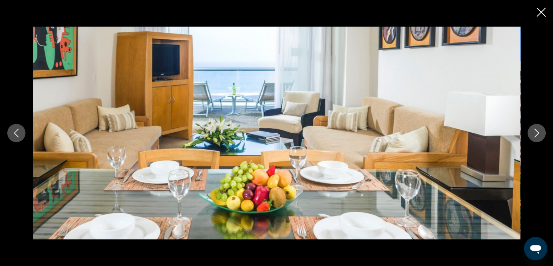
click at [538, 132] on icon "Next image" at bounding box center [536, 132] width 9 height 9
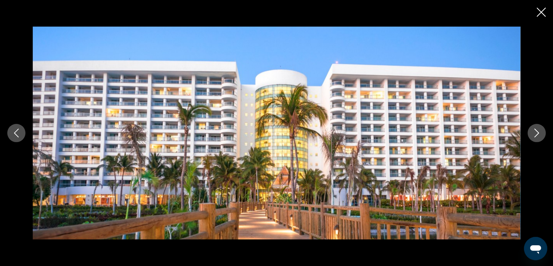
click at [538, 132] on icon "Next image" at bounding box center [537, 132] width 5 height 9
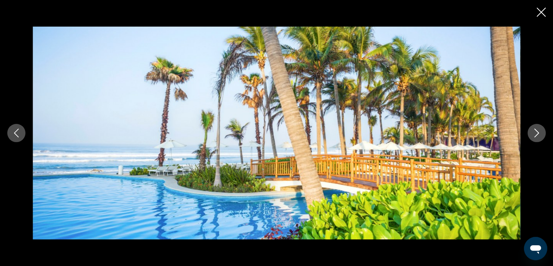
click at [538, 132] on icon "Next image" at bounding box center [536, 132] width 9 height 9
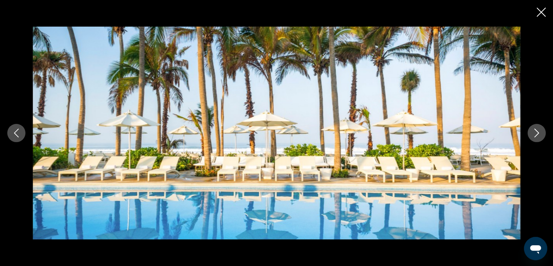
click at [538, 132] on icon "Next image" at bounding box center [536, 132] width 9 height 9
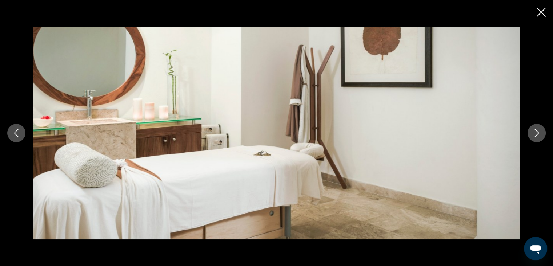
click at [538, 133] on icon "Next image" at bounding box center [536, 132] width 9 height 9
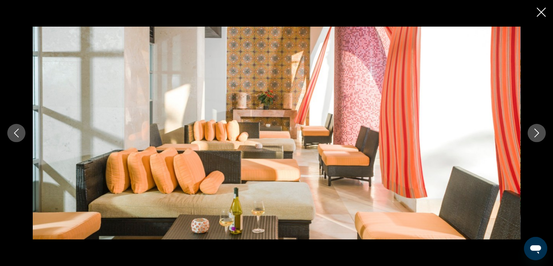
click at [538, 133] on icon "Next image" at bounding box center [536, 132] width 9 height 9
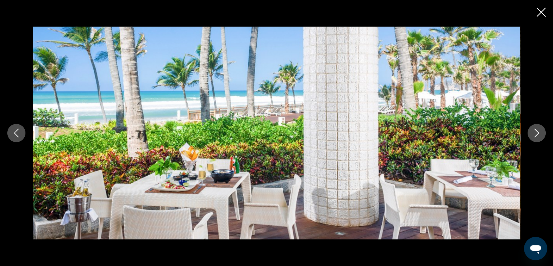
click at [538, 133] on icon "Next image" at bounding box center [536, 132] width 9 height 9
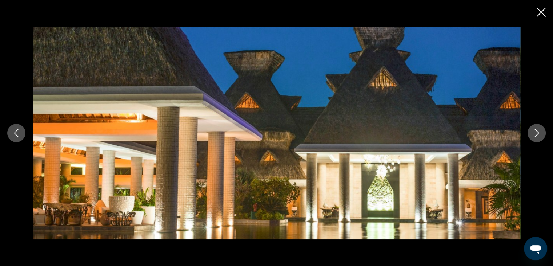
click at [538, 133] on icon "Next image" at bounding box center [536, 132] width 9 height 9
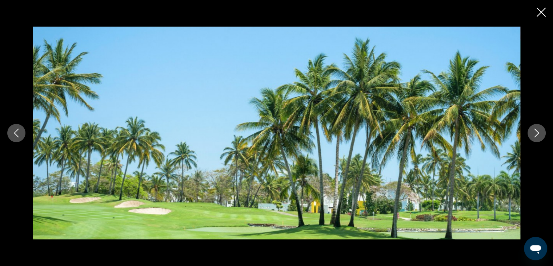
click at [538, 133] on icon "Next image" at bounding box center [536, 132] width 9 height 9
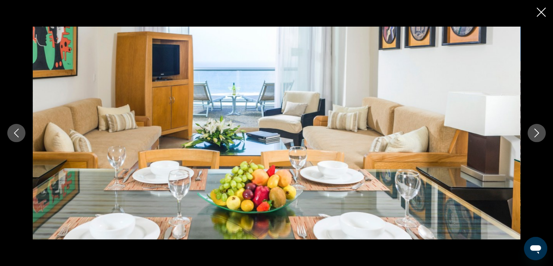
click at [538, 133] on icon "Next image" at bounding box center [536, 132] width 9 height 9
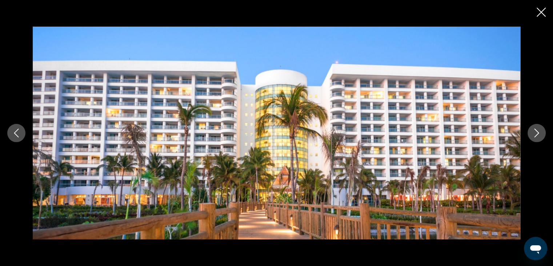
click at [538, 133] on icon "Next image" at bounding box center [536, 132] width 9 height 9
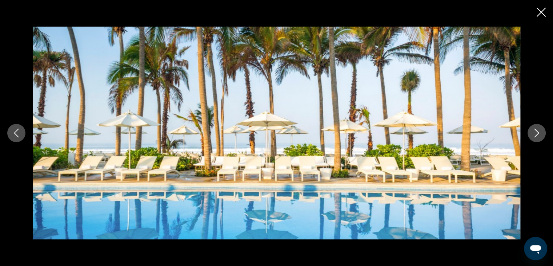
click at [538, 133] on icon "Next image" at bounding box center [536, 132] width 9 height 9
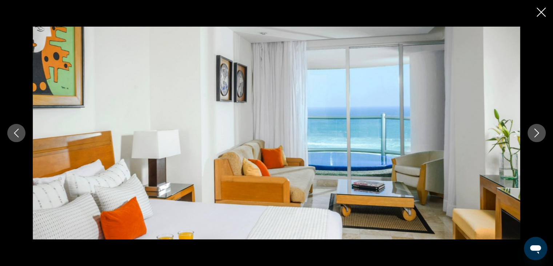
click at [538, 133] on icon "Next image" at bounding box center [536, 132] width 9 height 9
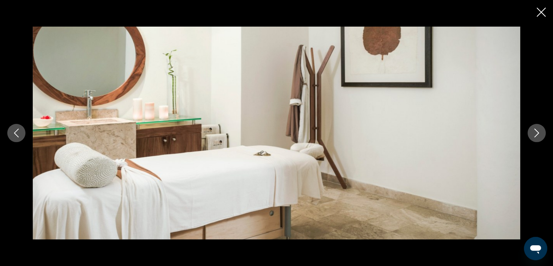
click at [538, 133] on icon "Next image" at bounding box center [536, 132] width 9 height 9
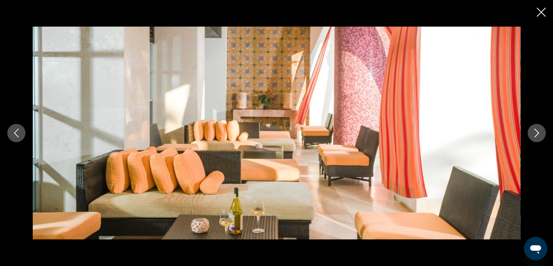
click at [538, 133] on icon "Next image" at bounding box center [536, 132] width 9 height 9
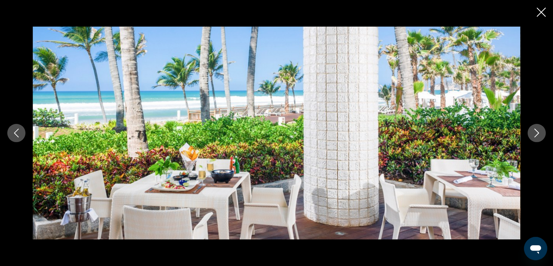
click at [538, 133] on icon "Next image" at bounding box center [536, 132] width 9 height 9
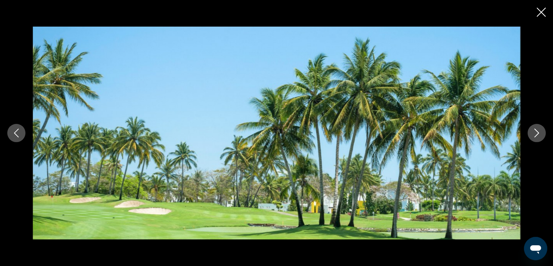
click at [543, 12] on icon "Close slideshow" at bounding box center [541, 12] width 9 height 9
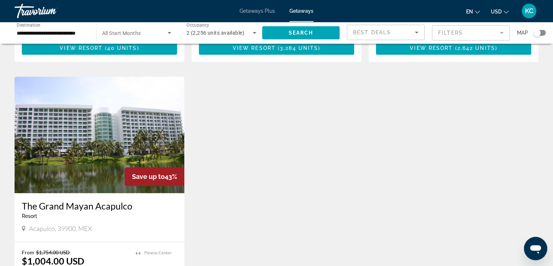
scroll to position [800, 0]
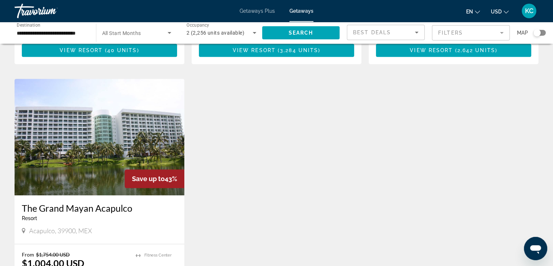
click at [92, 110] on img "Main content" at bounding box center [100, 137] width 170 height 116
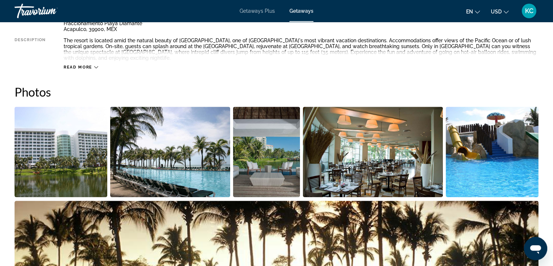
scroll to position [291, 0]
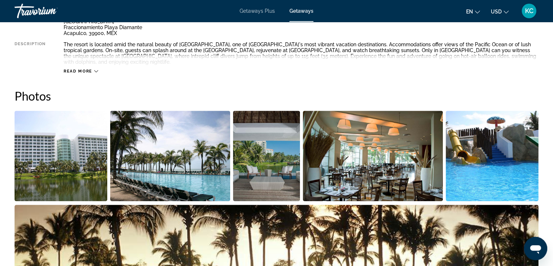
click at [73, 128] on img "Open full-screen image slider" at bounding box center [61, 156] width 93 height 90
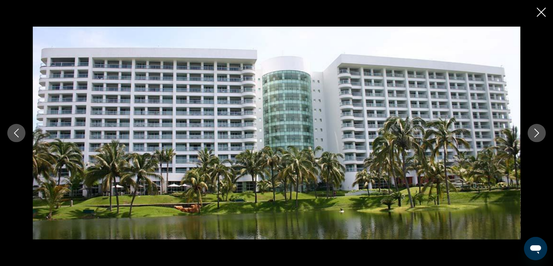
click at [537, 133] on icon "Next image" at bounding box center [536, 132] width 9 height 9
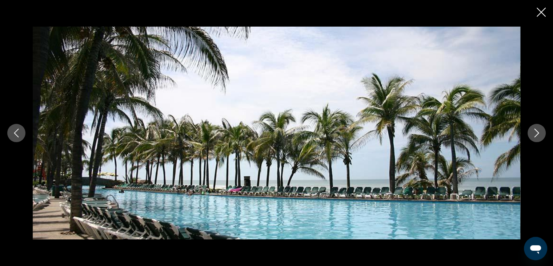
click at [537, 132] on icon "Next image" at bounding box center [536, 132] width 9 height 9
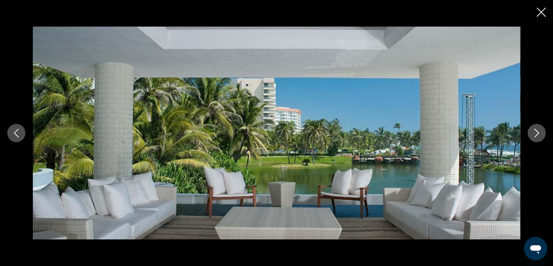
click at [537, 133] on icon "Next image" at bounding box center [536, 132] width 9 height 9
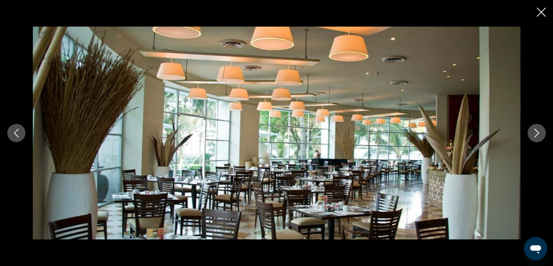
click at [537, 133] on icon "Next image" at bounding box center [536, 132] width 9 height 9
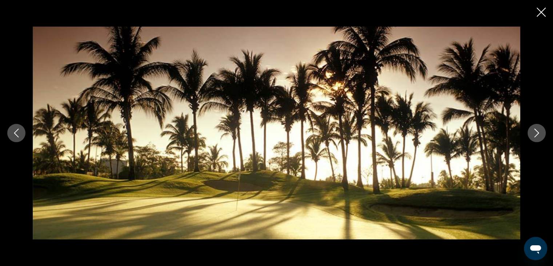
click at [537, 133] on icon "Next image" at bounding box center [536, 132] width 9 height 9
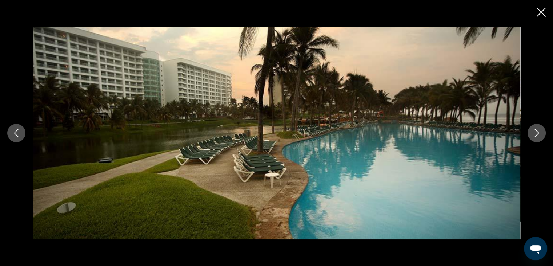
click at [537, 133] on icon "Next image" at bounding box center [536, 132] width 9 height 9
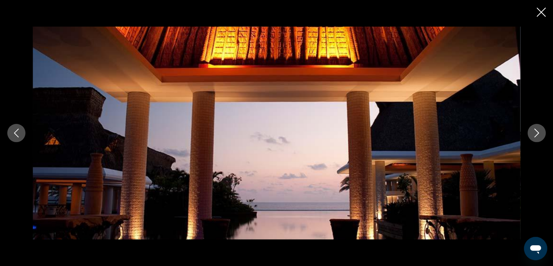
click at [537, 133] on icon "Next image" at bounding box center [536, 132] width 9 height 9
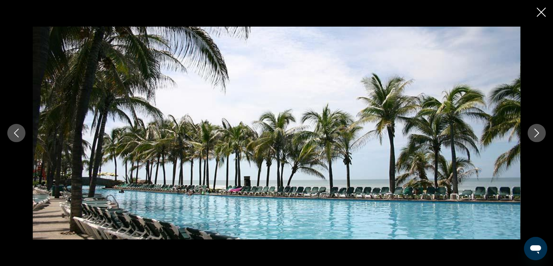
click at [537, 133] on icon "Next image" at bounding box center [536, 132] width 9 height 9
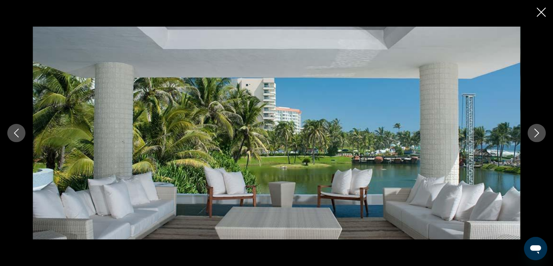
click at [539, 10] on icon "Close slideshow" at bounding box center [541, 12] width 9 height 9
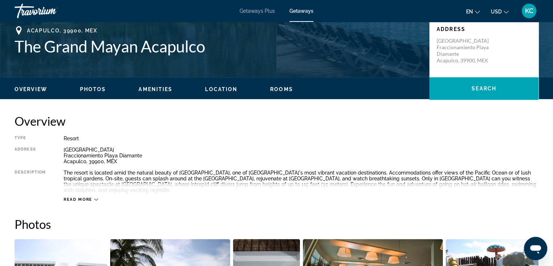
scroll to position [145, 0]
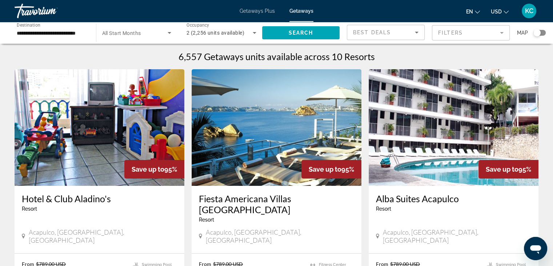
click at [19, 29] on input "**********" at bounding box center [52, 33] width 70 height 9
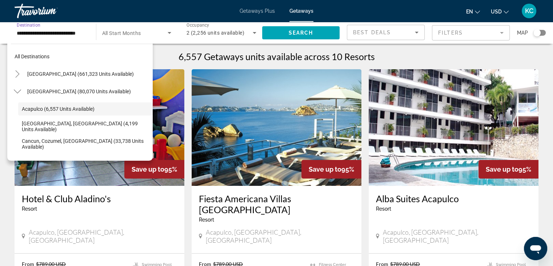
scroll to position [8, 0]
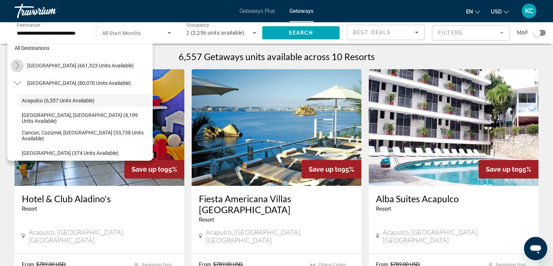
click at [17, 64] on icon "Toggle United States (661,323 units available)" at bounding box center [17, 65] width 7 height 7
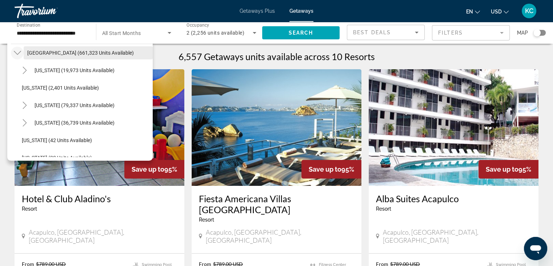
click at [36, 51] on span "[GEOGRAPHIC_DATA] (661,323 units available)" at bounding box center [80, 53] width 107 height 6
type input "**********"
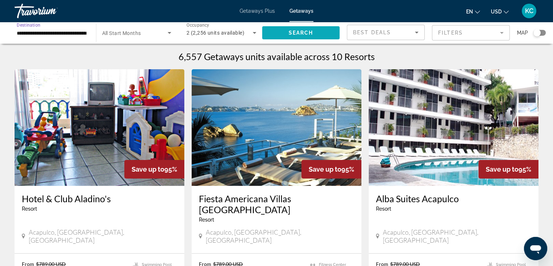
click at [288, 31] on span "Search widget" at bounding box center [301, 32] width 78 height 17
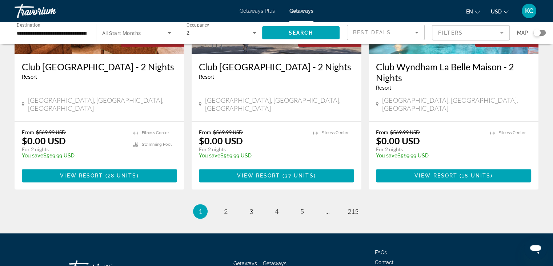
scroll to position [955, 0]
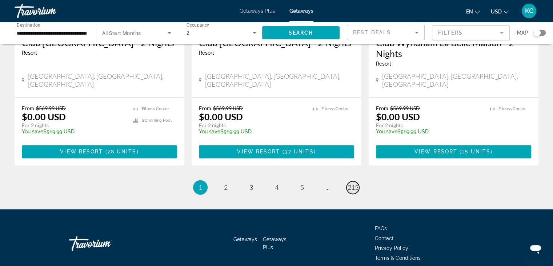
click at [355, 183] on span "215" at bounding box center [353, 187] width 11 height 8
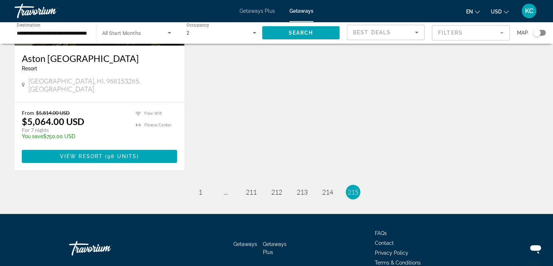
scroll to position [400, 0]
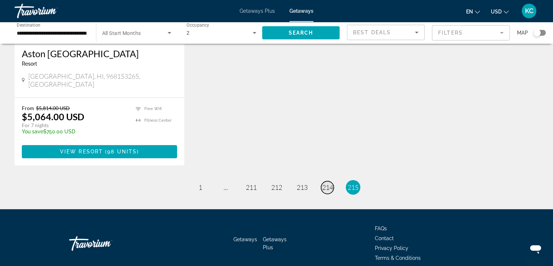
click at [327, 183] on span "214" at bounding box center [327, 187] width 11 height 8
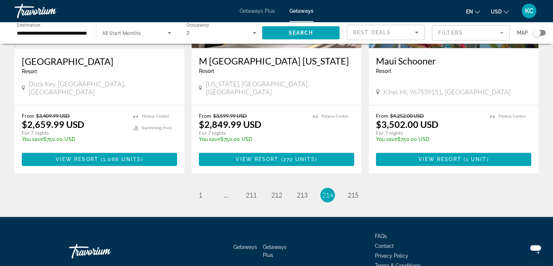
scroll to position [933, 0]
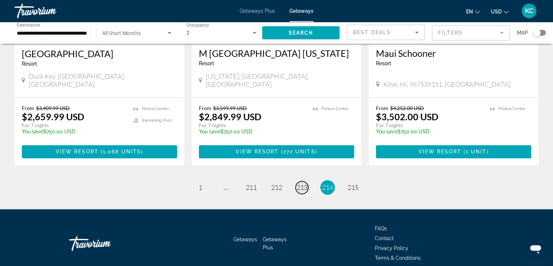
click at [303, 183] on span "213" at bounding box center [302, 187] width 11 height 8
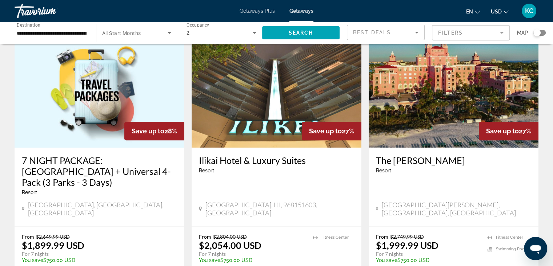
scroll to position [909, 0]
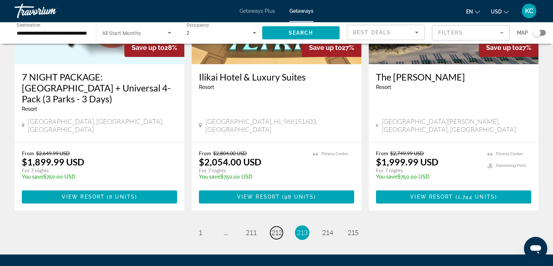
click at [280, 228] on span "212" at bounding box center [276, 232] width 11 height 8
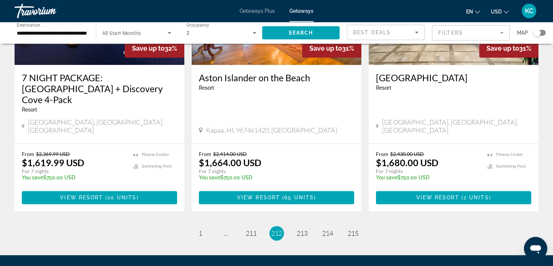
scroll to position [909, 0]
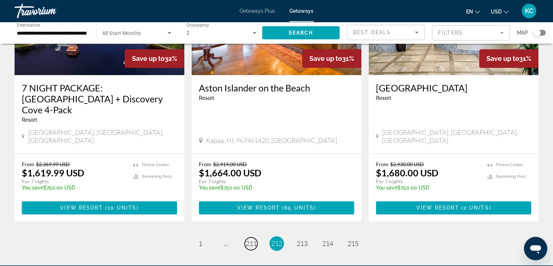
click at [251, 239] on span "211" at bounding box center [251, 243] width 11 height 8
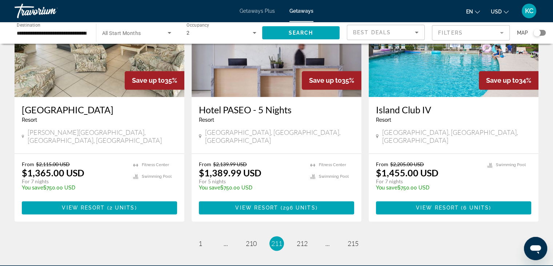
scroll to position [943, 0]
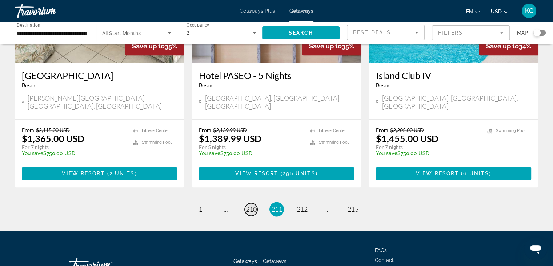
click at [250, 205] on span "210" at bounding box center [251, 209] width 11 height 8
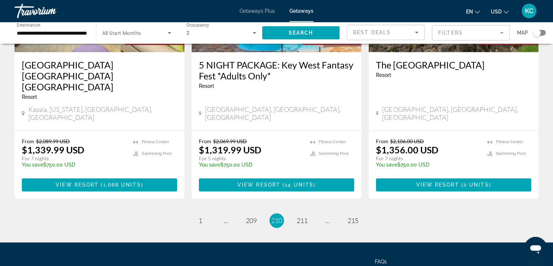
scroll to position [944, 0]
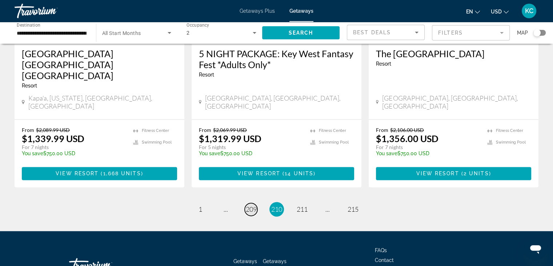
click at [248, 205] on span "209" at bounding box center [251, 209] width 11 height 8
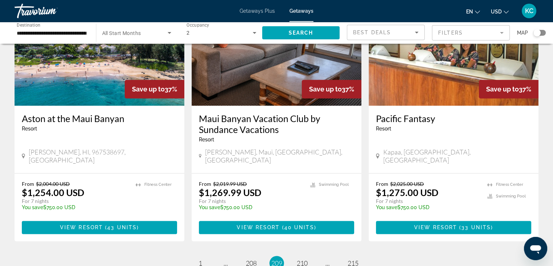
scroll to position [943, 0]
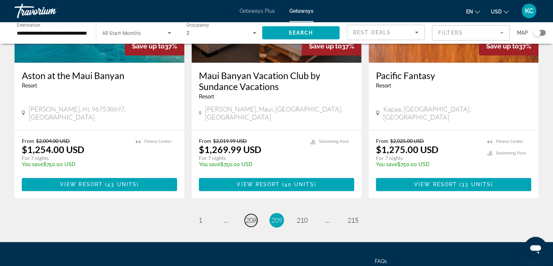
click at [252, 216] on span "208" at bounding box center [251, 220] width 11 height 8
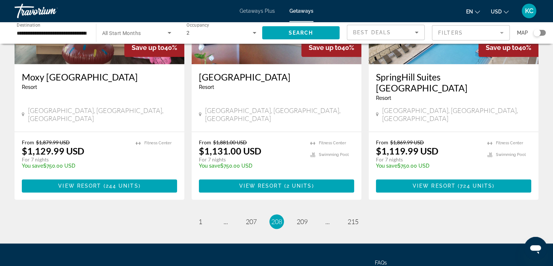
scroll to position [933, 0]
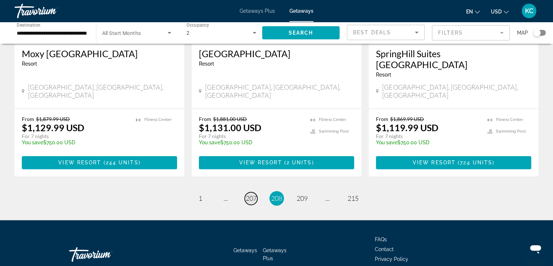
click at [252, 194] on span "207" at bounding box center [251, 198] width 11 height 8
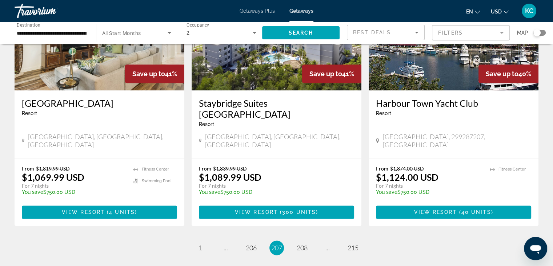
scroll to position [943, 0]
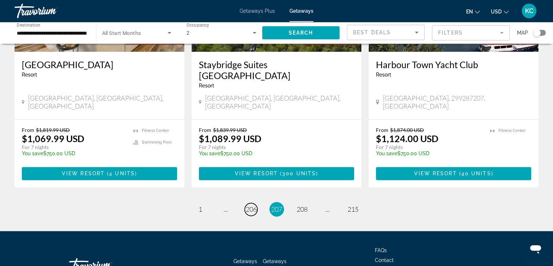
click at [251, 205] on span "206" at bounding box center [251, 209] width 11 height 8
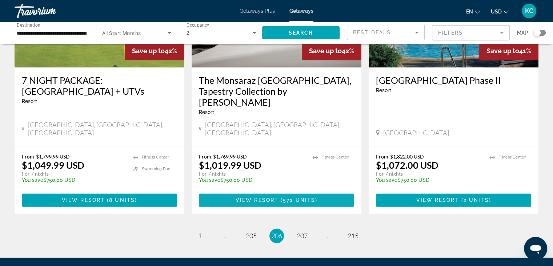
scroll to position [943, 0]
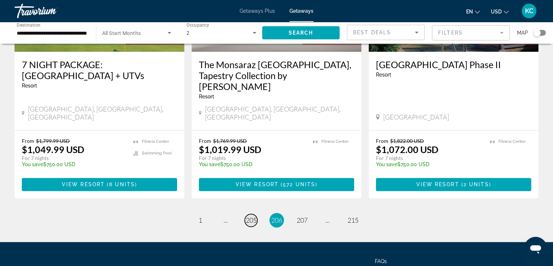
click at [252, 216] on span "205" at bounding box center [251, 220] width 11 height 8
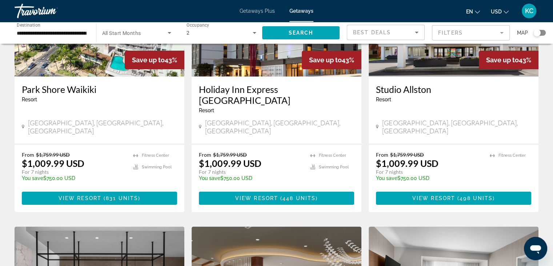
scroll to position [109, 0]
click at [252, 97] on h3 "Holiday Inn Express [GEOGRAPHIC_DATA]" at bounding box center [276, 95] width 155 height 22
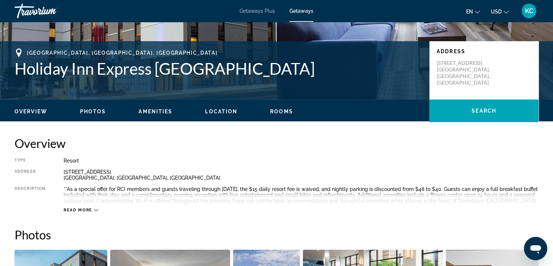
scroll to position [145, 0]
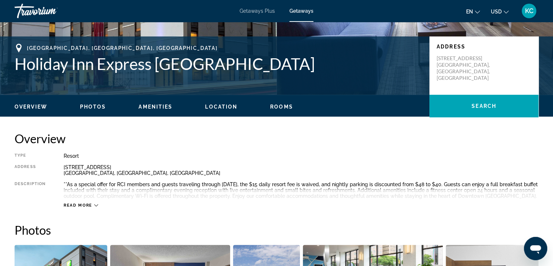
click at [93, 107] on span "Photos" at bounding box center [93, 107] width 26 height 6
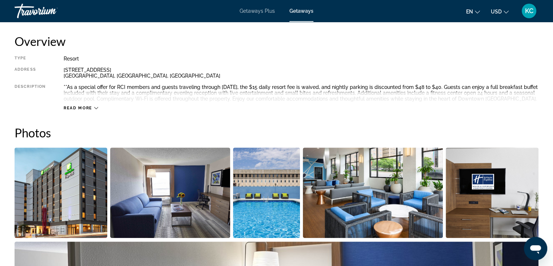
scroll to position [330, 0]
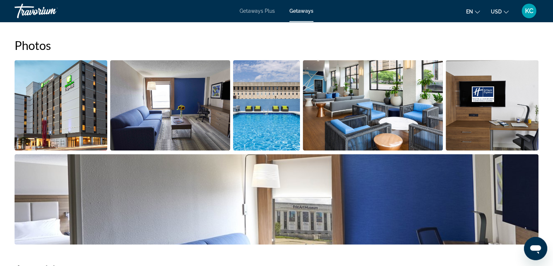
click at [88, 108] on img "Open full-screen image slider" at bounding box center [61, 105] width 93 height 90
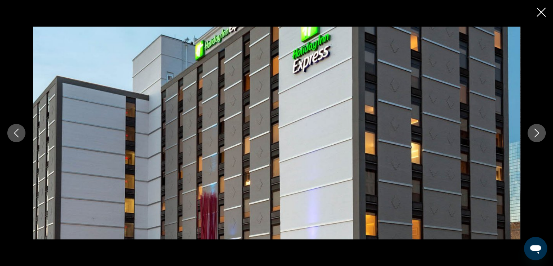
click at [535, 135] on icon "Next image" at bounding box center [537, 132] width 5 height 9
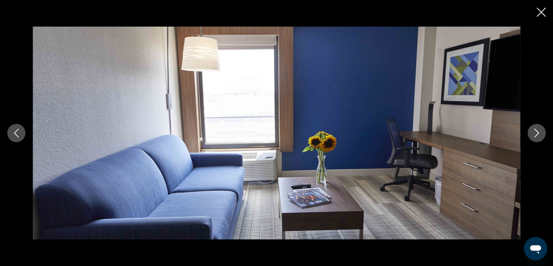
click at [536, 134] on icon "Next image" at bounding box center [536, 132] width 9 height 9
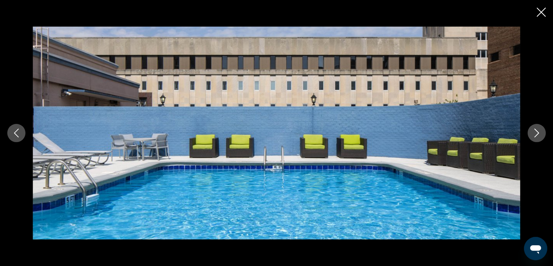
click at [536, 134] on icon "Next image" at bounding box center [536, 132] width 9 height 9
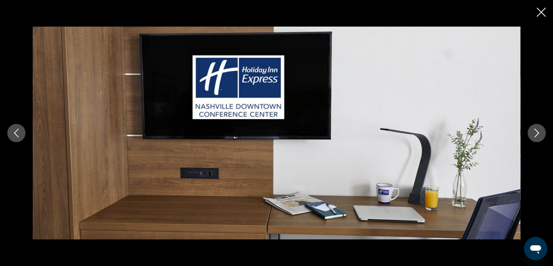
click at [539, 134] on icon "Next image" at bounding box center [536, 132] width 9 height 9
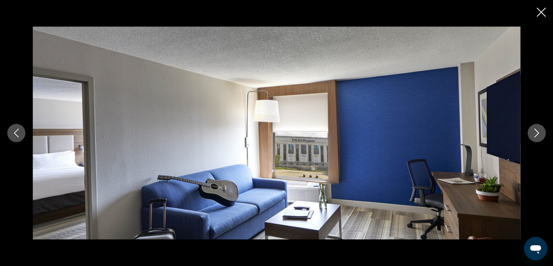
click at [539, 134] on icon "Next image" at bounding box center [536, 132] width 9 height 9
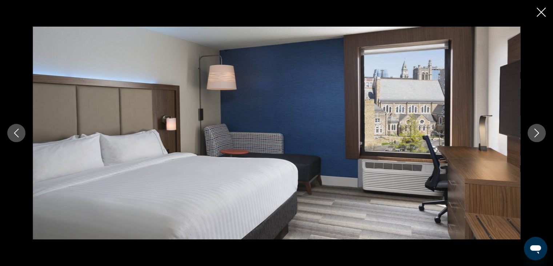
click at [540, 134] on icon "Next image" at bounding box center [536, 132] width 9 height 9
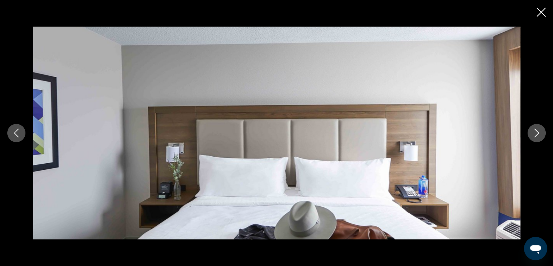
click at [539, 134] on icon "Next image" at bounding box center [536, 132] width 9 height 9
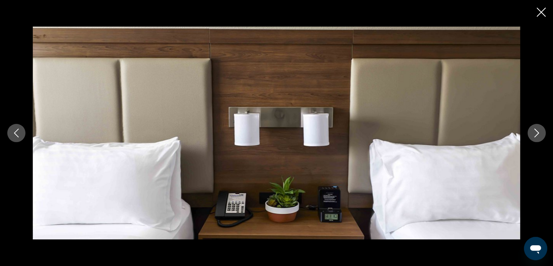
click at [539, 134] on icon "Next image" at bounding box center [536, 132] width 9 height 9
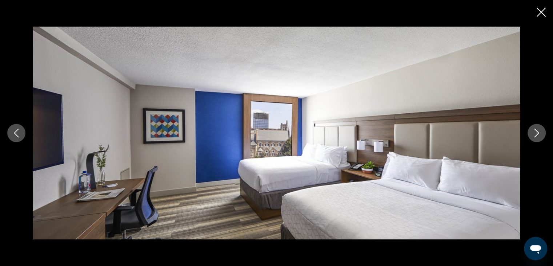
click at [539, 134] on icon "Next image" at bounding box center [536, 132] width 9 height 9
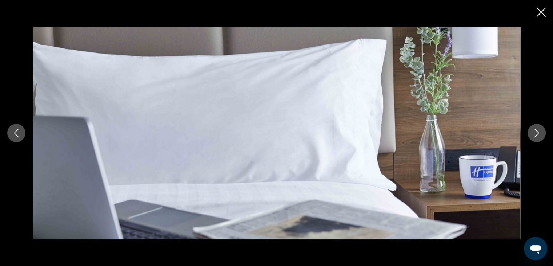
click at [539, 134] on icon "Next image" at bounding box center [536, 132] width 9 height 9
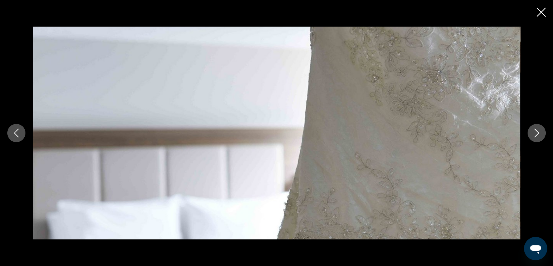
click at [539, 134] on icon "Next image" at bounding box center [536, 132] width 9 height 9
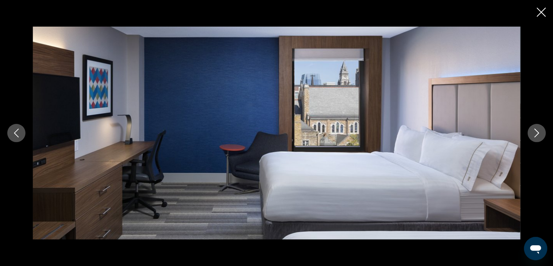
click at [540, 136] on icon "Next image" at bounding box center [536, 132] width 9 height 9
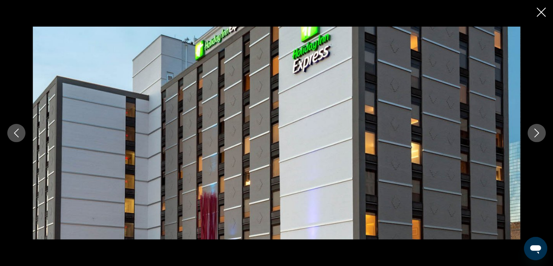
click at [540, 136] on icon "Next image" at bounding box center [536, 132] width 9 height 9
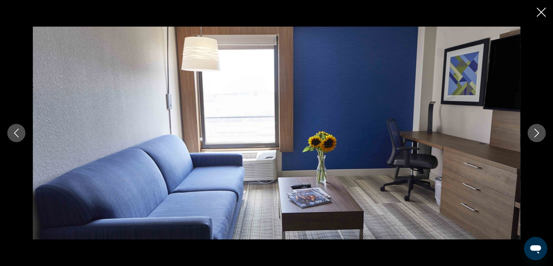
click at [532, 133] on icon "Next image" at bounding box center [536, 132] width 9 height 9
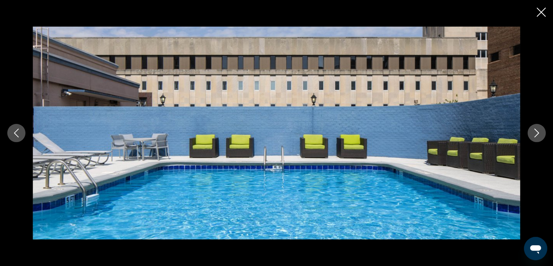
click at [539, 132] on icon "Next image" at bounding box center [536, 132] width 9 height 9
